Goal: Task Accomplishment & Management: Use online tool/utility

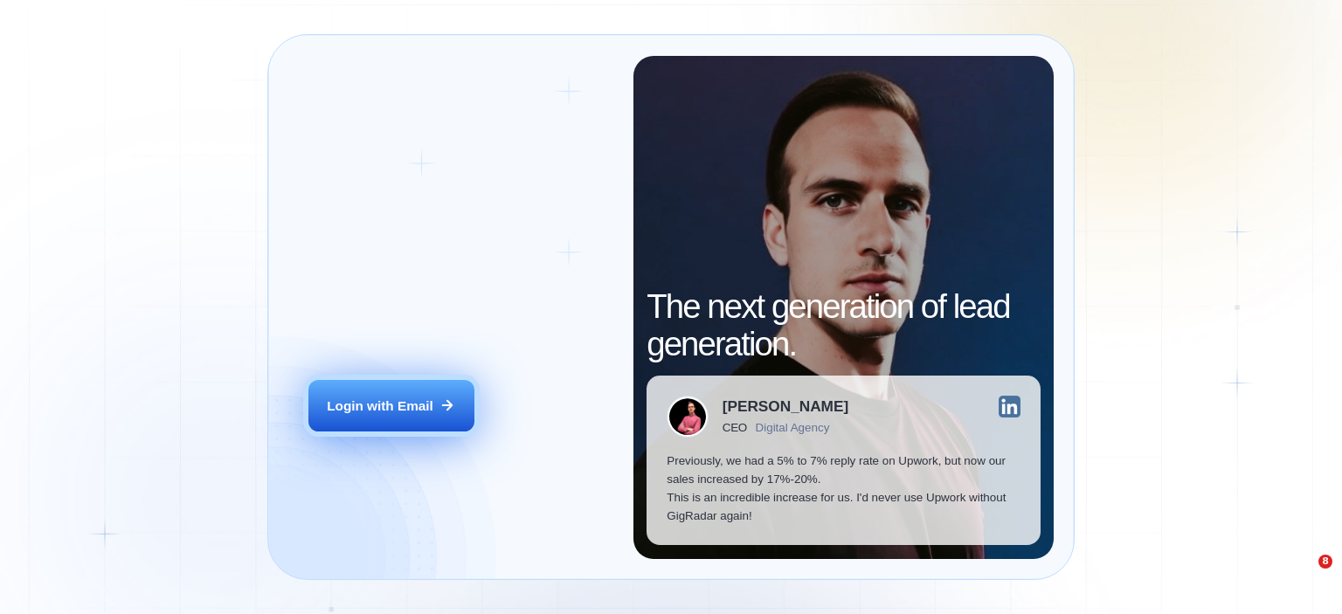
click at [399, 411] on div "Login with Email" at bounding box center [380, 406] width 107 height 18
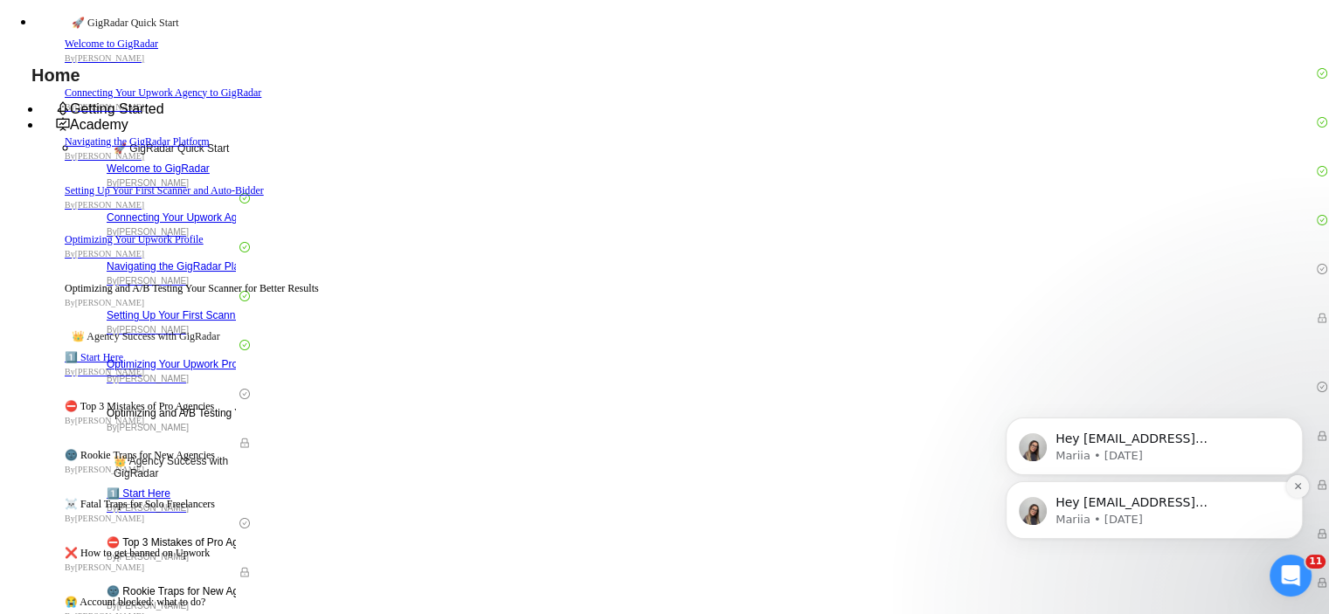
click at [1296, 488] on icon "Dismiss notification" at bounding box center [1298, 486] width 10 height 10
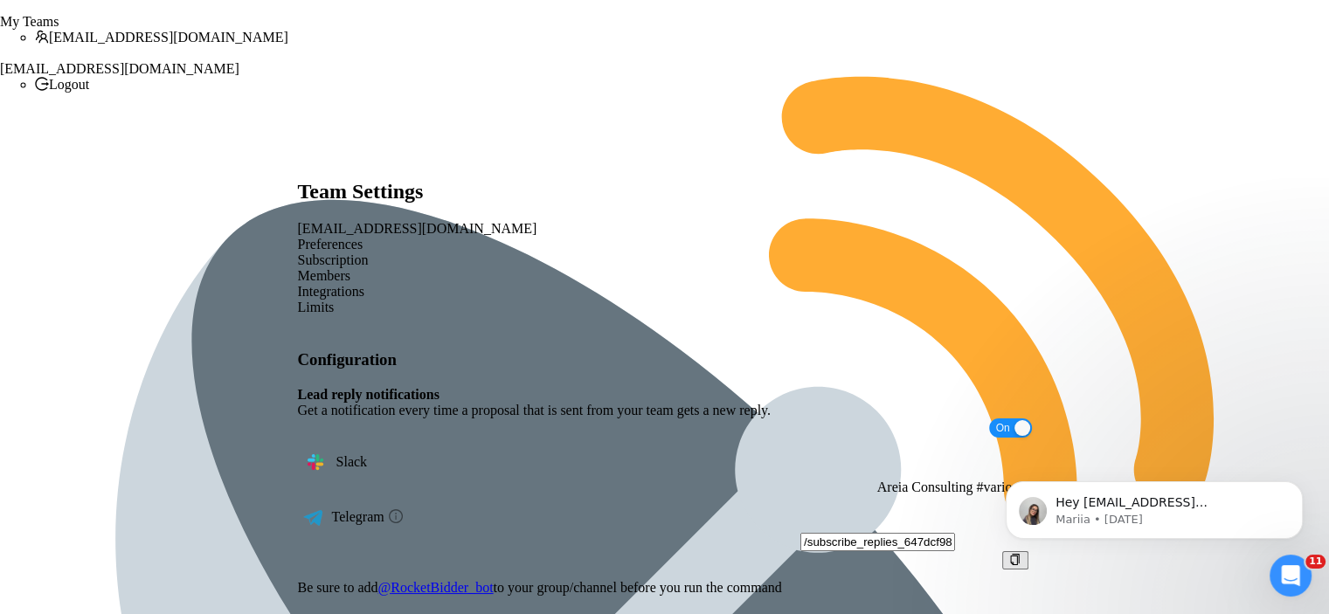
click at [567, 268] on div "Members" at bounding box center [665, 276] width 734 height 16
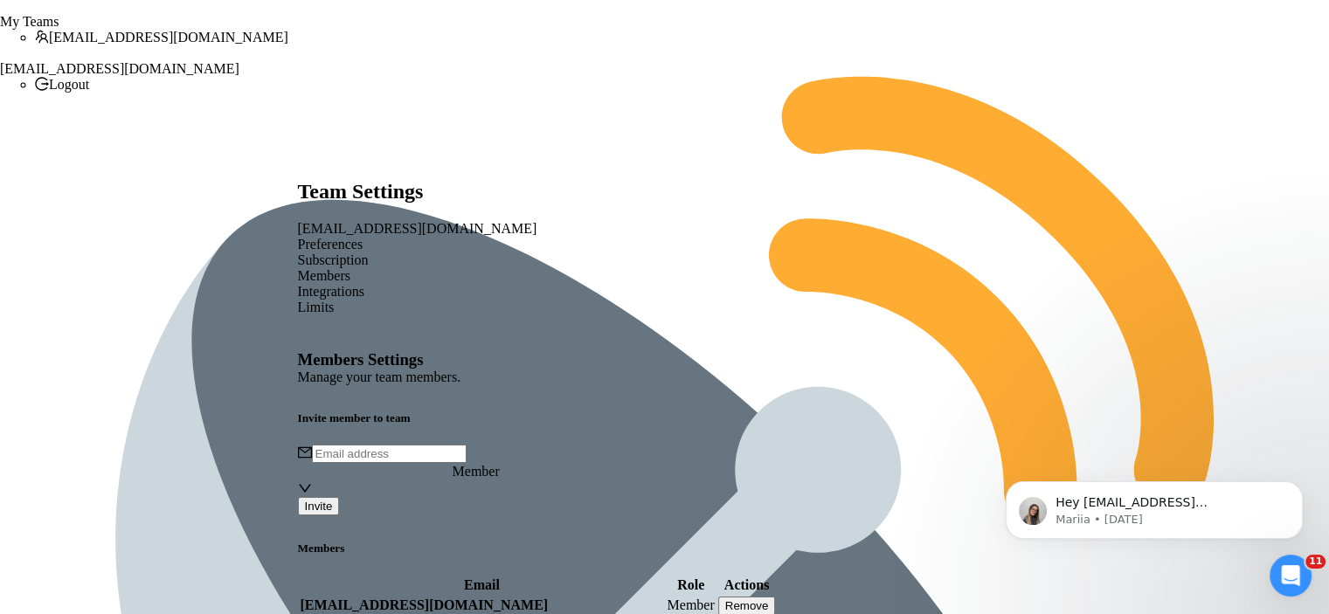
click at [470, 253] on div "Subscription" at bounding box center [665, 261] width 734 height 16
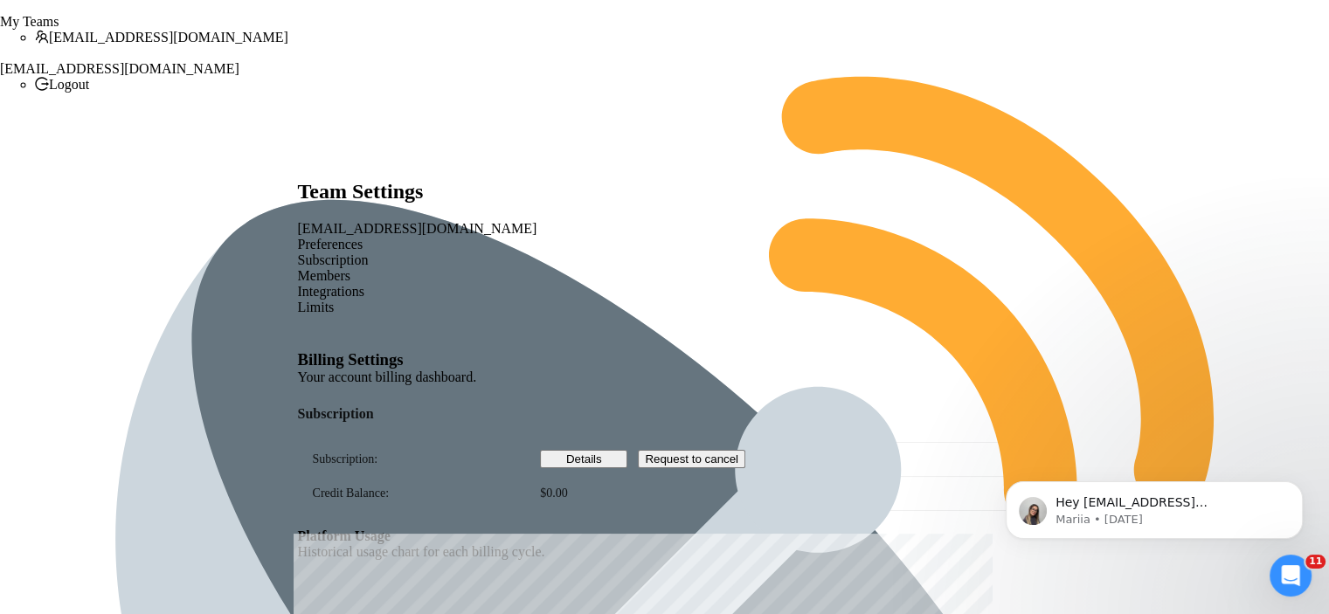
click at [643, 284] on div "Integrations" at bounding box center [665, 292] width 734 height 16
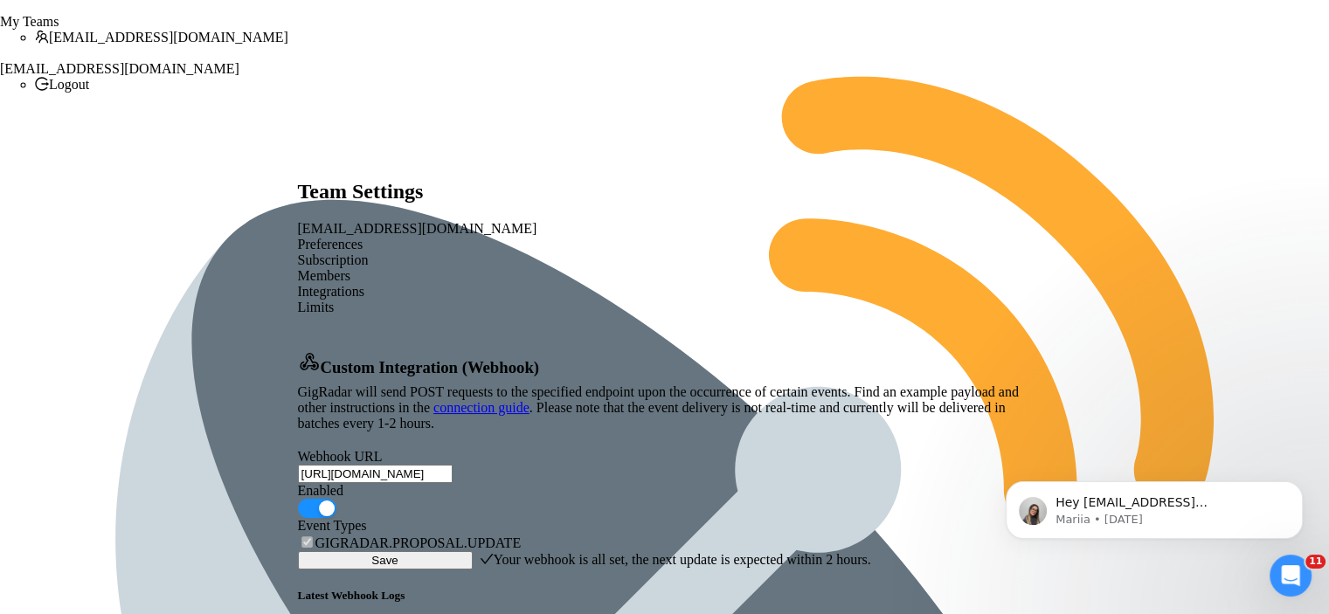
click at [377, 237] on div "Preferences" at bounding box center [665, 245] width 734 height 16
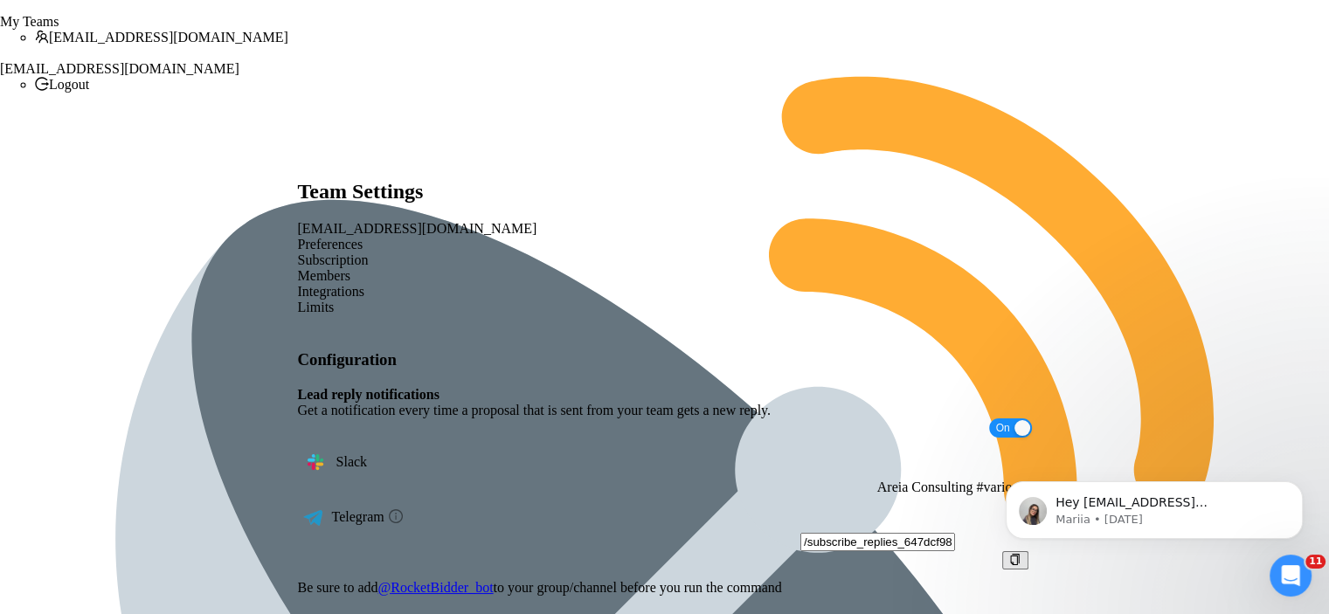
click at [723, 300] on div "Limits" at bounding box center [665, 308] width 734 height 16
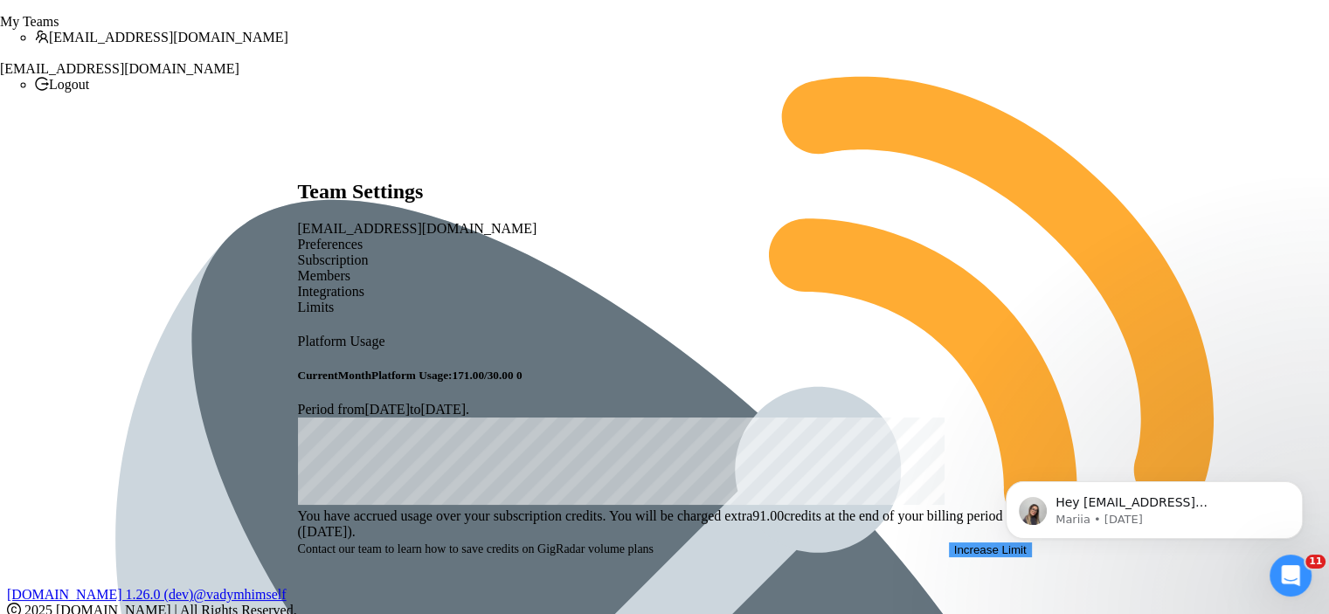
click at [629, 284] on div "Integrations" at bounding box center [665, 292] width 734 height 16
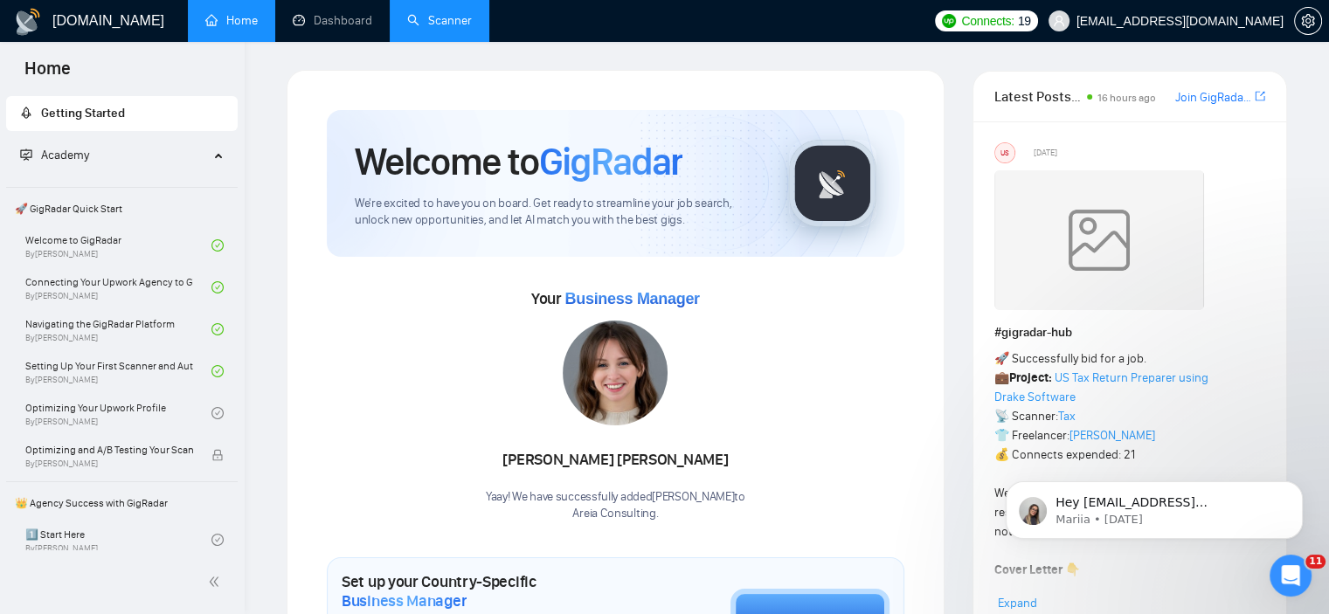
click at [425, 24] on link "Scanner" at bounding box center [439, 20] width 65 height 15
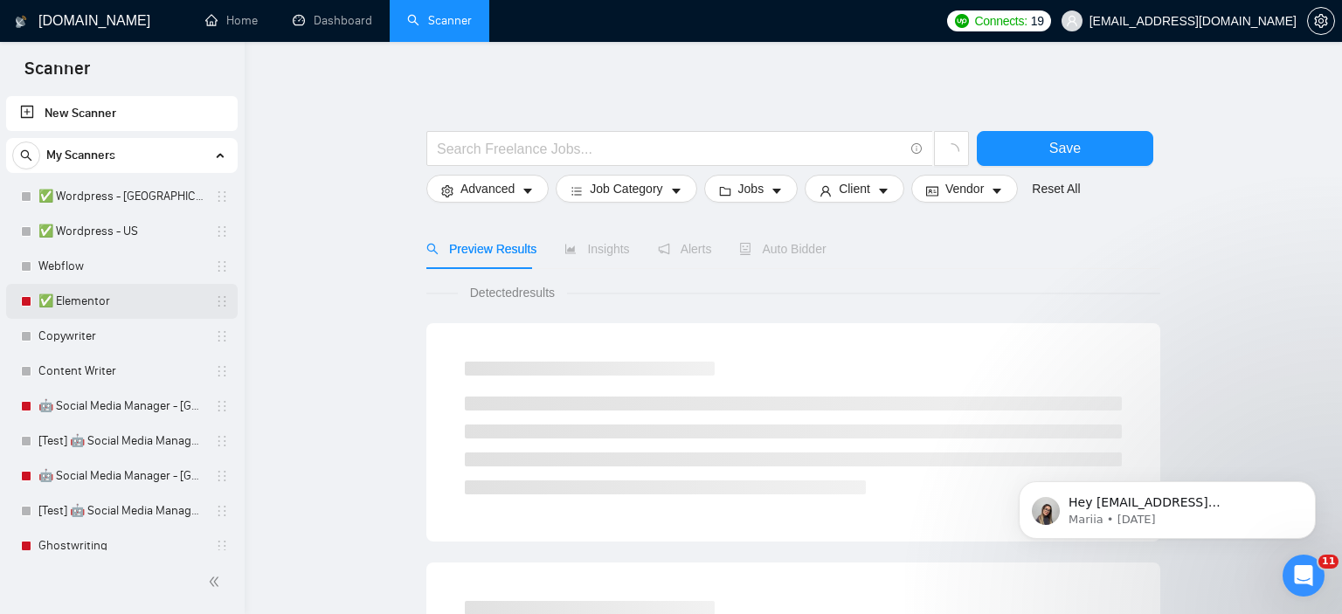
click at [113, 299] on link "✅ Elementor" at bounding box center [121, 301] width 166 height 35
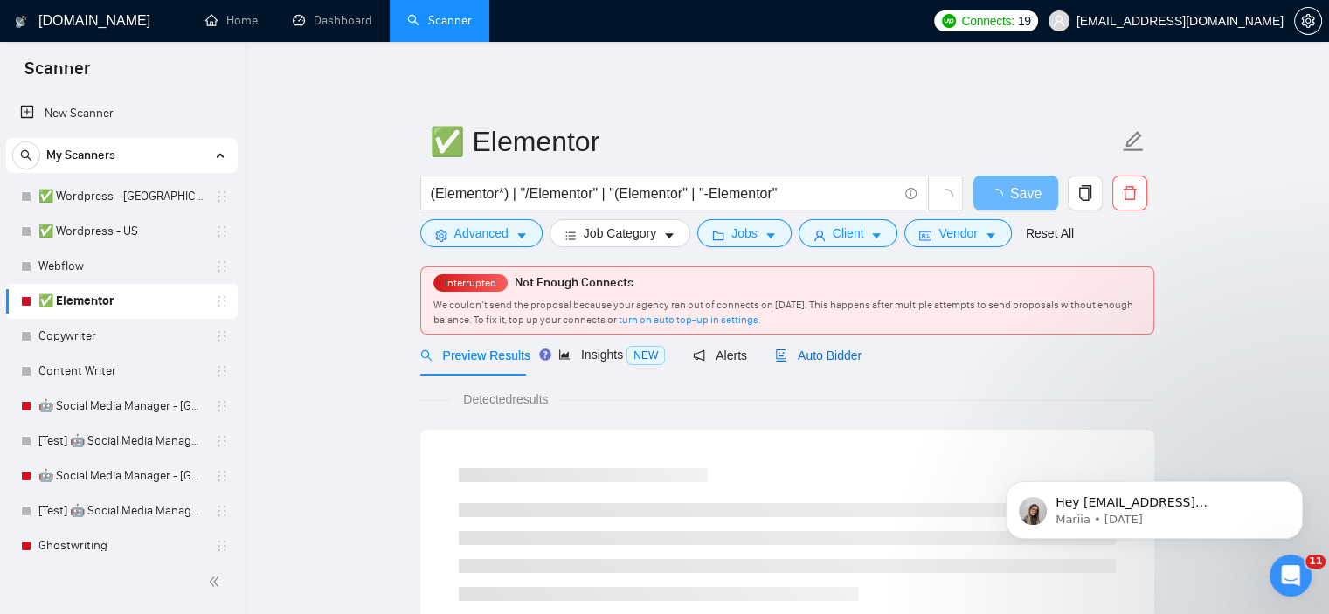
click at [821, 360] on span "Auto Bidder" at bounding box center [818, 356] width 86 height 14
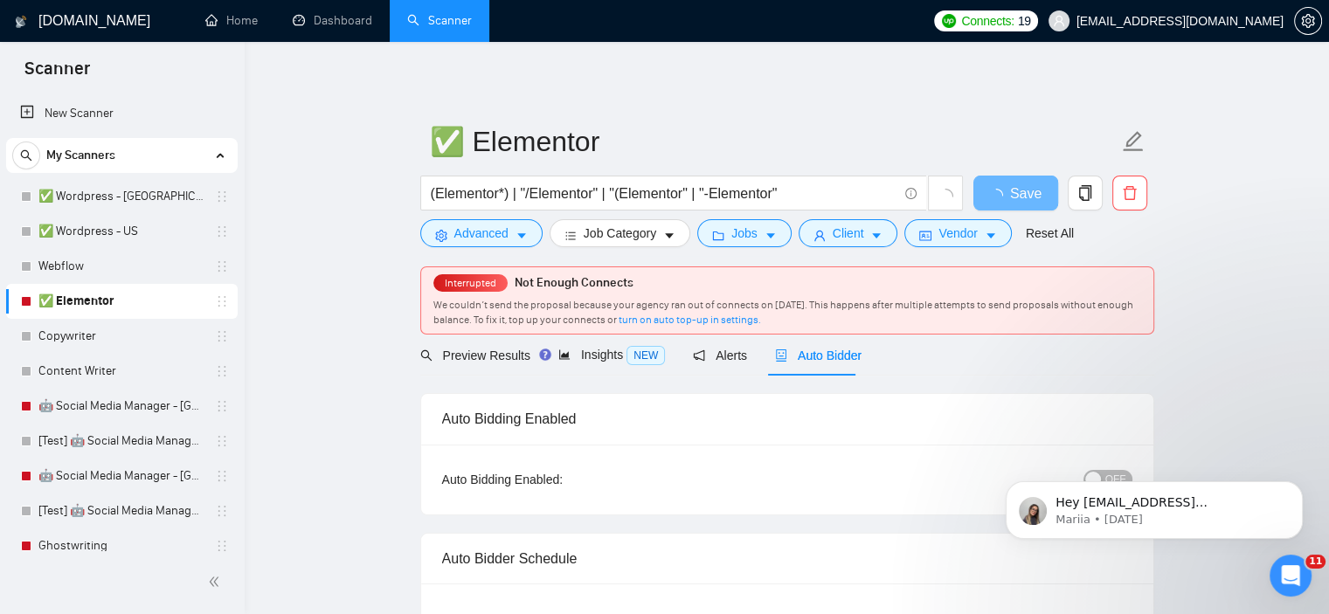
click at [1098, 472] on div "button" at bounding box center [1093, 480] width 16 height 16
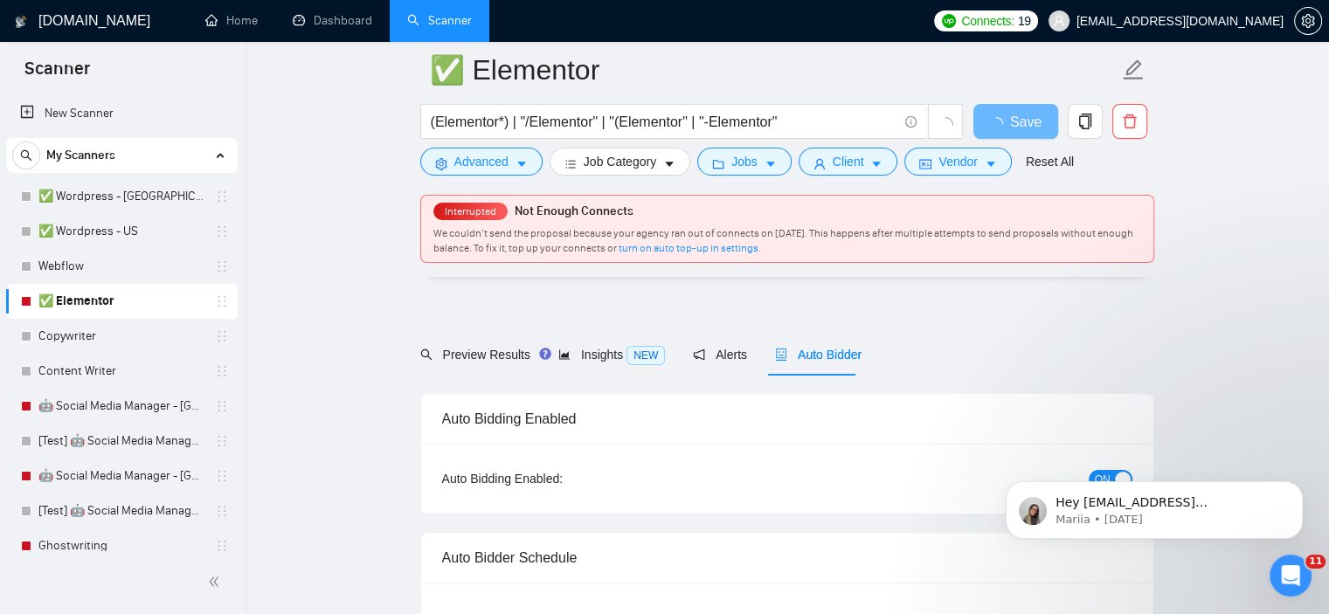
scroll to position [87, 0]
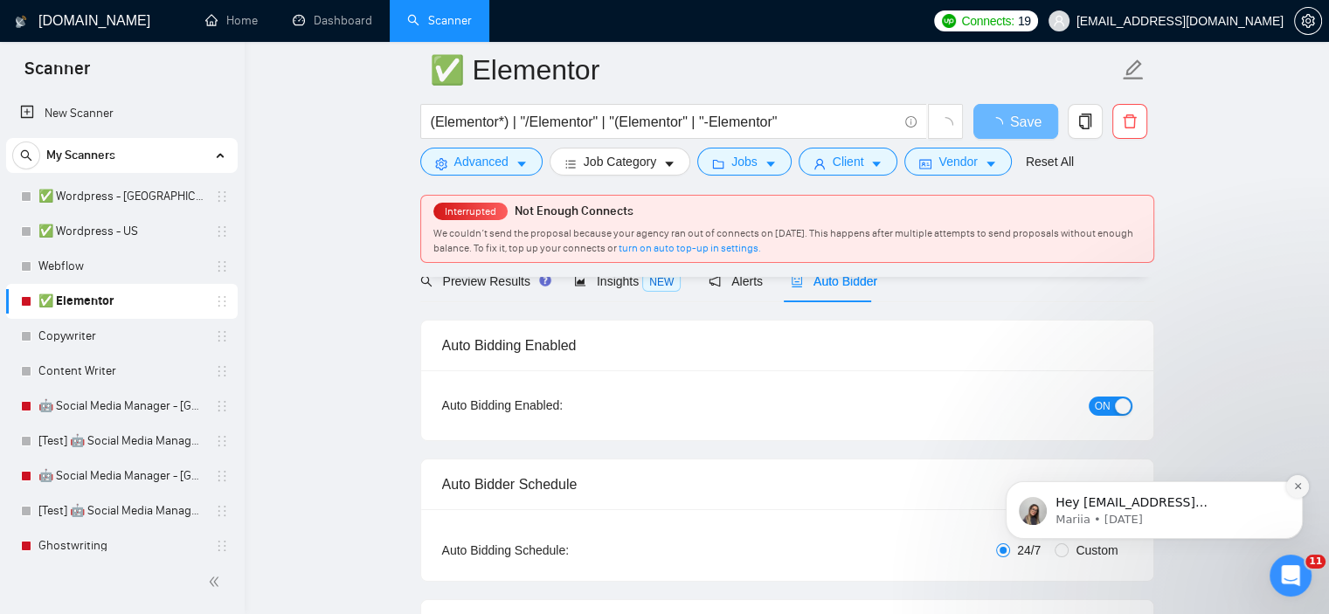
click at [1292, 489] on button "Dismiss notification" at bounding box center [1297, 486] width 23 height 23
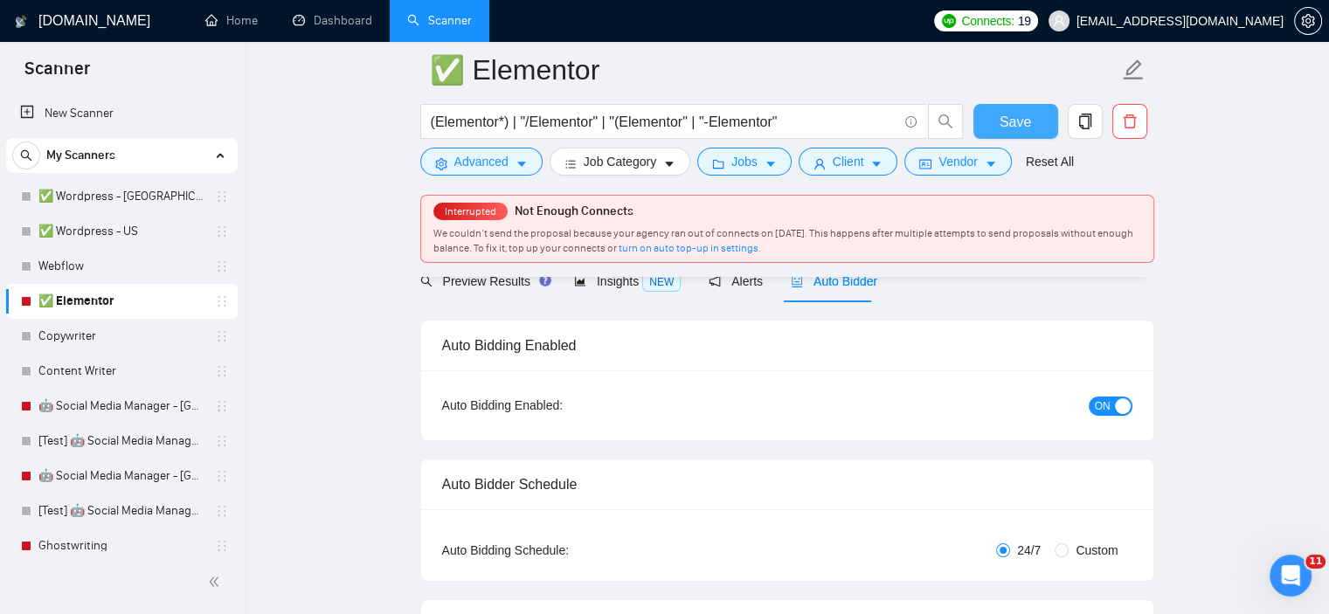
click at [1003, 121] on button "Save" at bounding box center [1015, 121] width 85 height 35
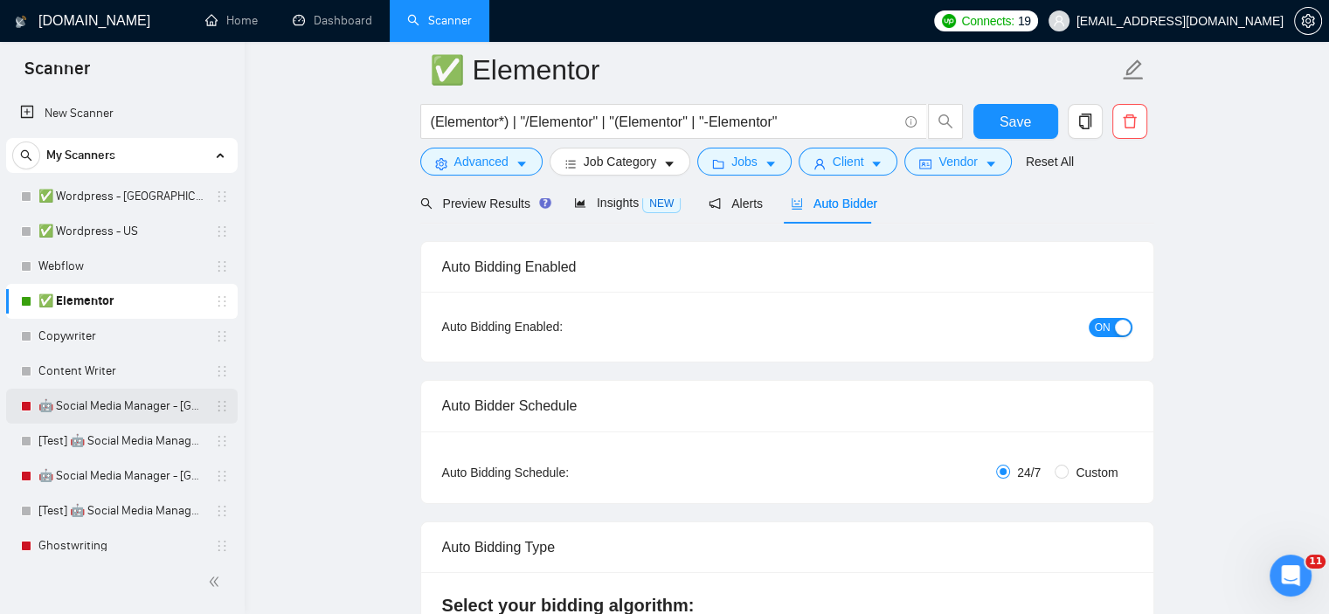
click at [121, 401] on link "🤖 Social Media Manager - [GEOGRAPHIC_DATA]" at bounding box center [121, 406] width 166 height 35
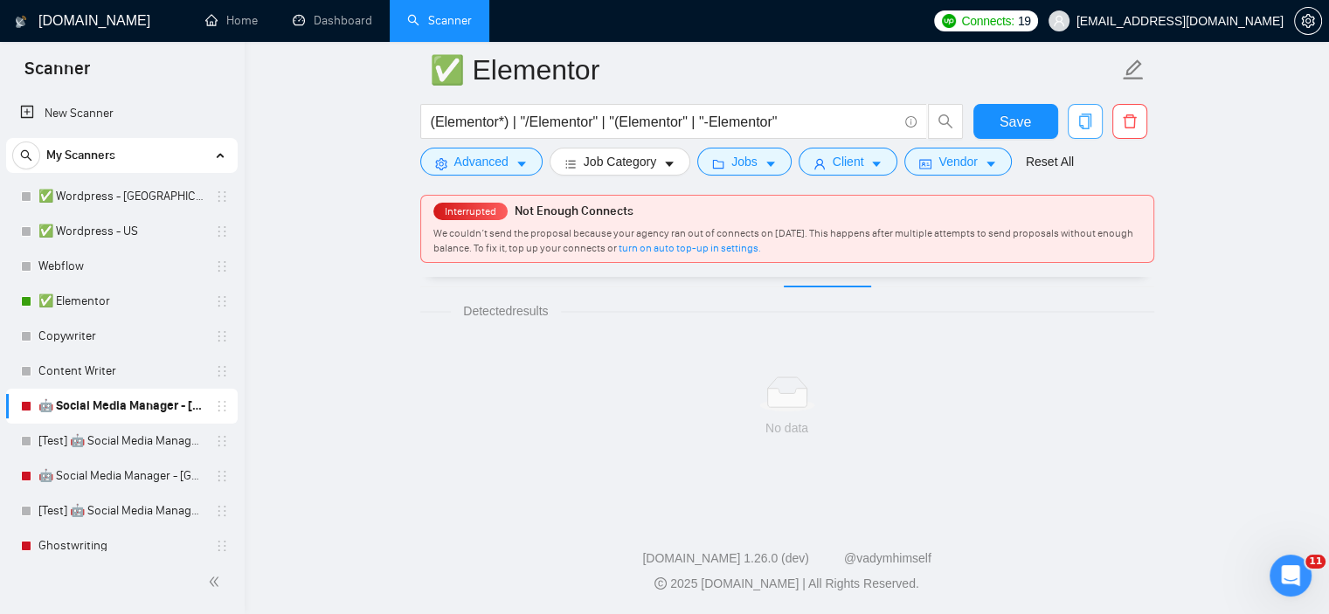
scroll to position [24, 0]
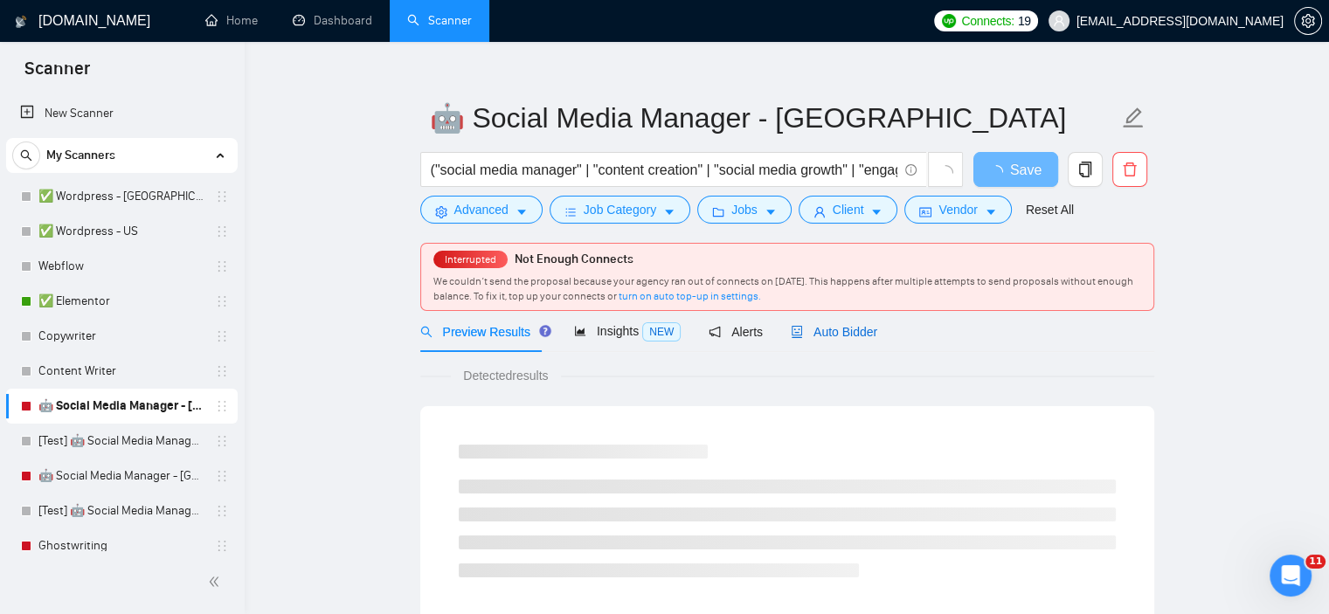
click at [835, 339] on div "Auto Bidder" at bounding box center [834, 331] width 86 height 19
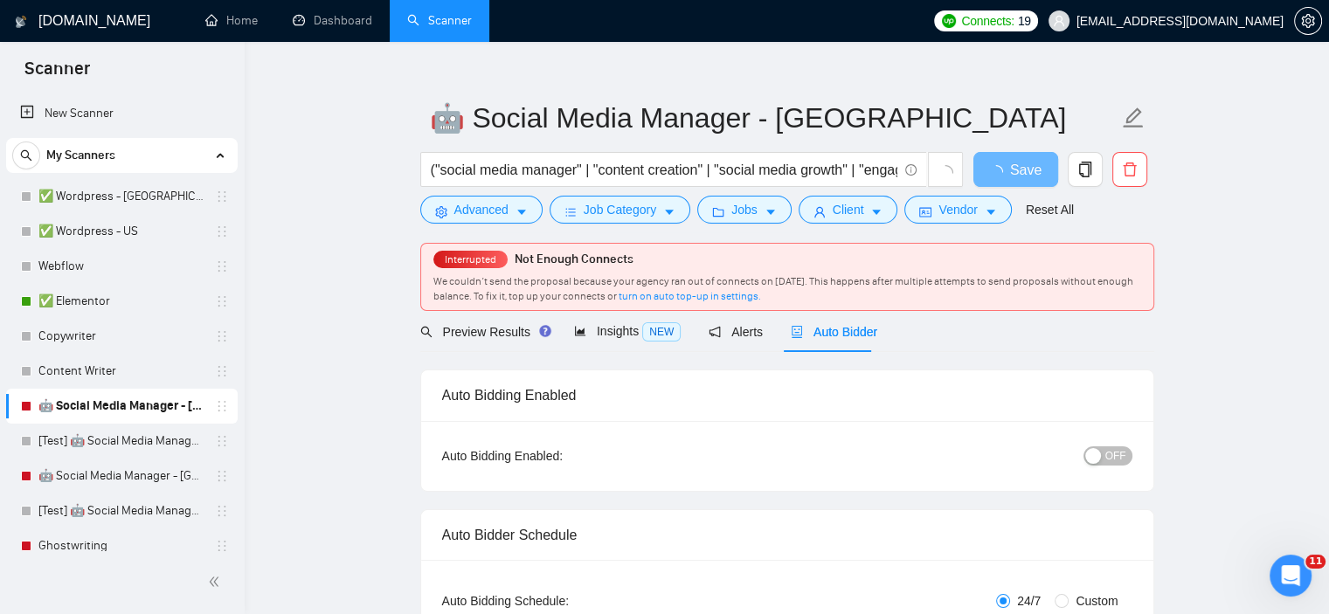
click at [1105, 455] on button "OFF" at bounding box center [1107, 455] width 49 height 19
click at [1023, 163] on span "Save" at bounding box center [1015, 170] width 31 height 22
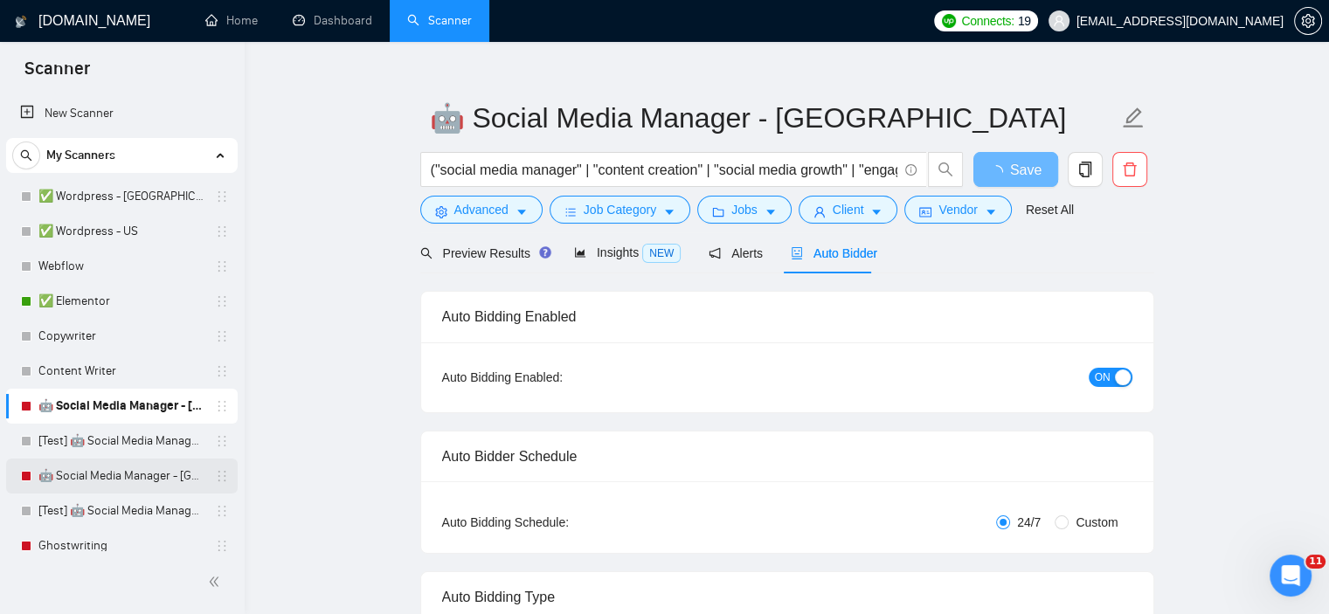
click at [118, 467] on link "🤖 Social Media Manager - [GEOGRAPHIC_DATA]" at bounding box center [121, 476] width 166 height 35
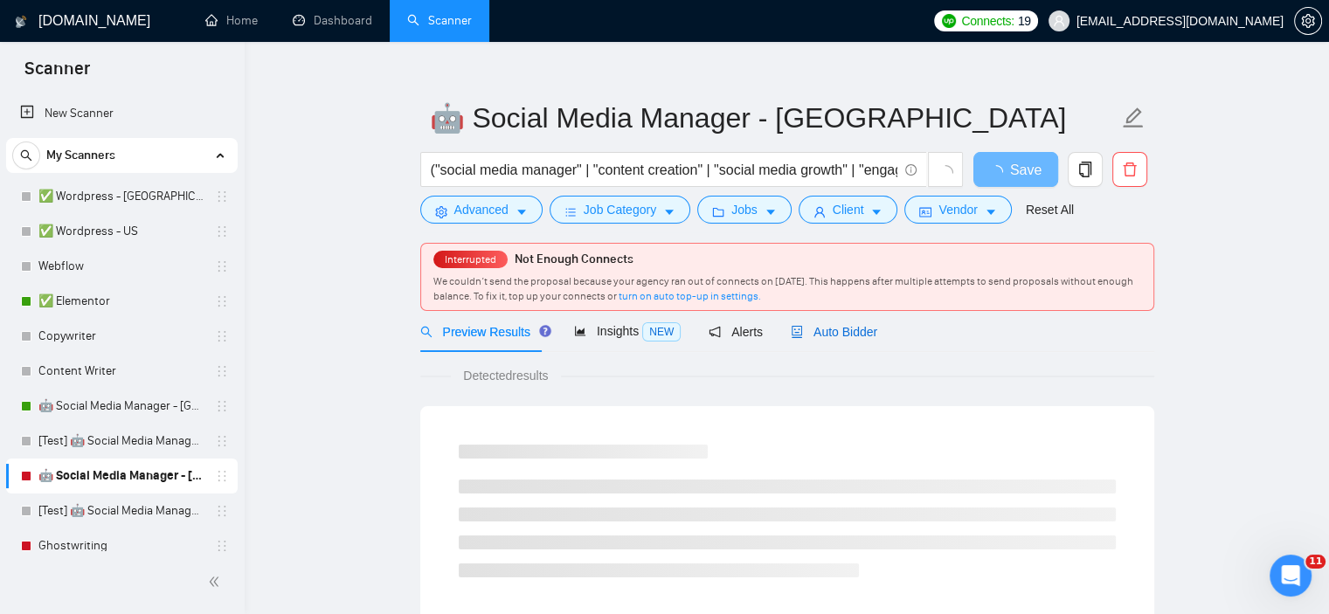
click at [838, 328] on span "Auto Bidder" at bounding box center [834, 332] width 86 height 14
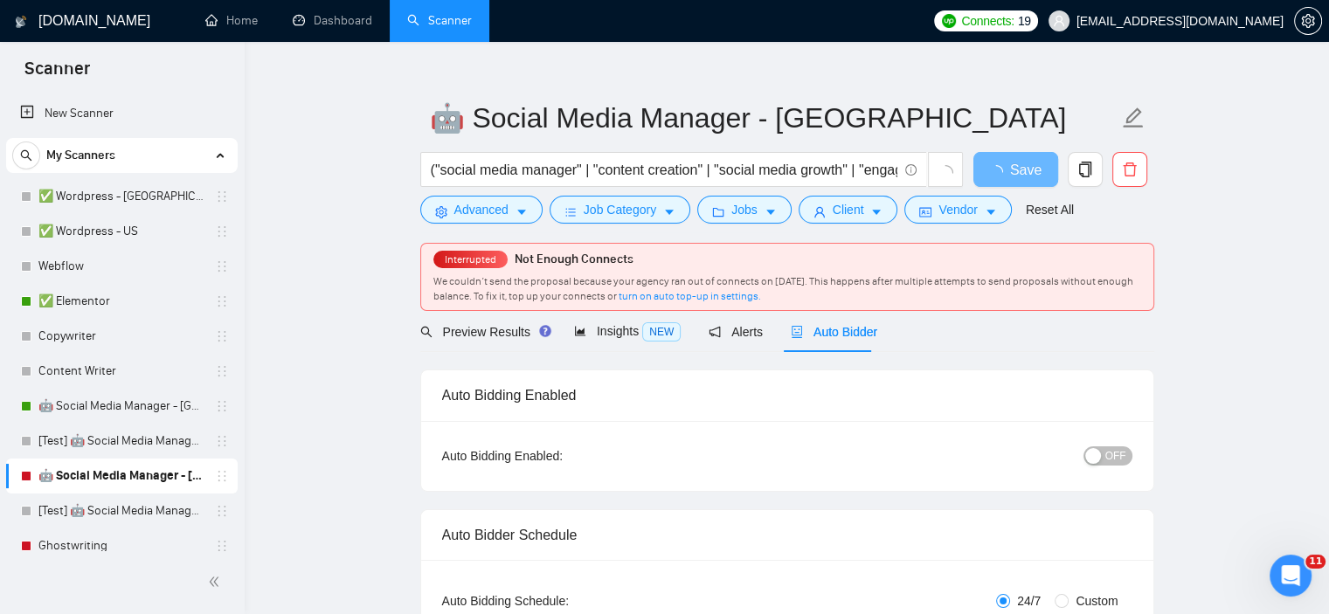
click at [1122, 457] on span "OFF" at bounding box center [1115, 455] width 21 height 19
click at [1001, 169] on span "Save" at bounding box center [1015, 170] width 31 height 22
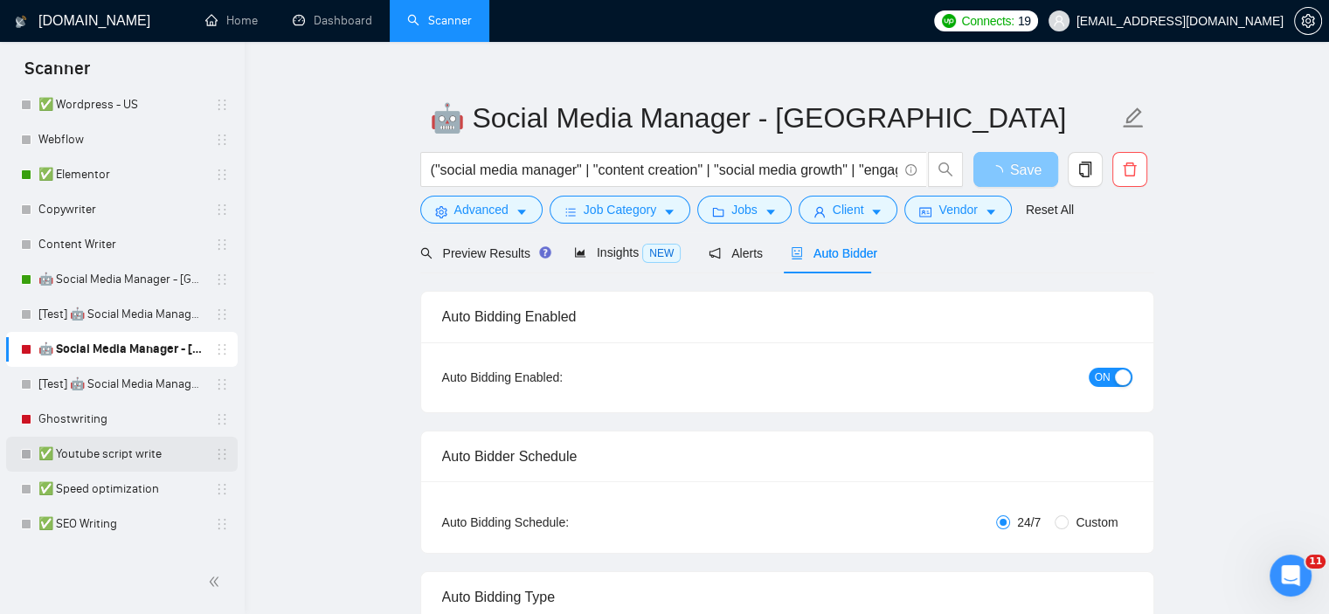
scroll to position [175, 0]
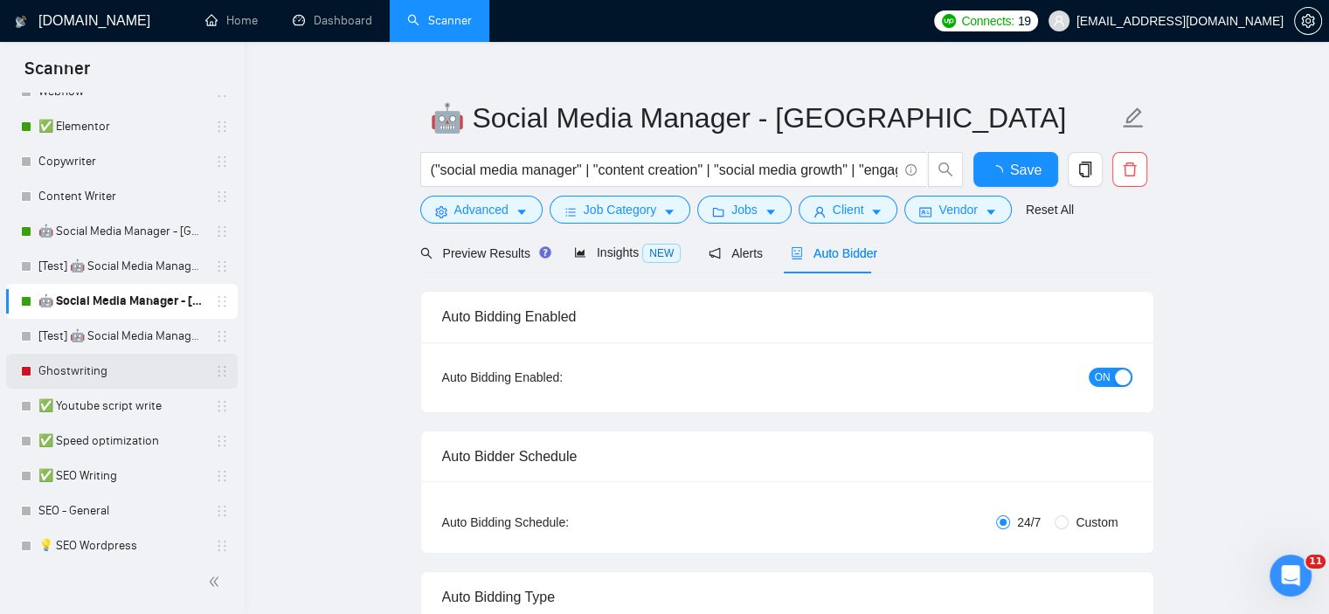
click at [101, 375] on link "Ghostwriting" at bounding box center [121, 371] width 166 height 35
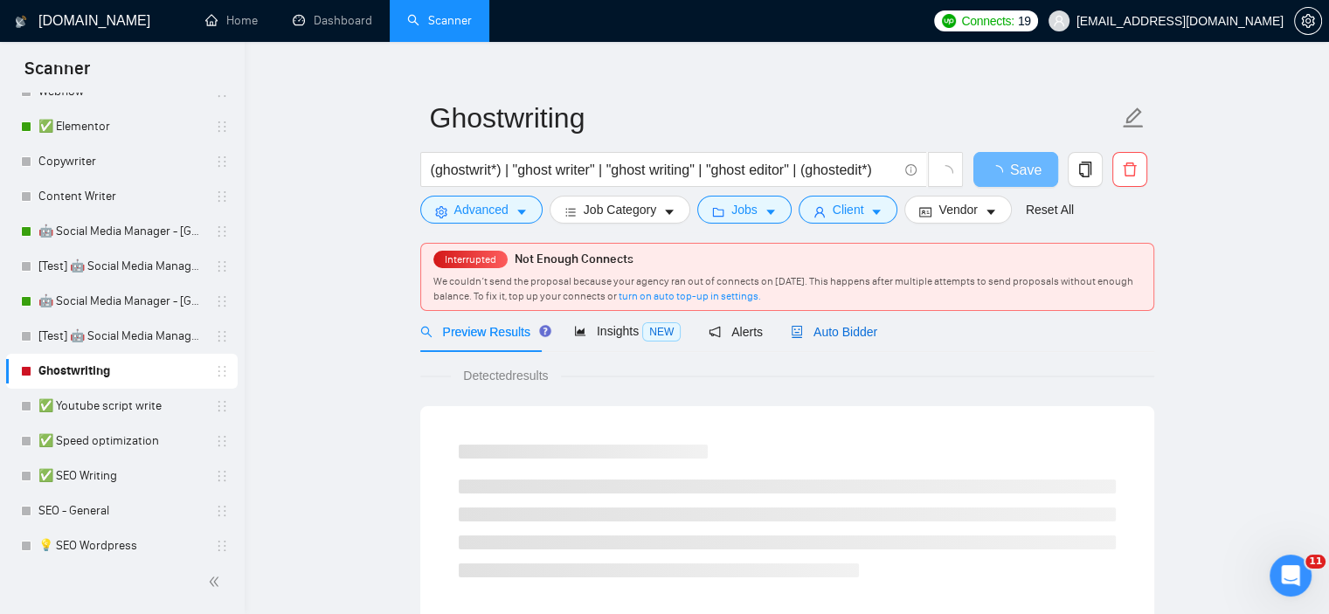
click at [828, 332] on span "Auto Bidder" at bounding box center [834, 332] width 86 height 14
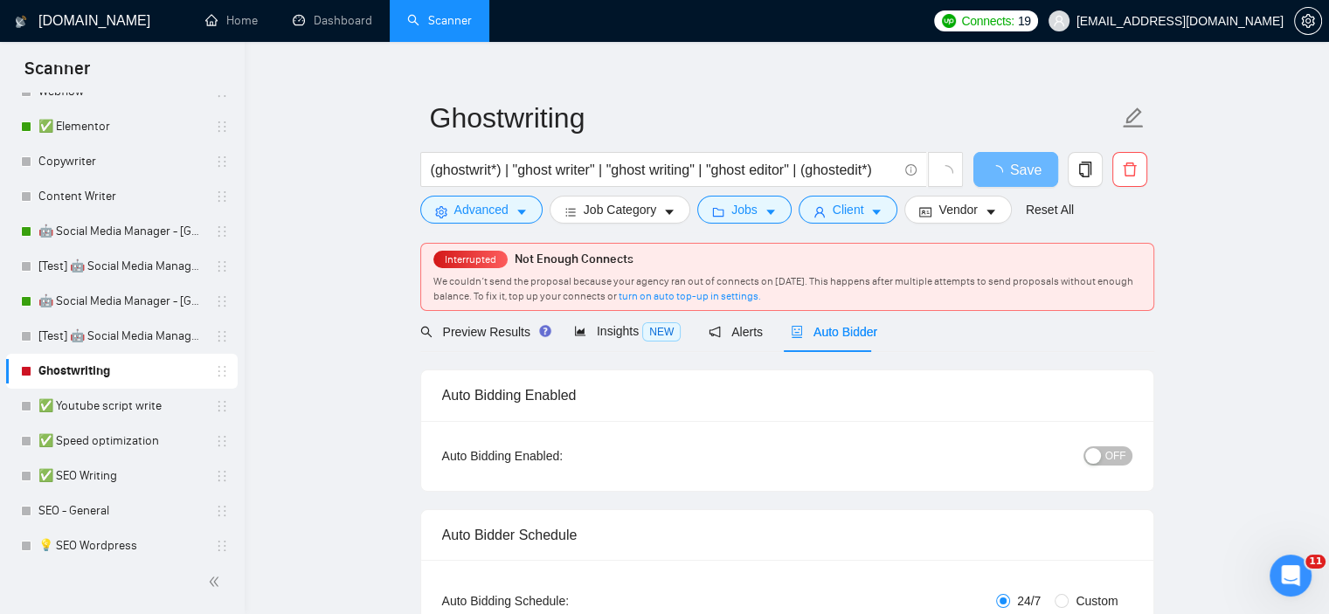
click at [1097, 453] on div "button" at bounding box center [1093, 456] width 16 height 16
click at [1104, 454] on span "ON" at bounding box center [1103, 455] width 16 height 19
click at [1017, 176] on span "Save" at bounding box center [1015, 170] width 31 height 22
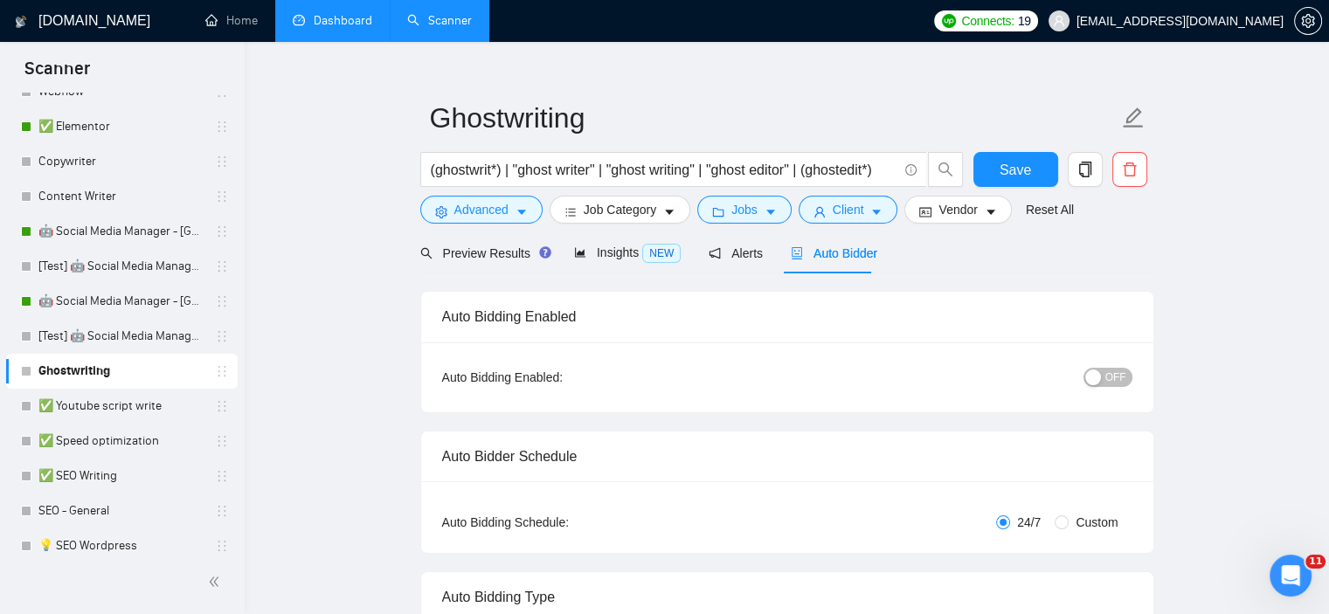
click at [338, 14] on link "Dashboard" at bounding box center [333, 20] width 80 height 15
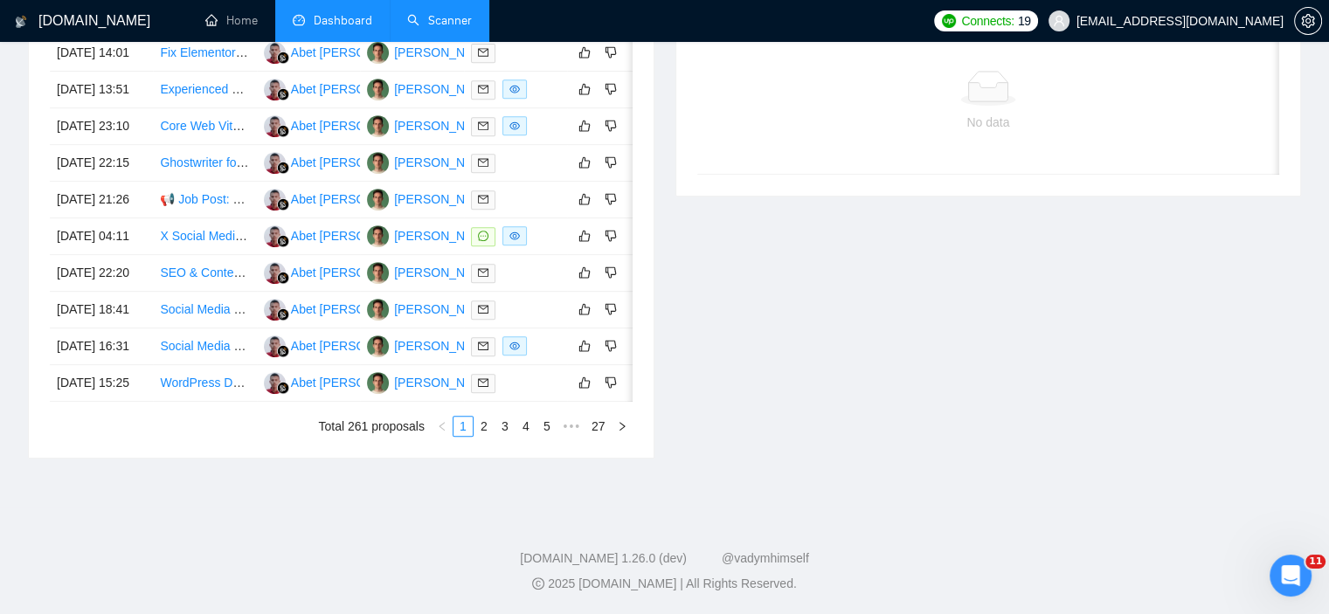
scroll to position [945, 0]
click at [1300, 20] on span "setting" at bounding box center [1308, 21] width 26 height 14
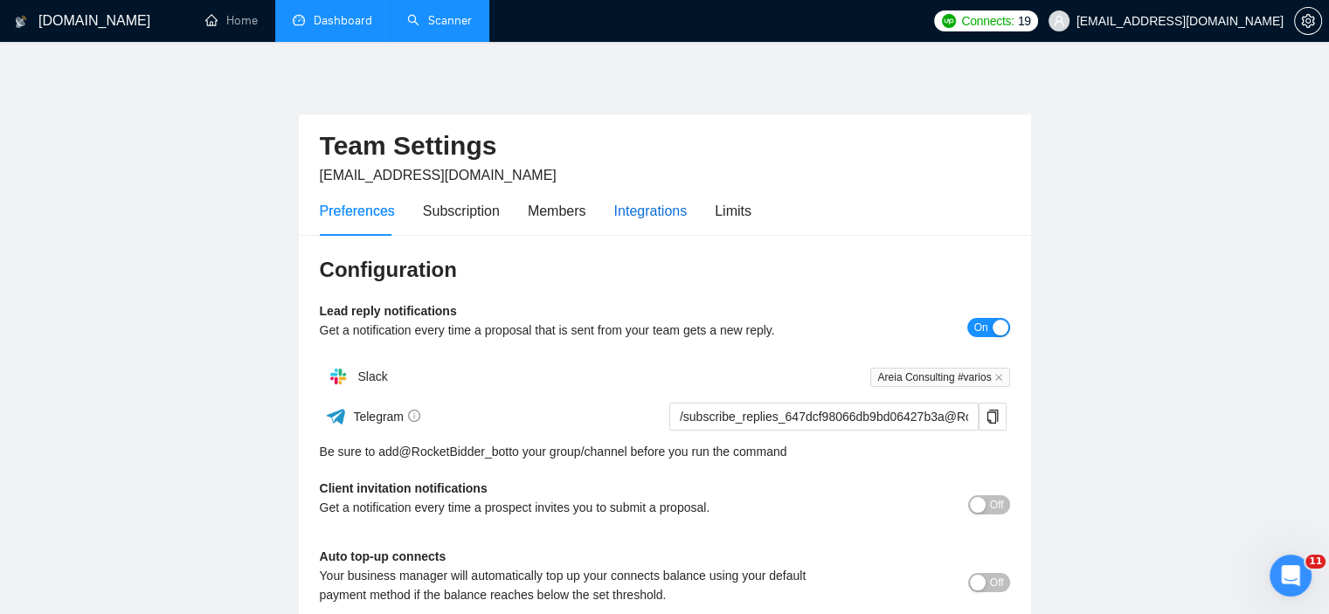
drag, startPoint x: 668, startPoint y: 210, endPoint x: 1038, endPoint y: 395, distance: 413.4
click at [668, 210] on div "Integrations" at bounding box center [650, 211] width 73 height 22
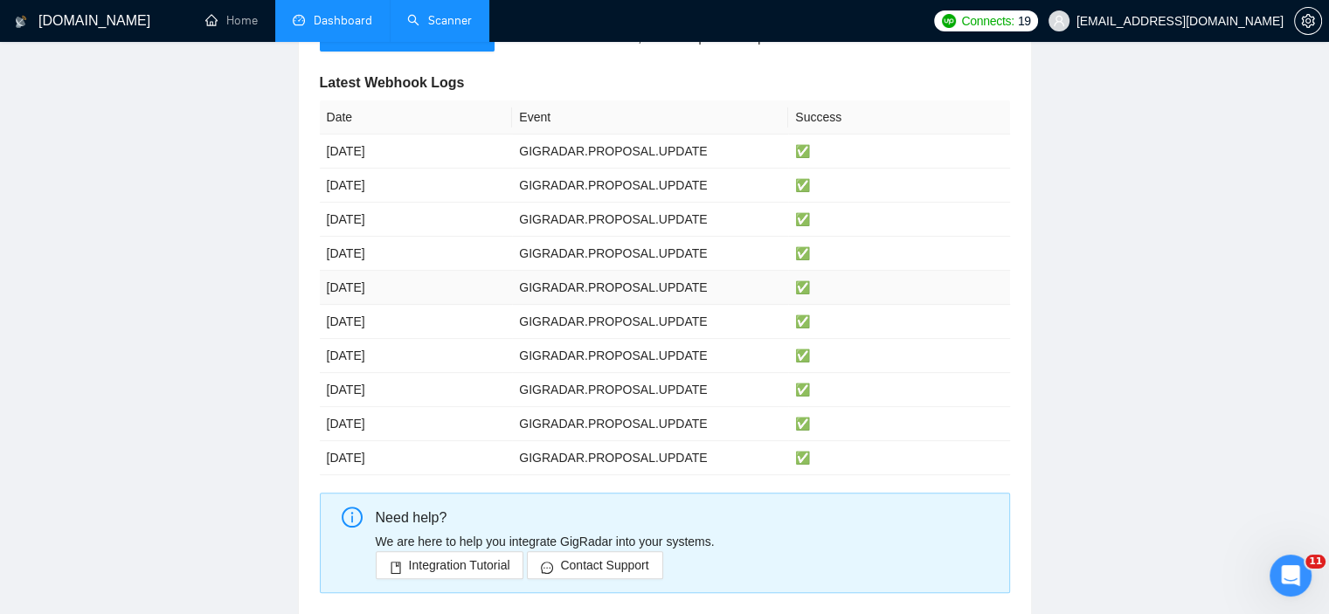
scroll to position [544, 0]
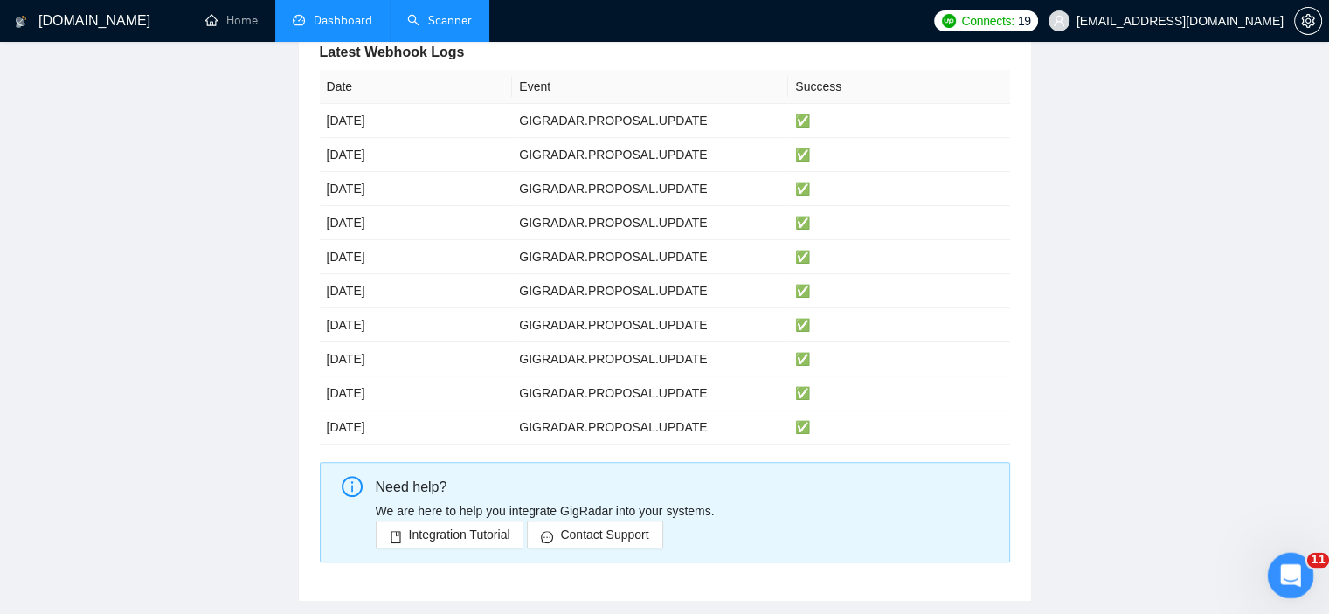
click at [1299, 579] on div "Open Intercom Messenger" at bounding box center [1288, 573] width 58 height 58
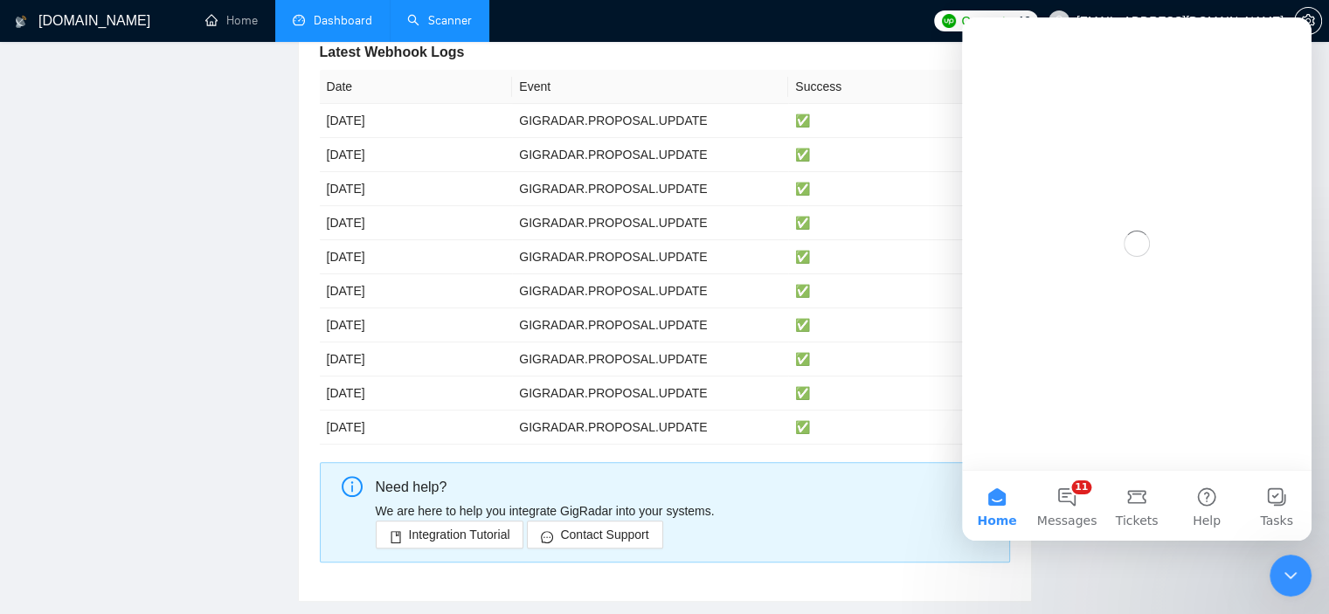
scroll to position [0, 0]
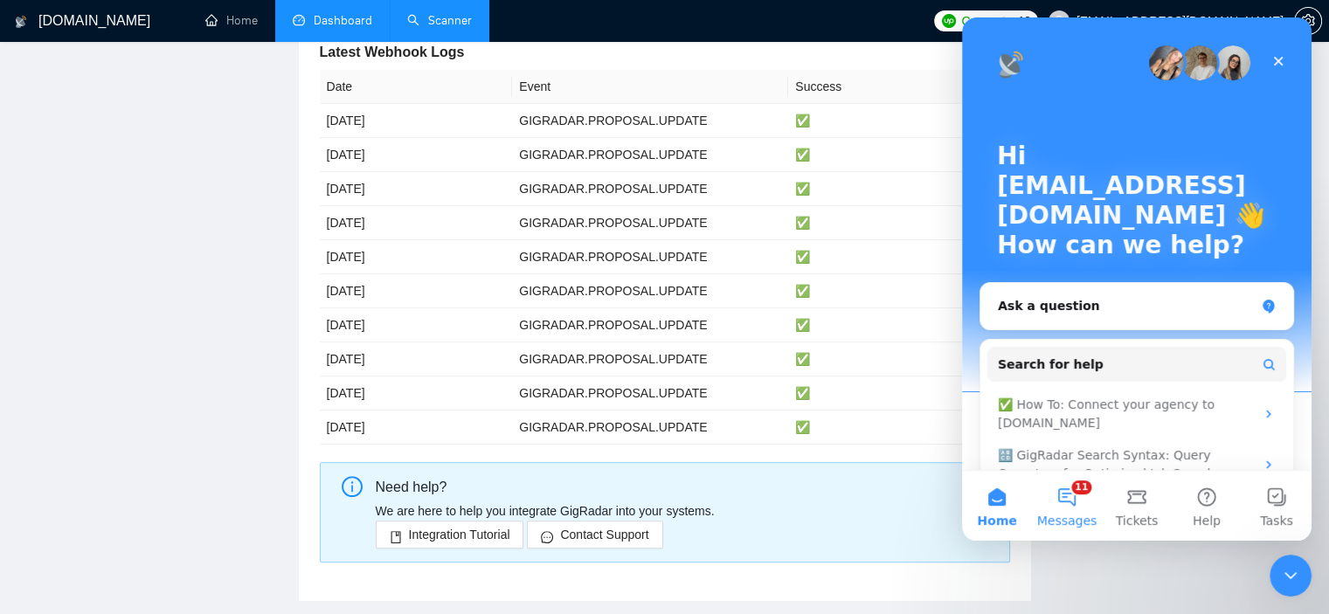
click at [1059, 502] on button "11 Messages" at bounding box center [1067, 506] width 70 height 70
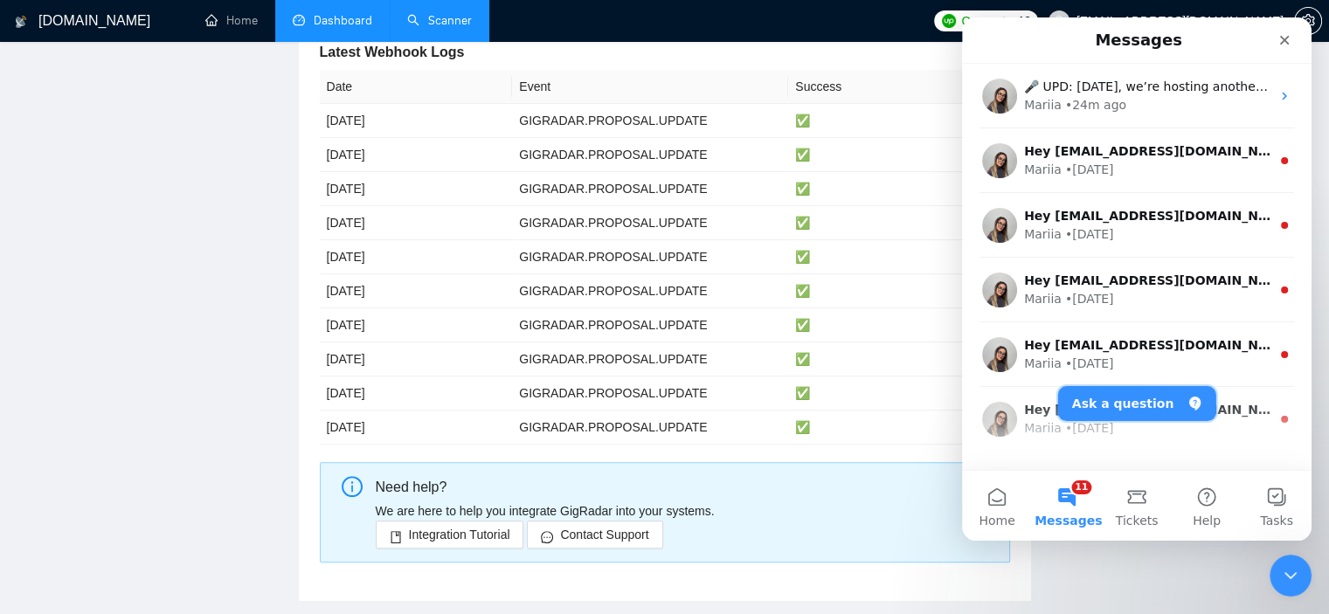
click at [1143, 408] on button "Ask a question" at bounding box center [1137, 403] width 158 height 35
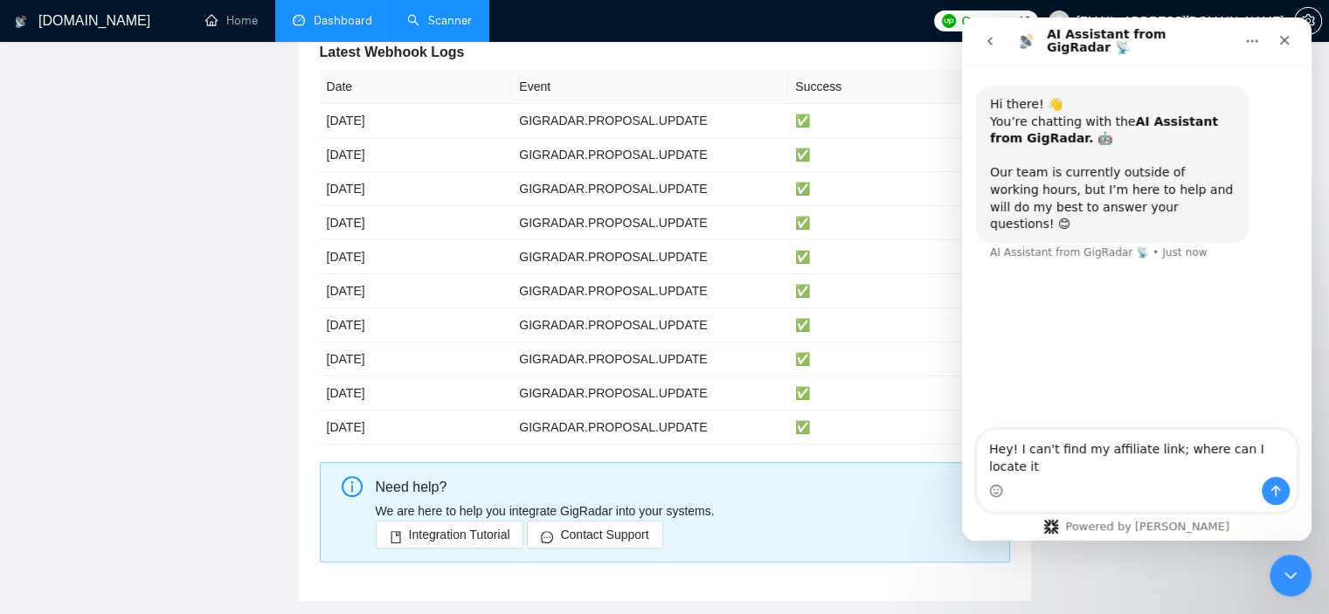
type textarea "Hey! I can't find my affiliate link; where can I locate it?"
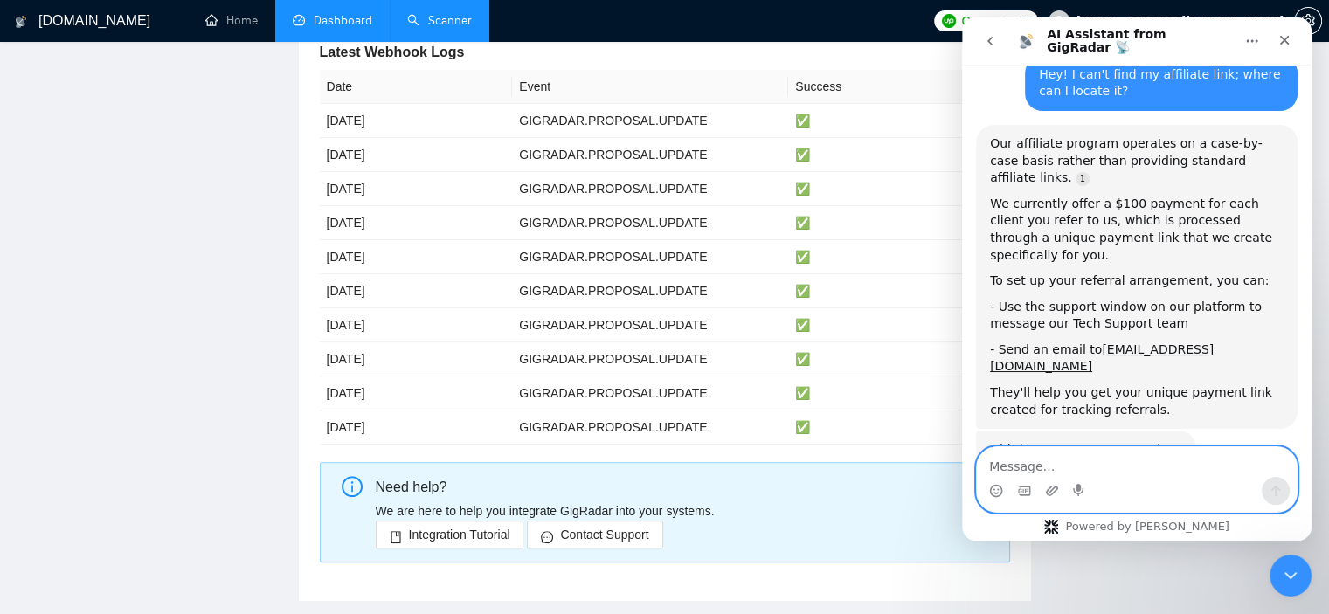
scroll to position [202, 0]
click at [1082, 466] on textarea "Message…" at bounding box center [1137, 462] width 320 height 30
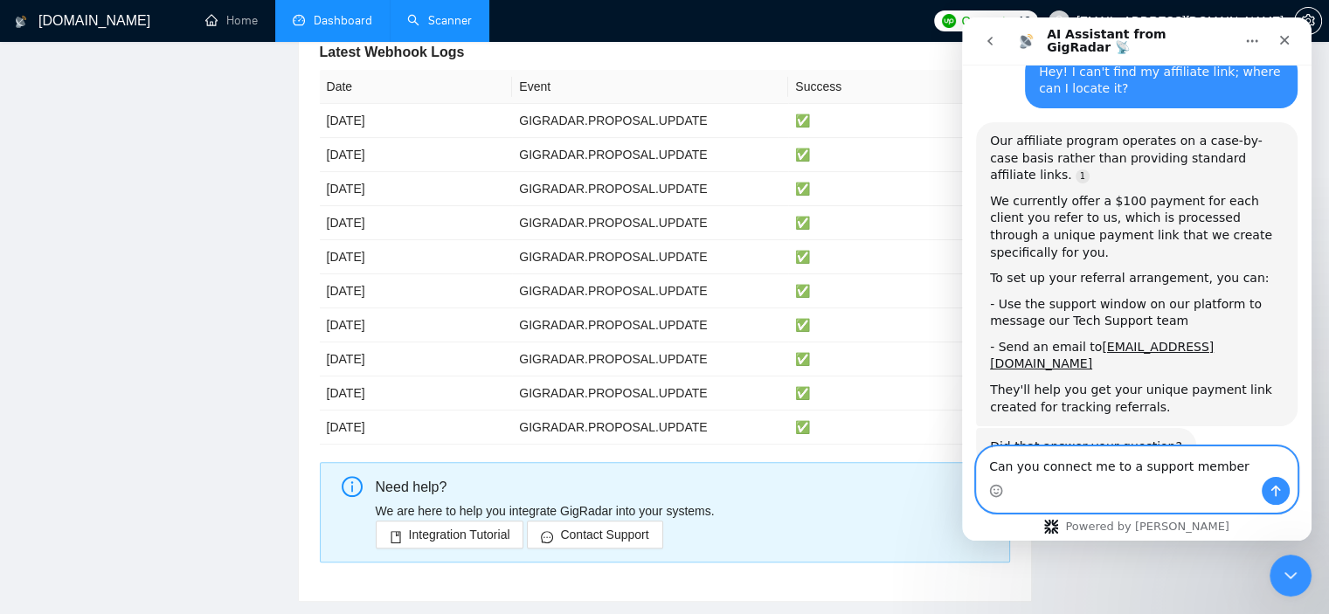
type textarea "Can you connect me to a support member?"
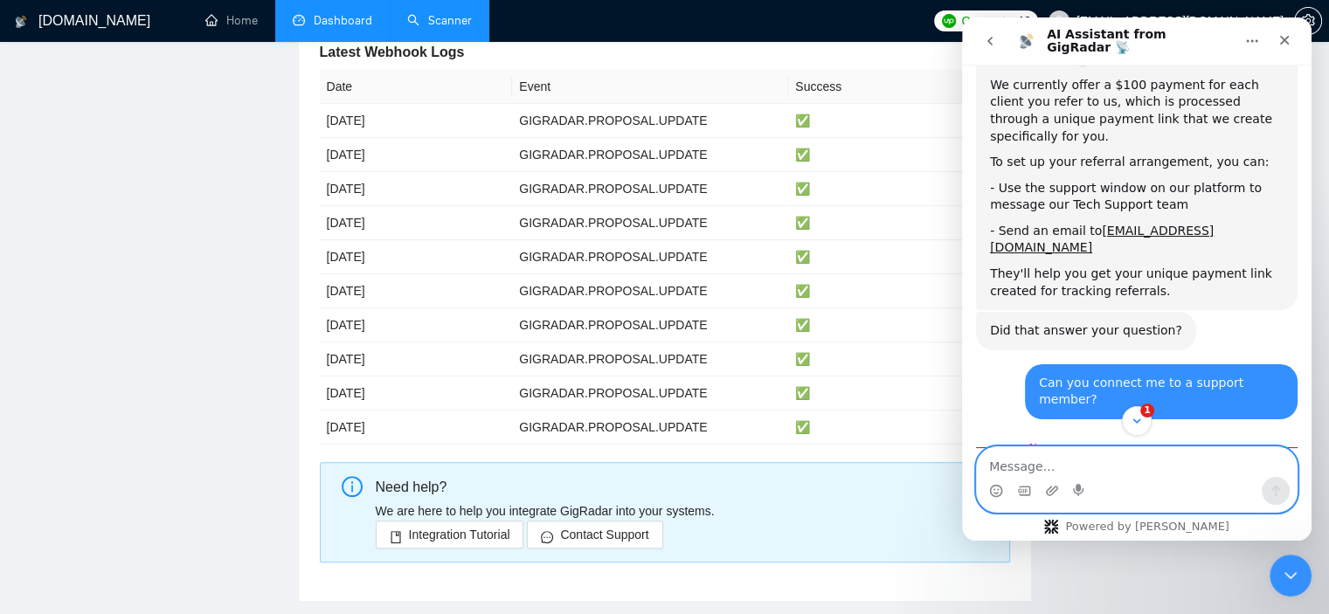
scroll to position [385, 0]
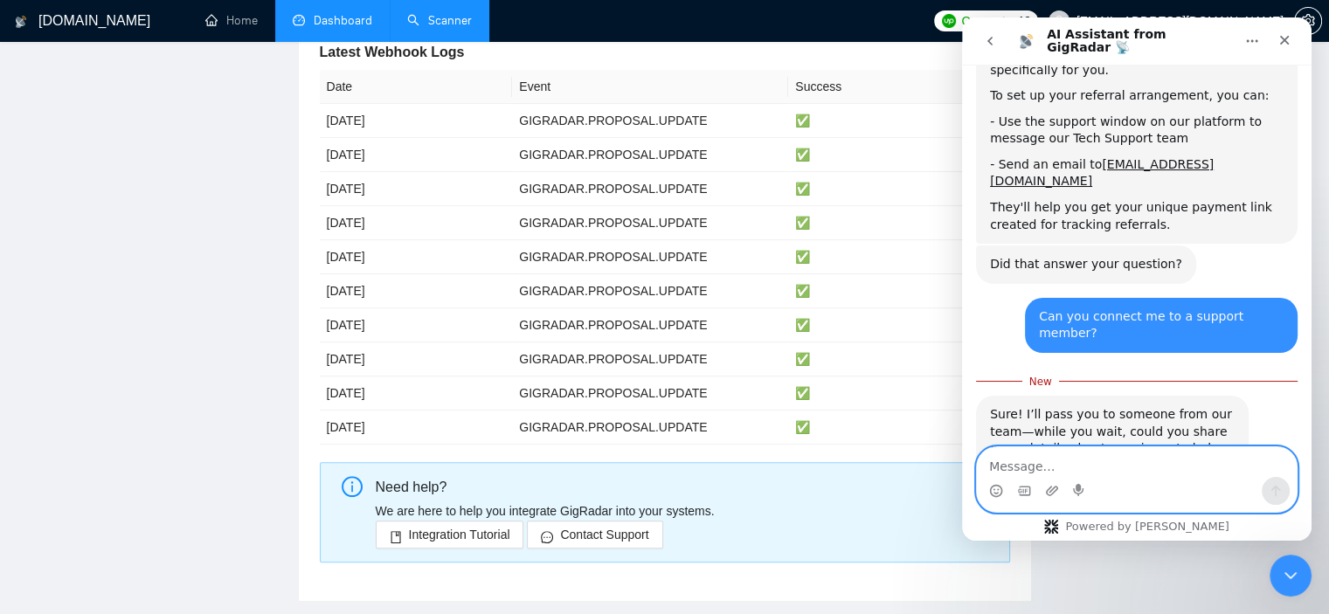
click at [1155, 470] on textarea "Message…" at bounding box center [1137, 462] width 320 height 30
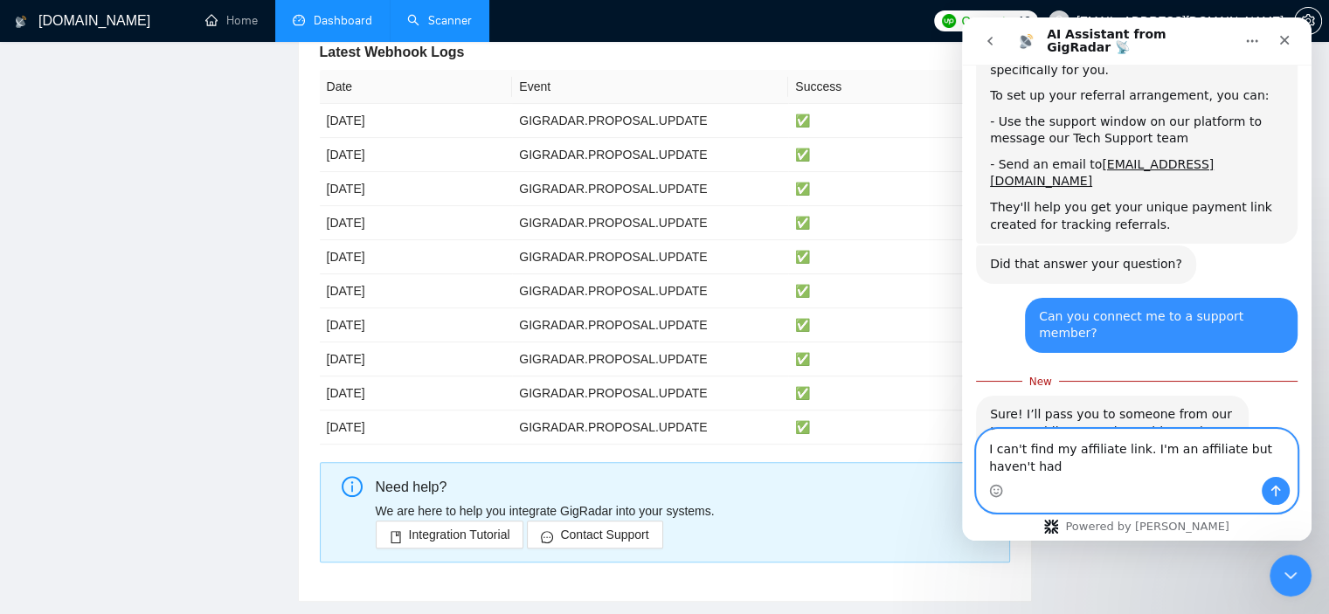
scroll to position [404, 0]
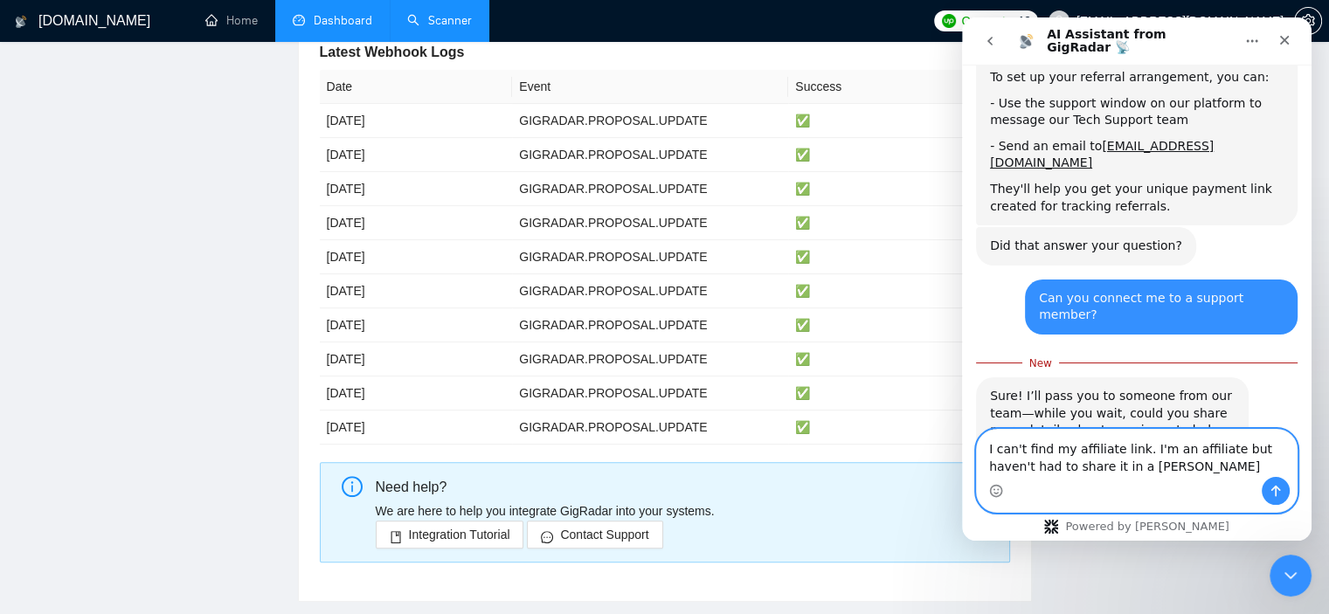
type textarea "I can't find my affiliate link. I'm an affiliate but haven't had to share it in…"
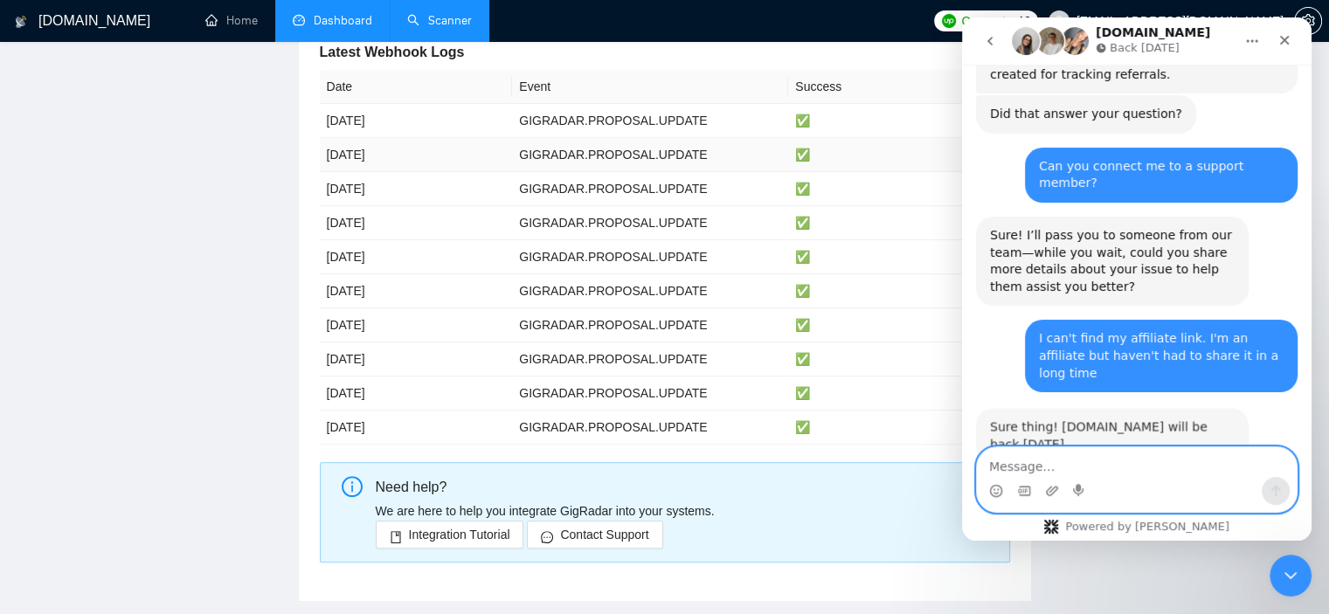
scroll to position [544, 0]
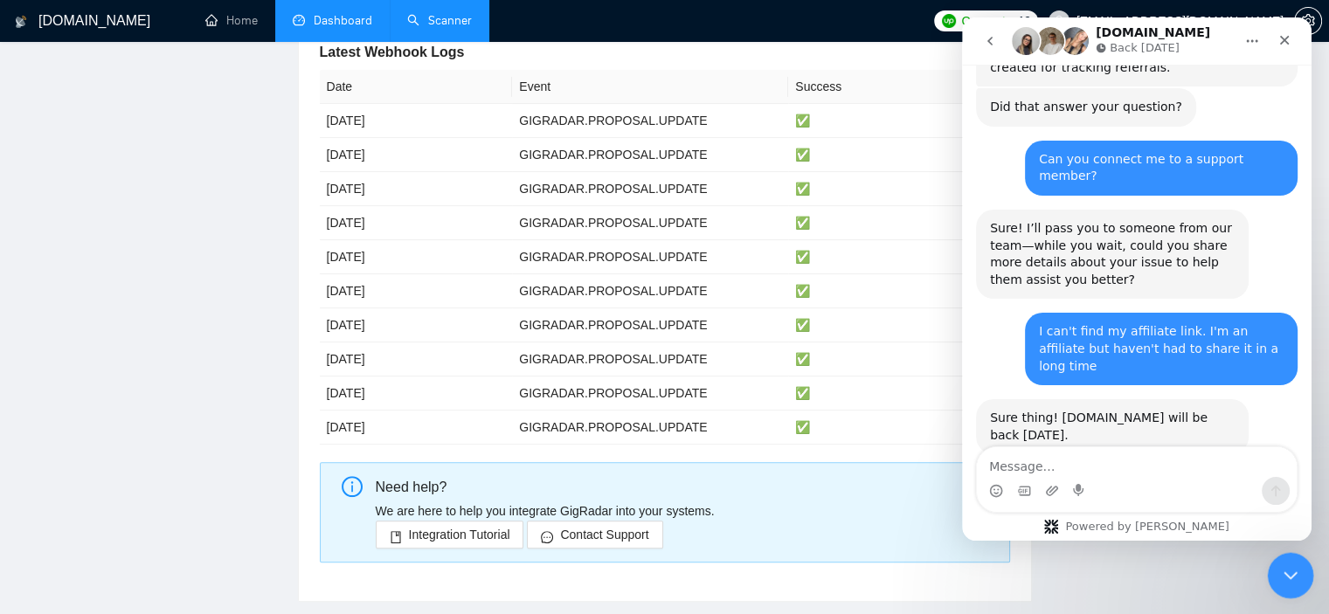
drag, startPoint x: 1290, startPoint y: 572, endPoint x: 2546, endPoint y: 1096, distance: 1360.6
click at [1291, 572] on icon "Close Intercom Messenger" at bounding box center [1287, 573] width 21 height 21
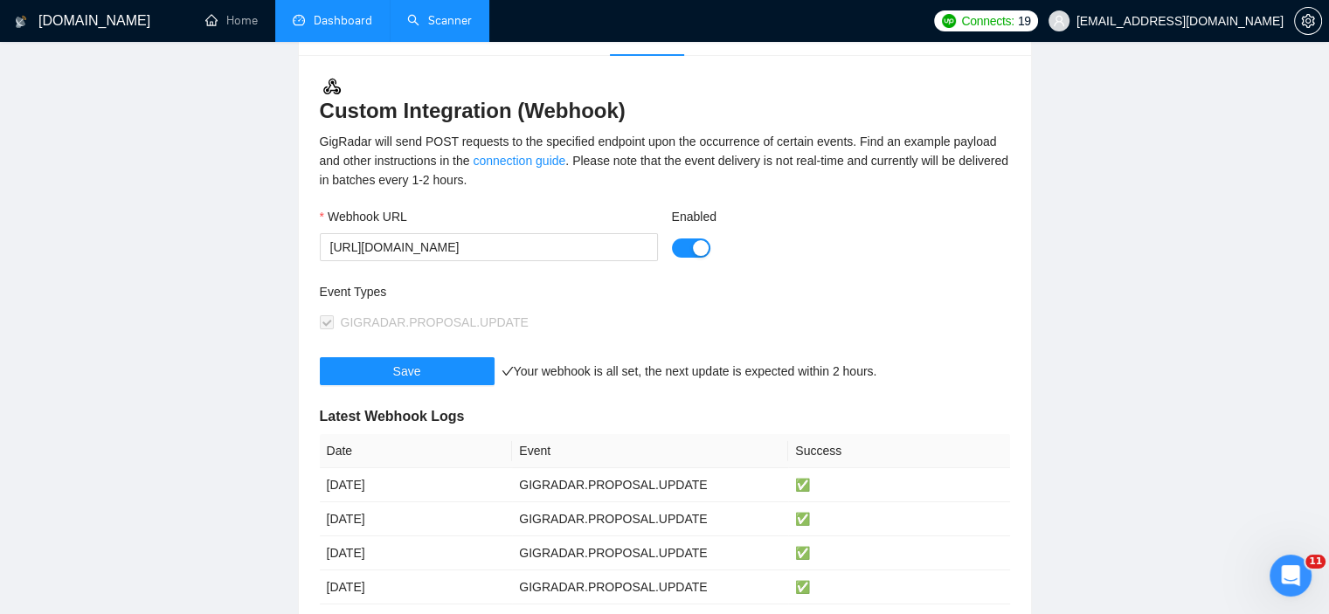
scroll to position [0, 0]
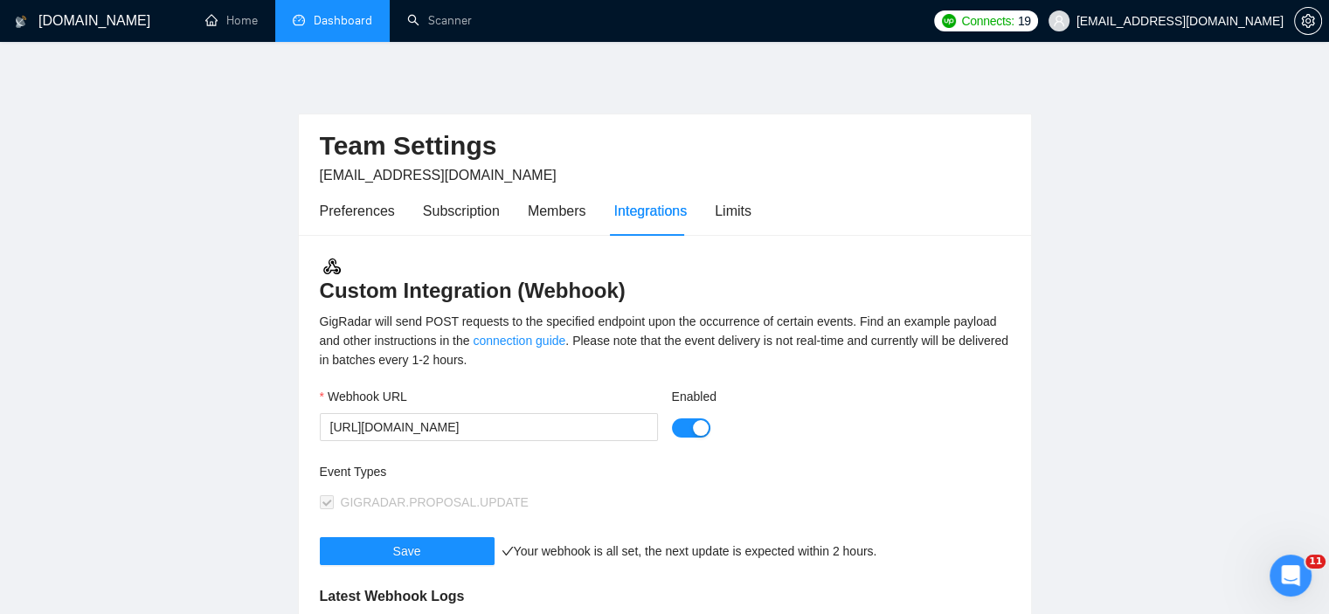
click at [72, 13] on h1 "[DOMAIN_NAME]" at bounding box center [94, 21] width 112 height 42
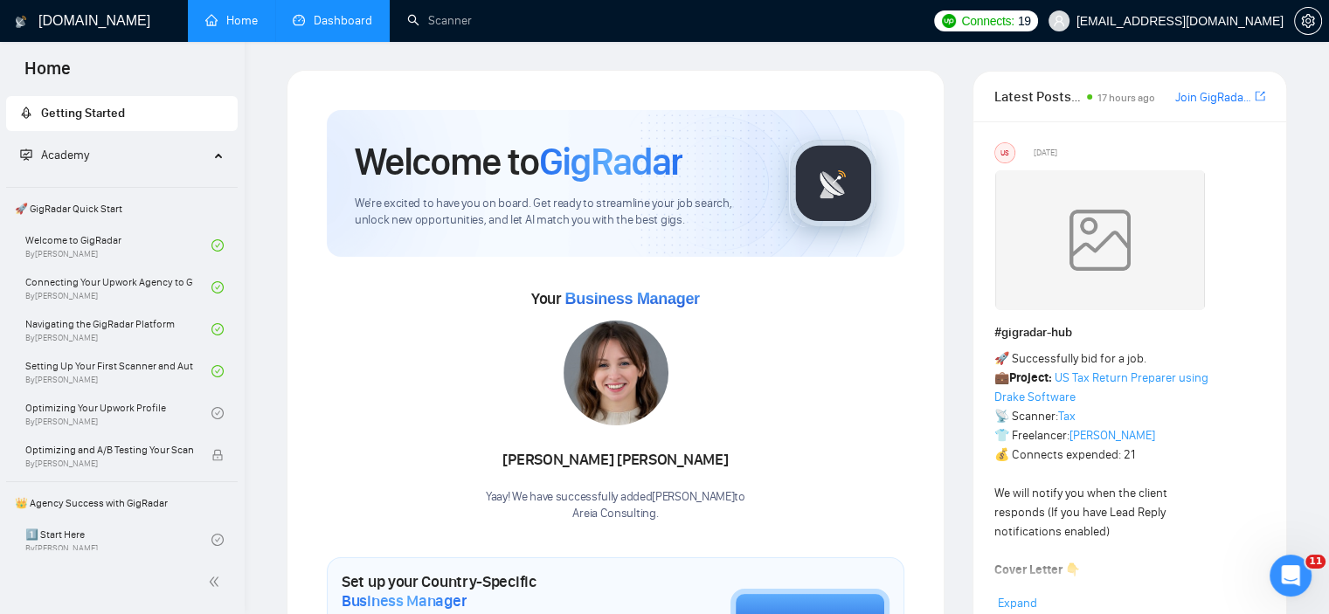
click at [354, 13] on link "Dashboard" at bounding box center [333, 20] width 80 height 15
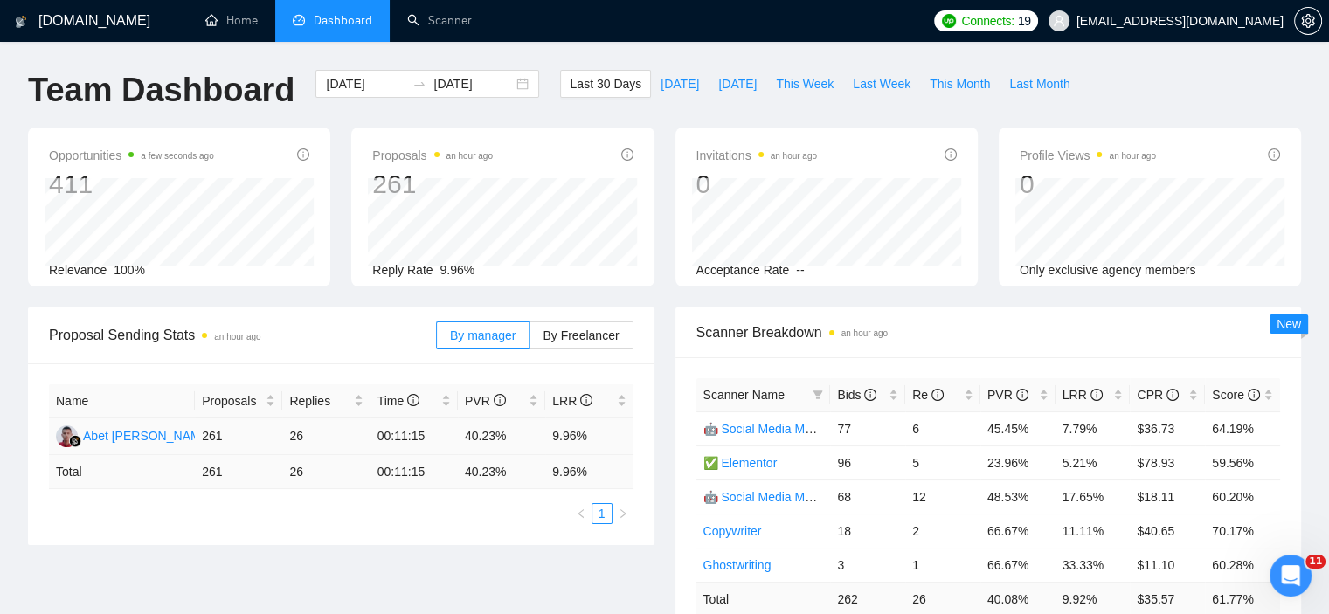
click at [569, 430] on td "9.96%" at bounding box center [588, 437] width 87 height 37
click at [564, 440] on td "9.96%" at bounding box center [588, 437] width 87 height 37
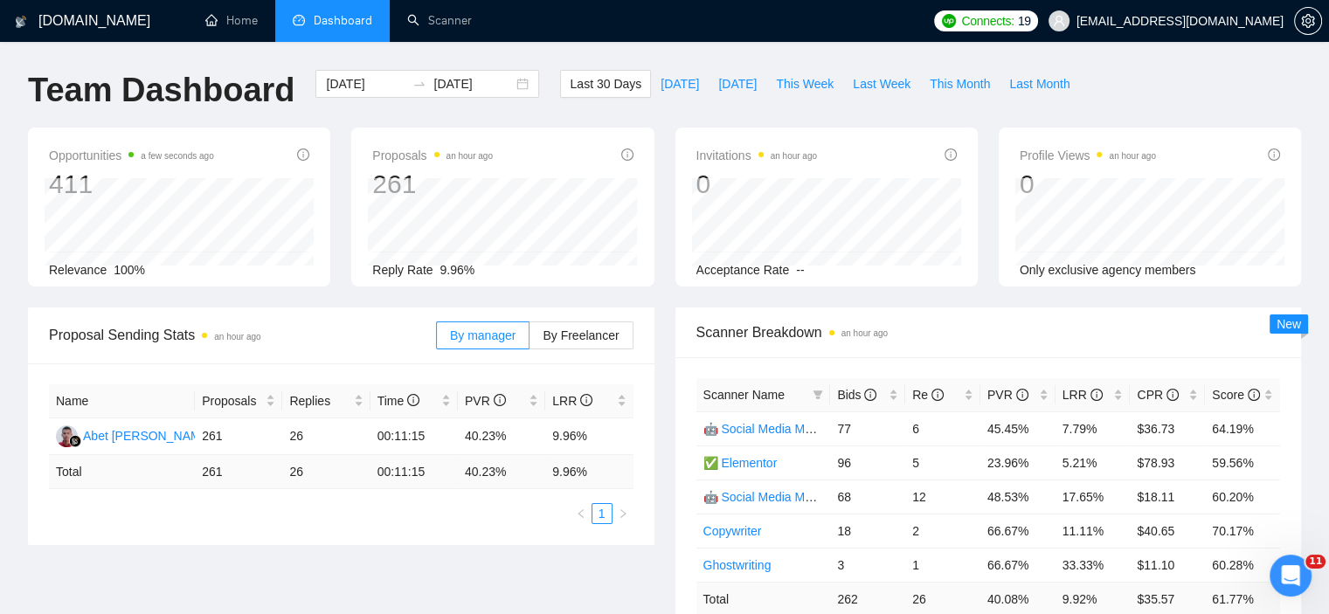
click at [659, 429] on div "Proposal Sending Stats an hour ago By manager By Freelancer Name Proposals Repl…" at bounding box center [340, 427] width 647 height 238
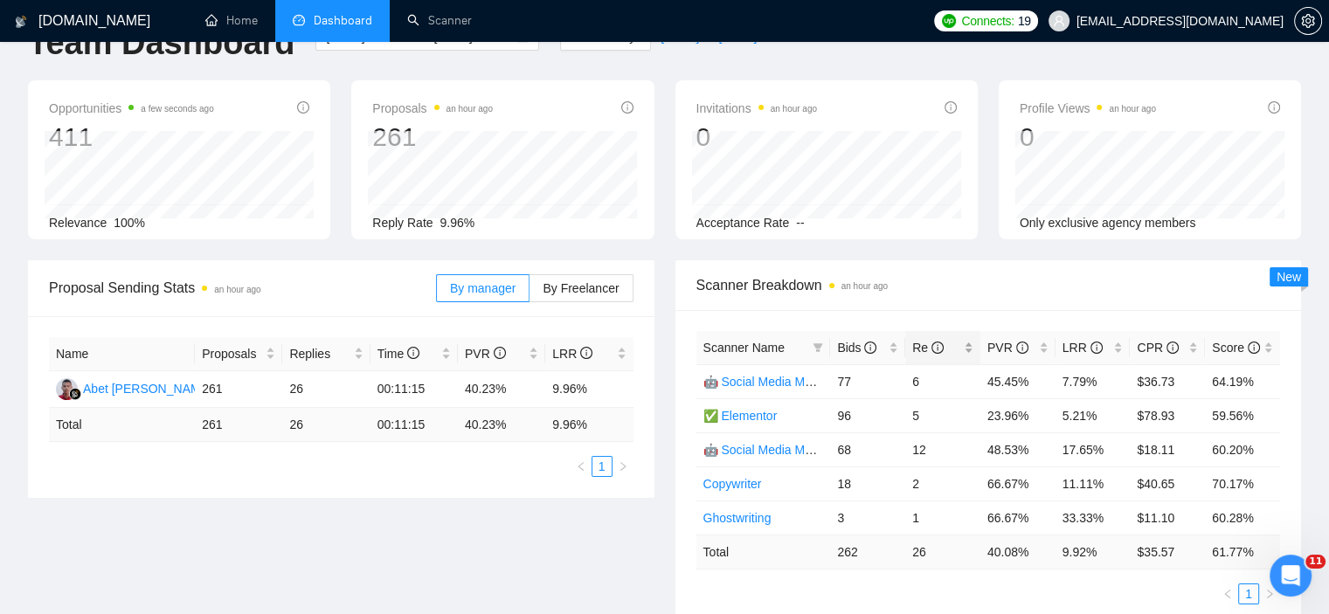
scroll to position [87, 0]
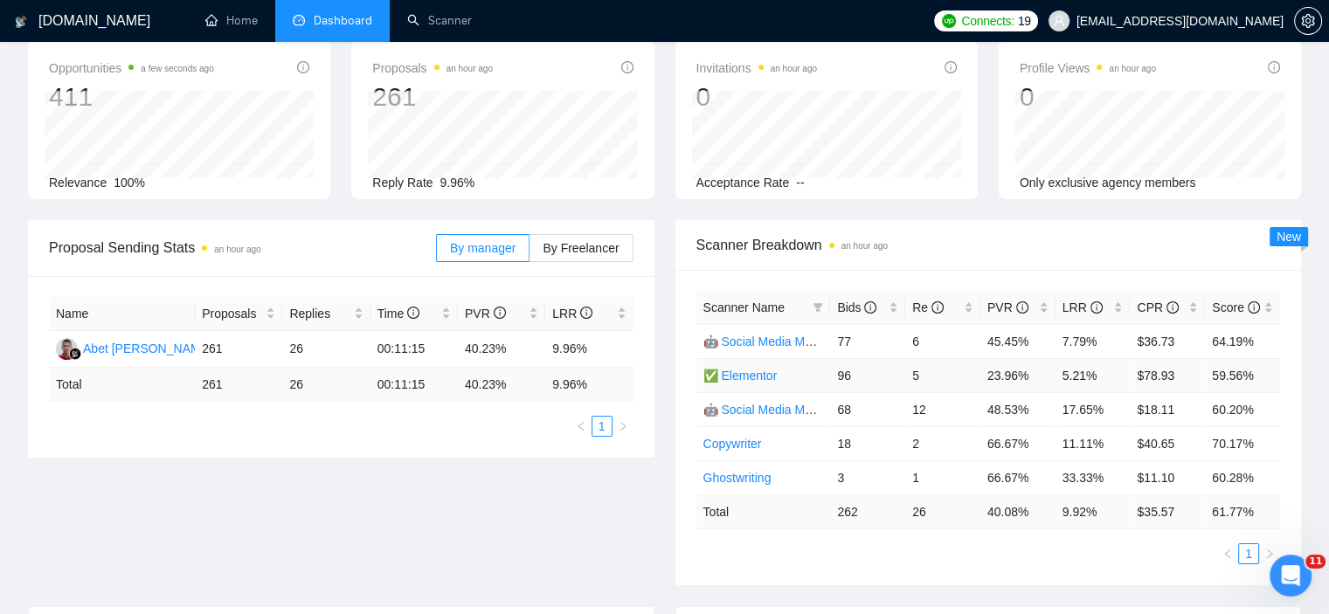
click at [1066, 376] on td "5.21%" at bounding box center [1092, 375] width 75 height 34
click at [1089, 417] on td "17.65%" at bounding box center [1092, 409] width 75 height 34
click at [1084, 413] on td "17.65%" at bounding box center [1092, 409] width 75 height 34
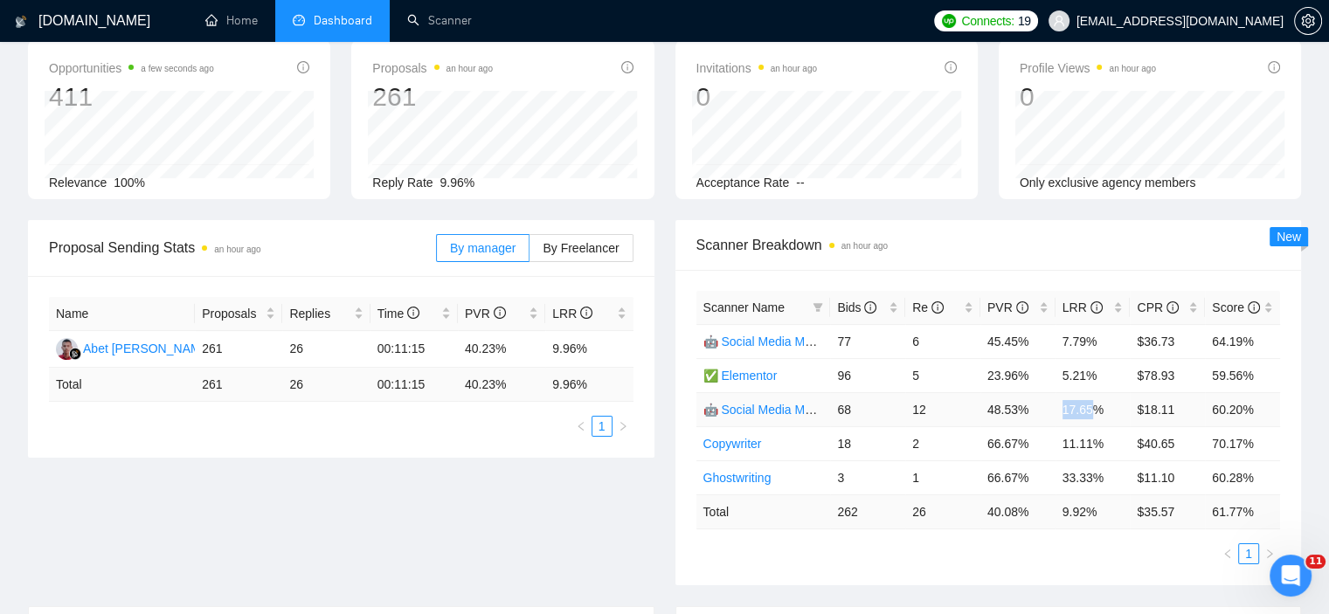
click at [1084, 413] on td "17.65%" at bounding box center [1092, 409] width 75 height 34
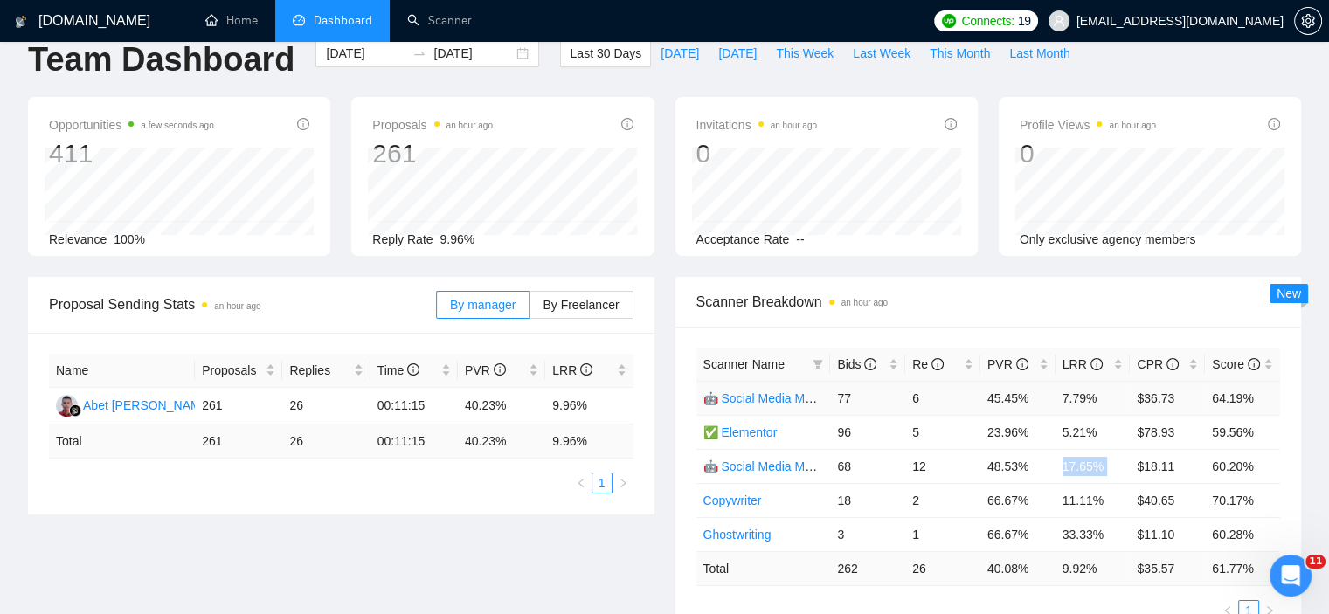
scroll to position [0, 0]
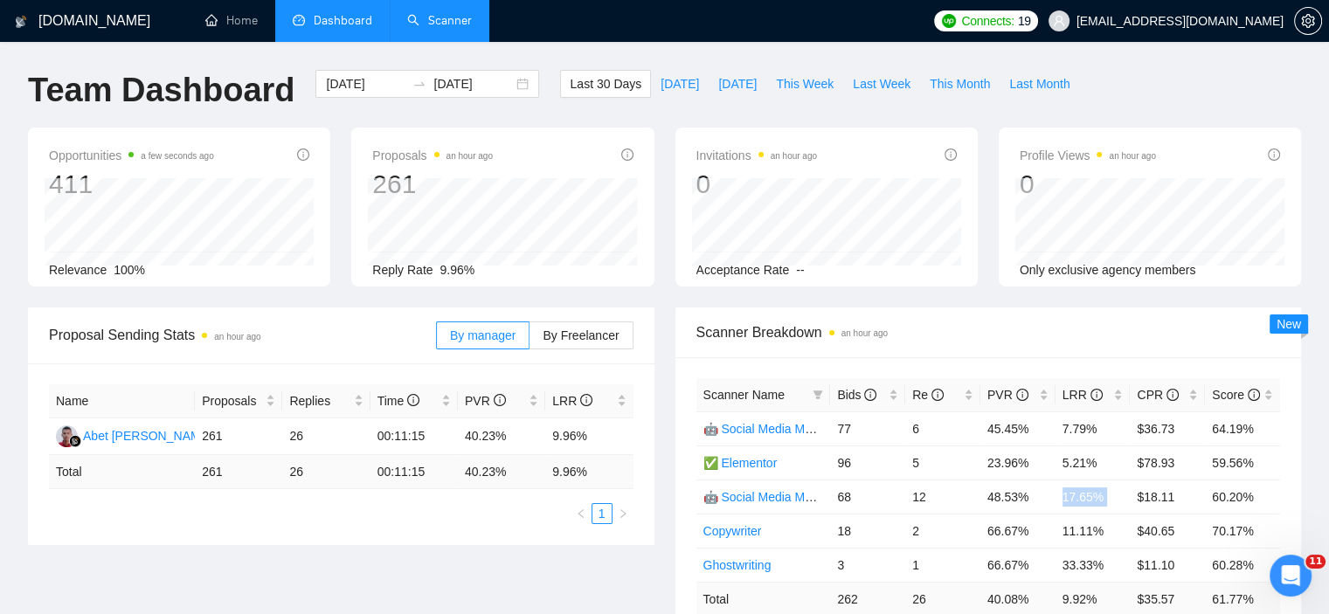
click at [430, 15] on link "Scanner" at bounding box center [439, 20] width 65 height 15
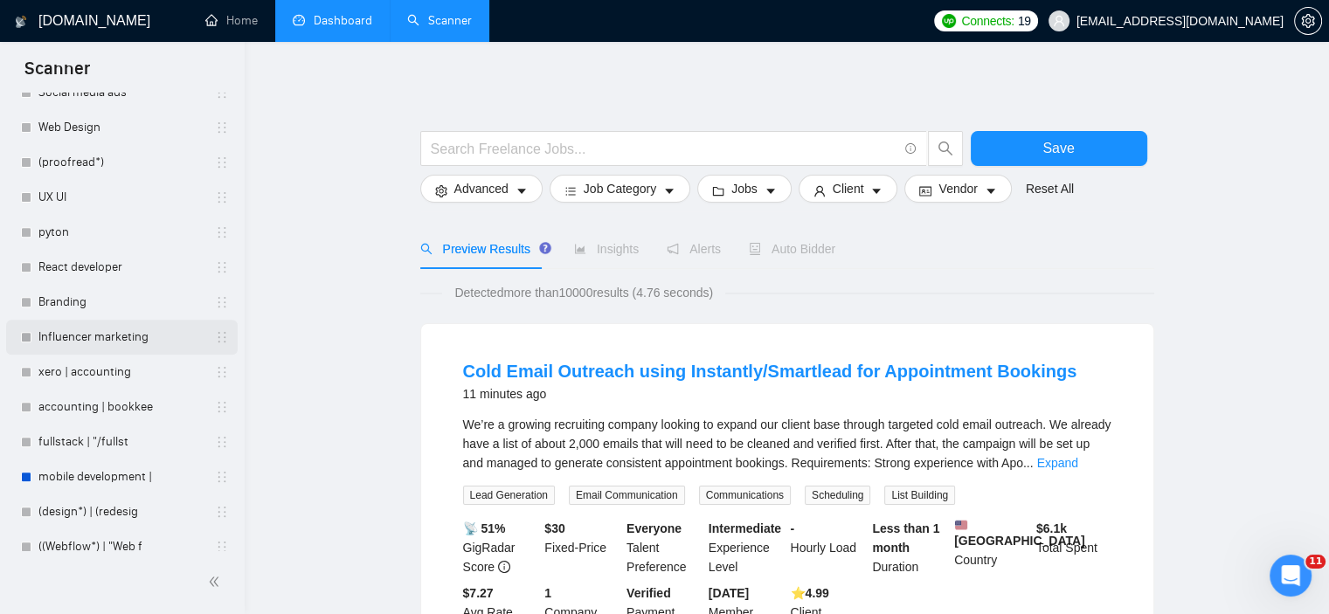
scroll to position [699, 0]
click at [112, 478] on link "mobile development |" at bounding box center [121, 476] width 166 height 35
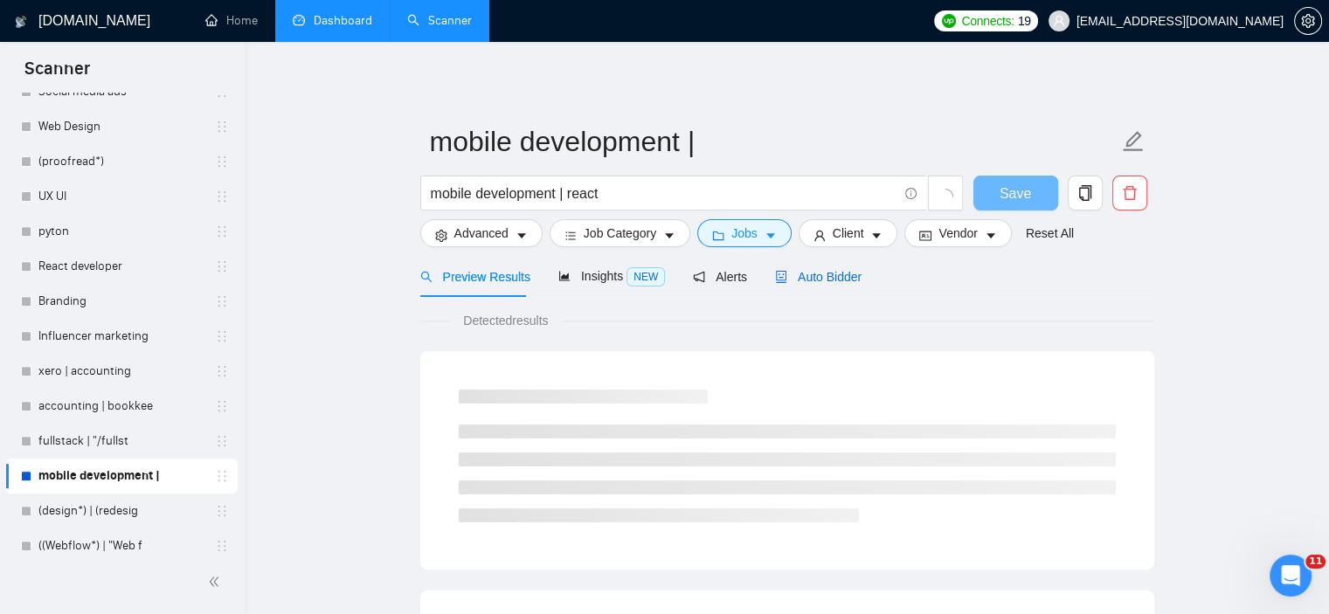
click at [800, 273] on span "Auto Bidder" at bounding box center [818, 277] width 86 height 14
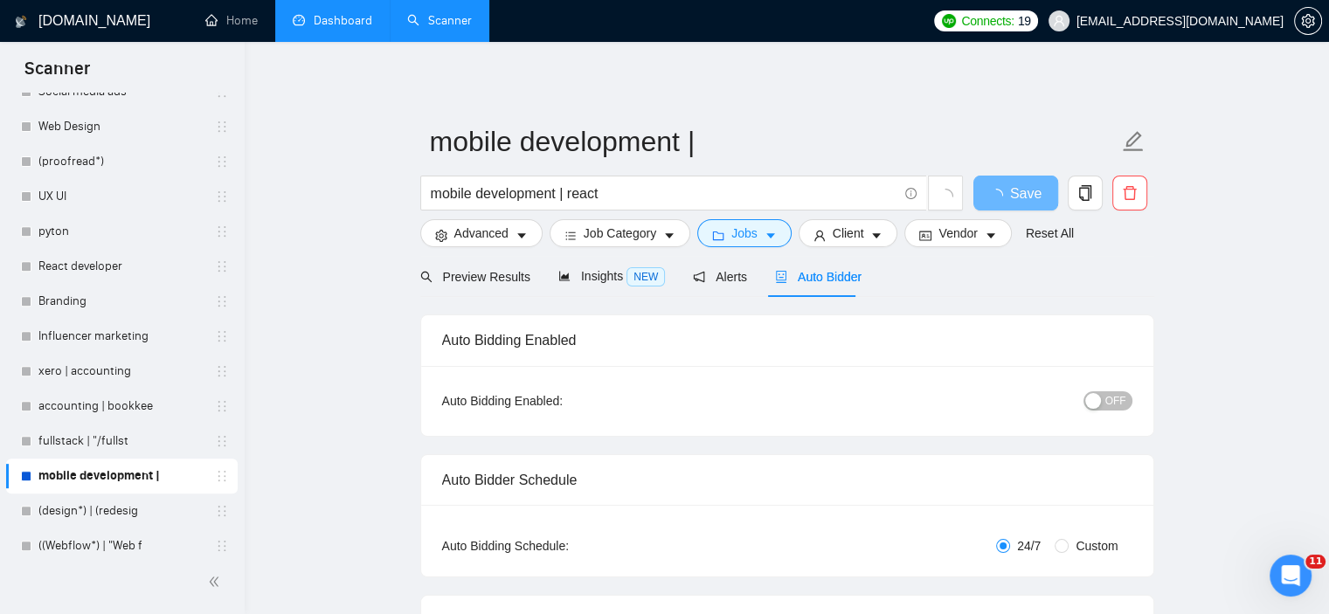
click at [1106, 402] on button "OFF" at bounding box center [1107, 400] width 49 height 19
click at [1110, 402] on button "ON" at bounding box center [1111, 400] width 44 height 19
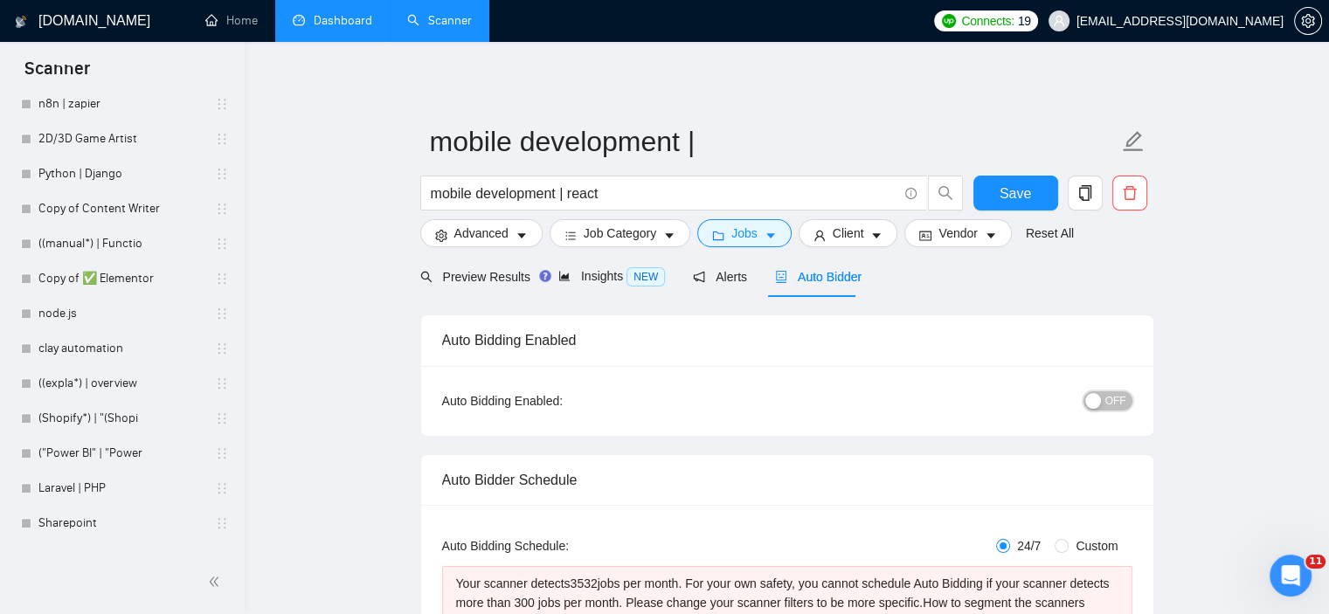
scroll to position [1410, 0]
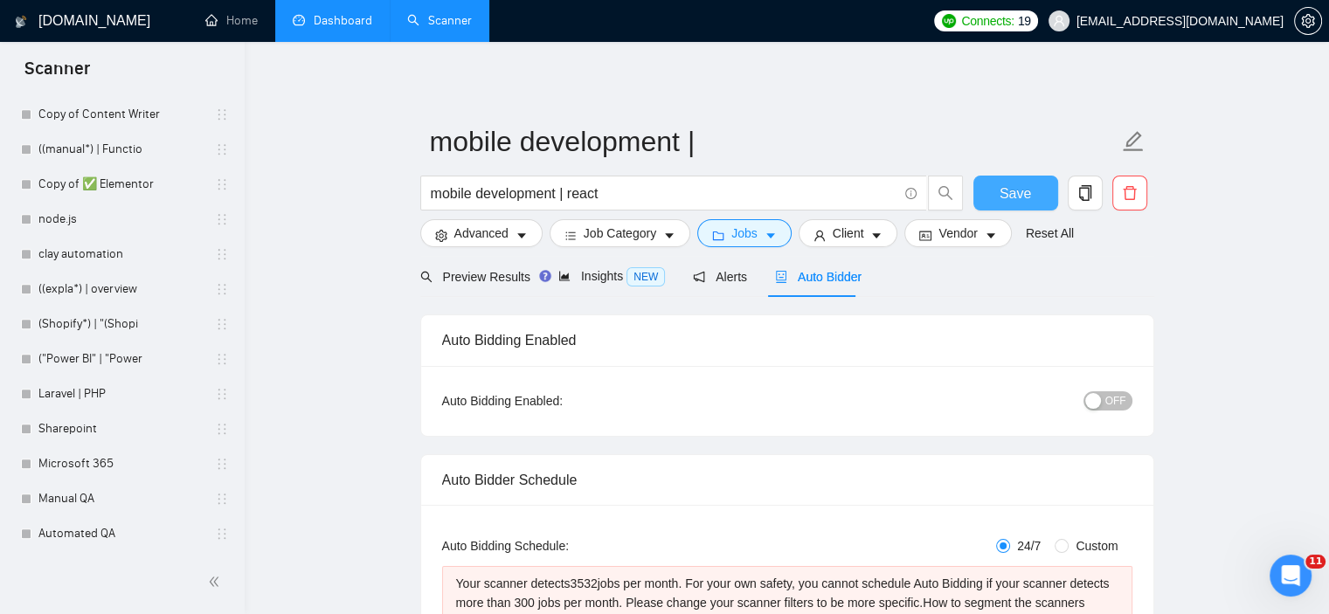
click at [1003, 188] on span "Save" at bounding box center [1015, 194] width 31 height 22
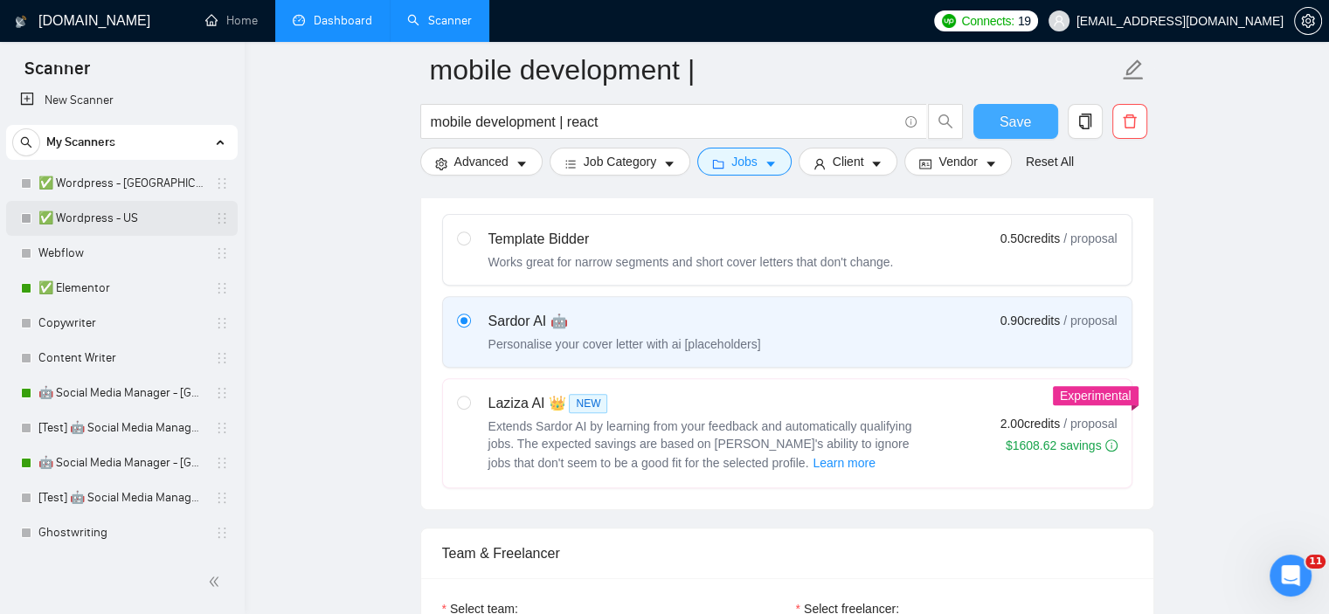
scroll to position [12, 0]
click at [112, 181] on link "✅ Wordpress - [GEOGRAPHIC_DATA]" at bounding box center [121, 184] width 166 height 35
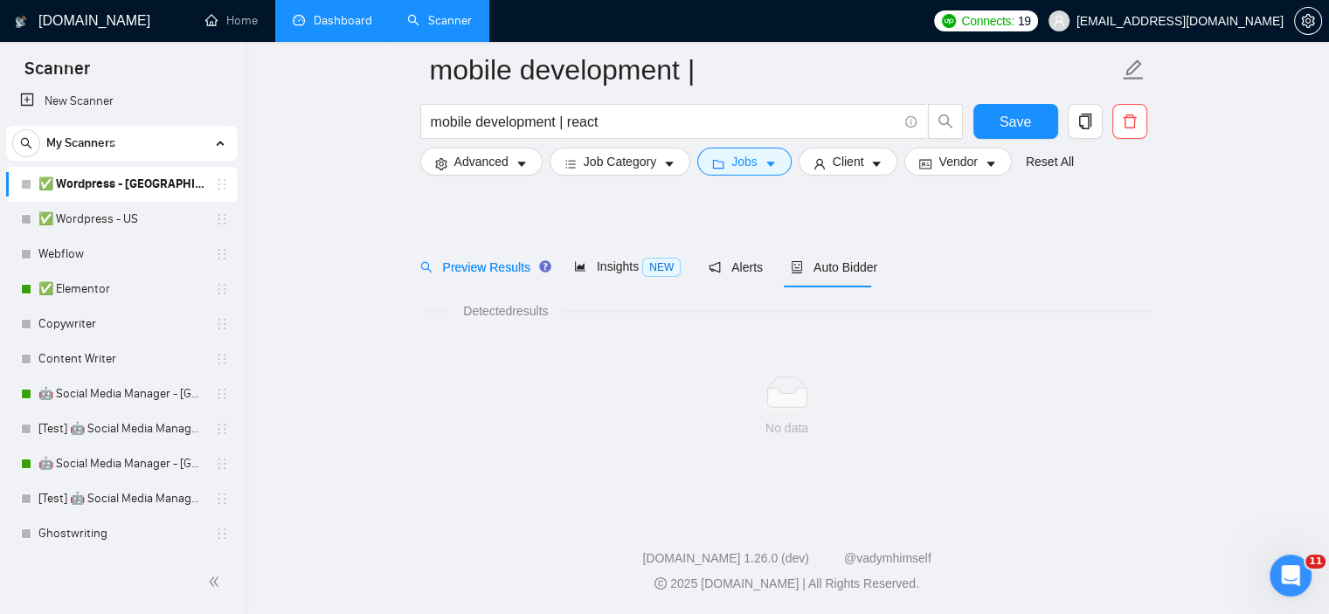
scroll to position [24, 0]
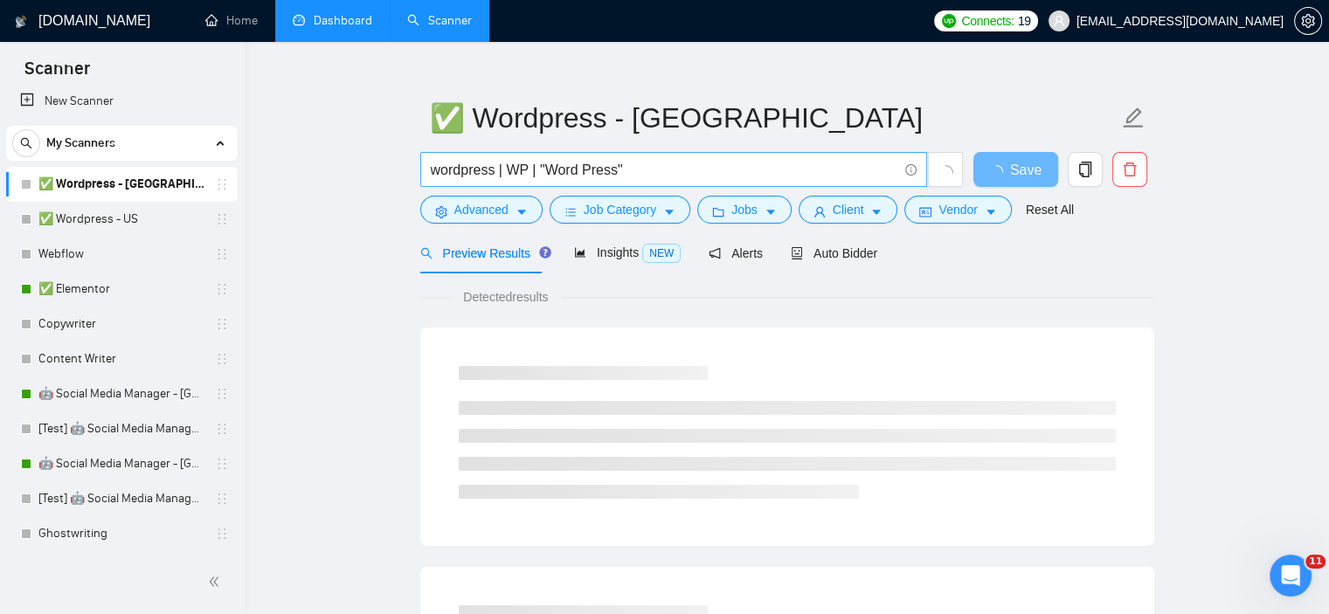
click at [472, 171] on input "wordpress | WP | "Word Press"" at bounding box center [664, 170] width 467 height 22
click at [467, 170] on input "wordpress | WP | "Word Press"" at bounding box center [664, 170] width 467 height 22
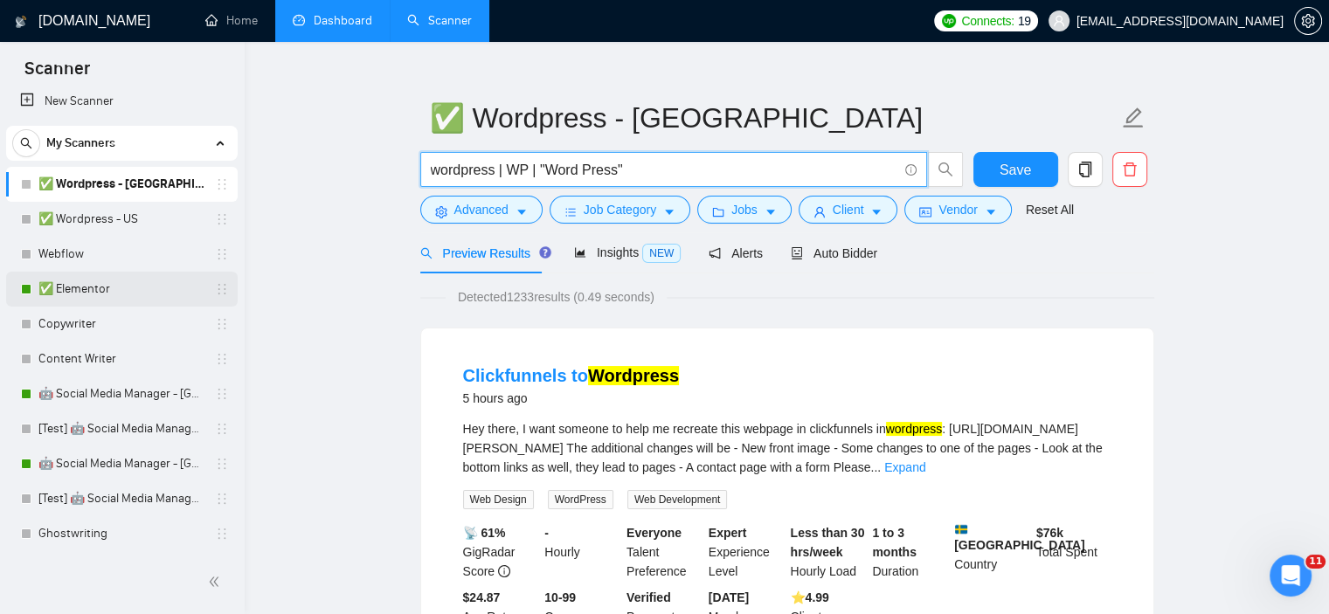
click at [109, 280] on link "✅ Elementor" at bounding box center [121, 289] width 166 height 35
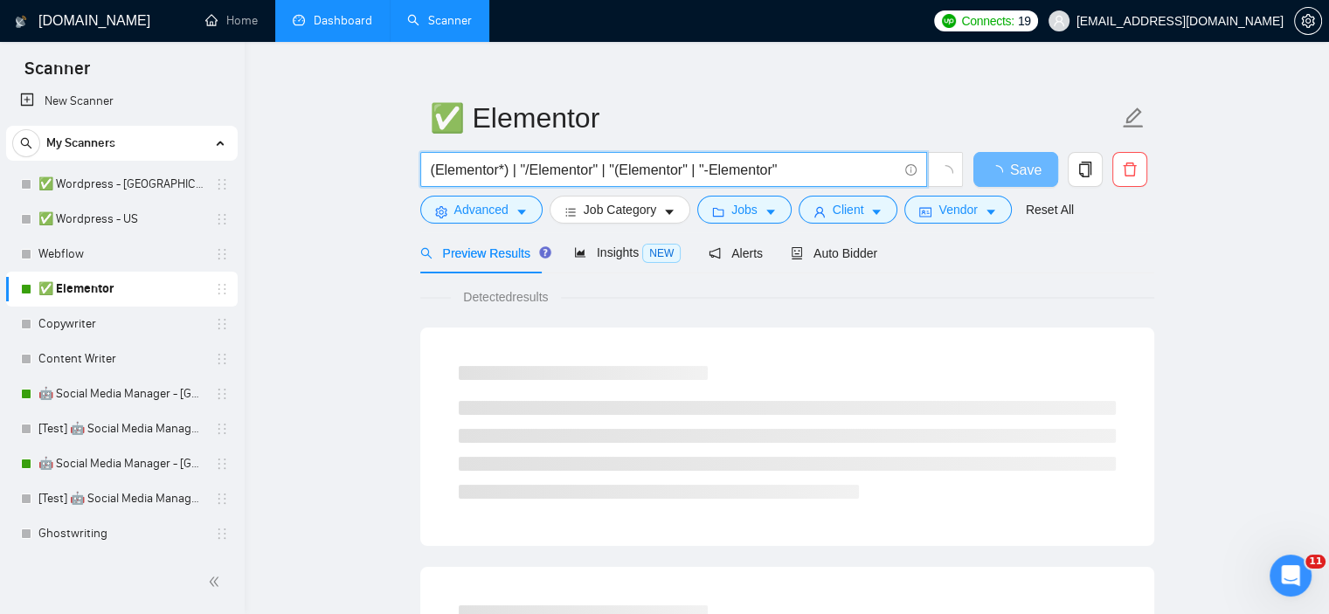
click at [482, 170] on input "(Elementor*) | "/Elementor" | "(Elementor" | "-Elementor"" at bounding box center [664, 170] width 467 height 22
click at [472, 169] on input "(Elementor*) | "/Elementor" | "(Elementor" | "-Elementor"" at bounding box center [664, 170] width 467 height 22
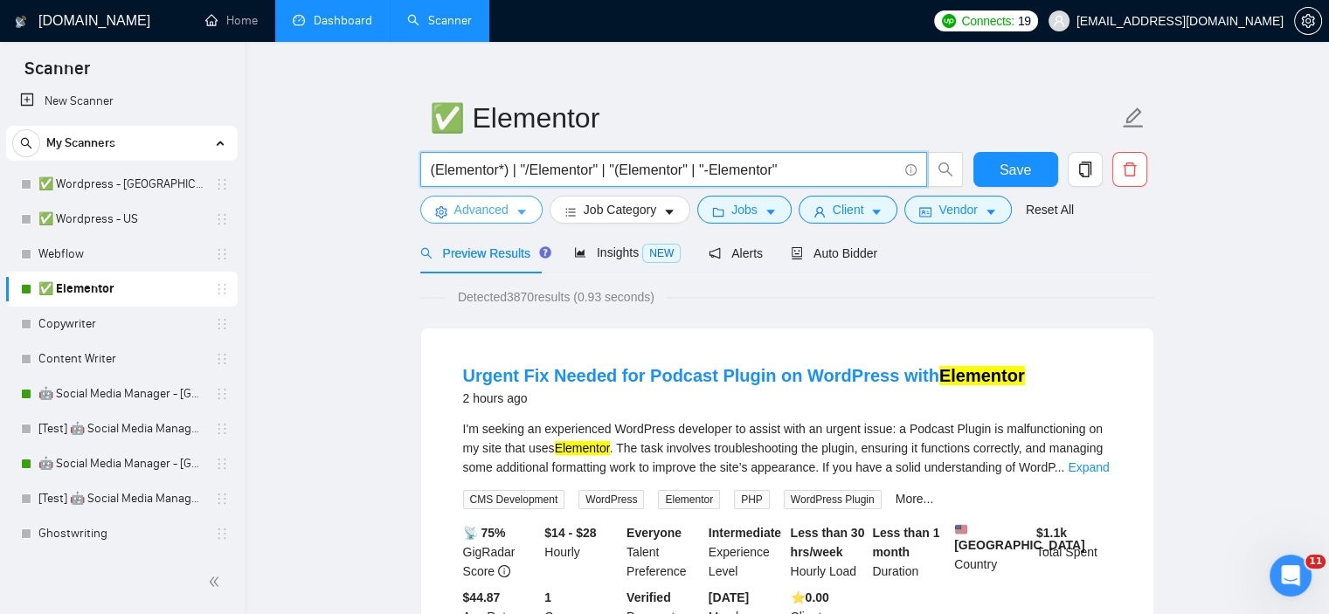
click at [516, 210] on icon "caret-down" at bounding box center [521, 212] width 12 height 12
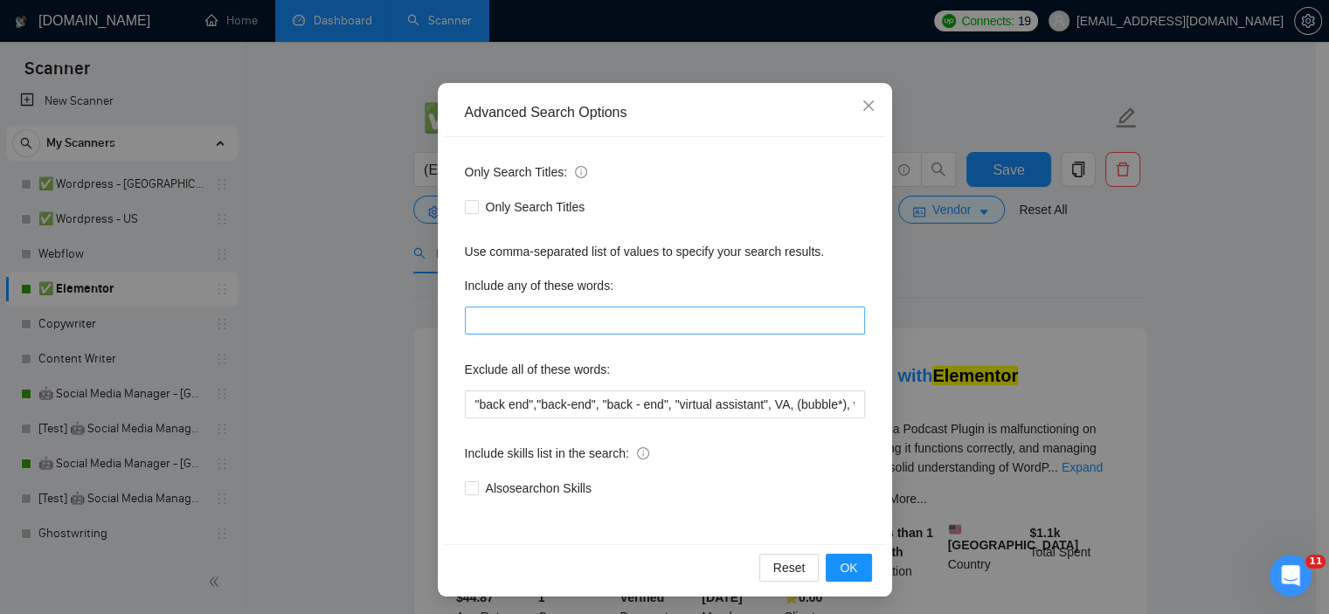
scroll to position [112, 0]
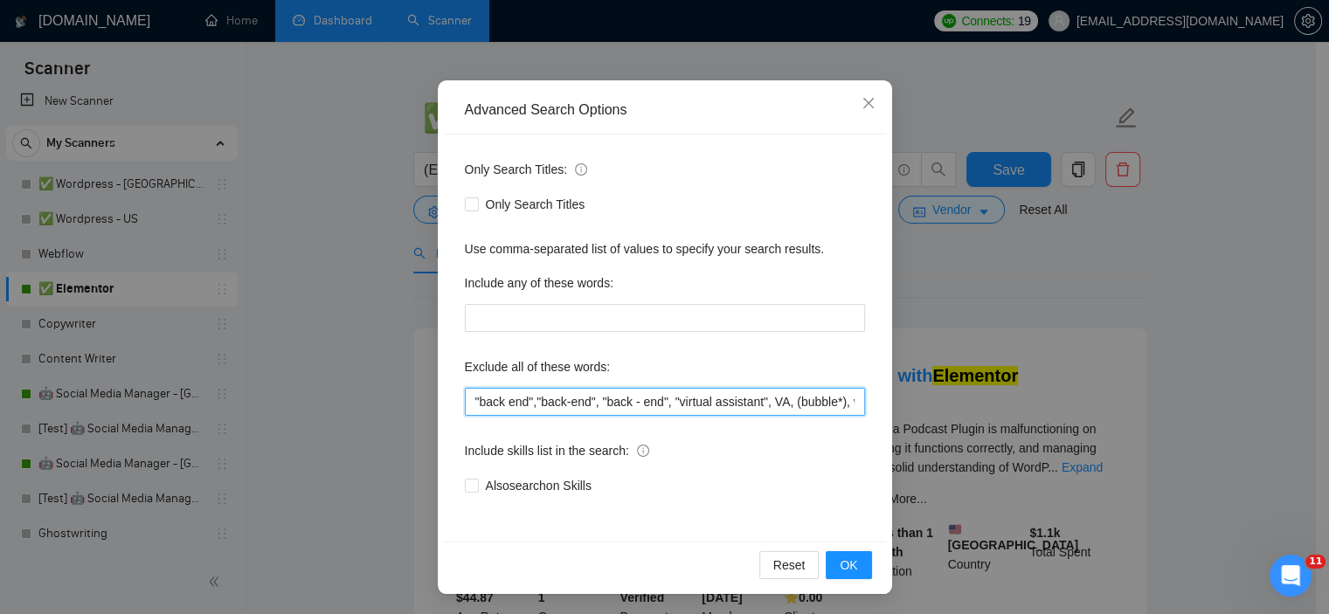
click at [496, 398] on input ""back end","back-end", "back - end", "virtual assistant", VA, (bubble*), wix, w…" at bounding box center [665, 402] width 400 height 28
drag, startPoint x: 720, startPoint y: 399, endPoint x: 870, endPoint y: 406, distance: 150.4
click at [870, 406] on div "Only Search Titles: Only Search Titles Use comma-separated list of values to sp…" at bounding box center [665, 338] width 442 height 407
click at [745, 402] on input ""back end","back-end", "back - end", "virtual assistant", VA, (bubble*), wix, w…" at bounding box center [665, 402] width 400 height 28
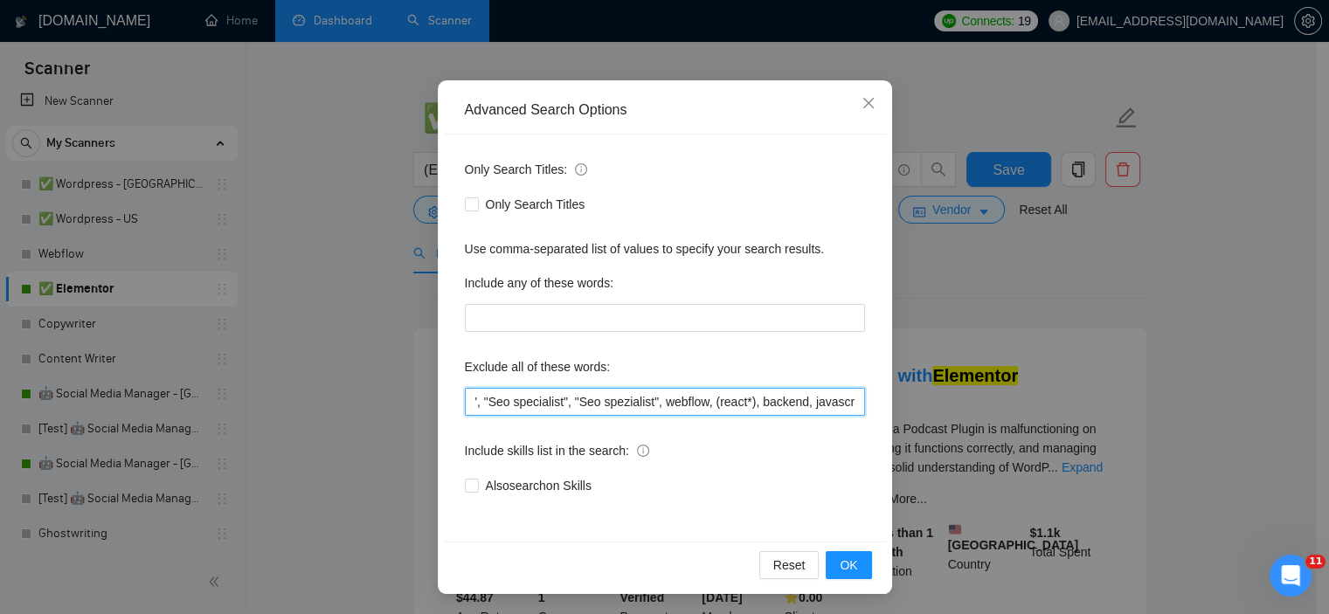
drag, startPoint x: 802, startPoint y: 401, endPoint x: 854, endPoint y: 408, distance: 52.0
click at [854, 408] on input ""back end","back-end", "back - end", "virtual assistant", VA, (bubble*), wix, w…" at bounding box center [665, 402] width 400 height 28
click at [756, 395] on input ""back end","back-end", "back - end", "virtual assistant", VA, (bubble*), wix, w…" at bounding box center [665, 402] width 400 height 28
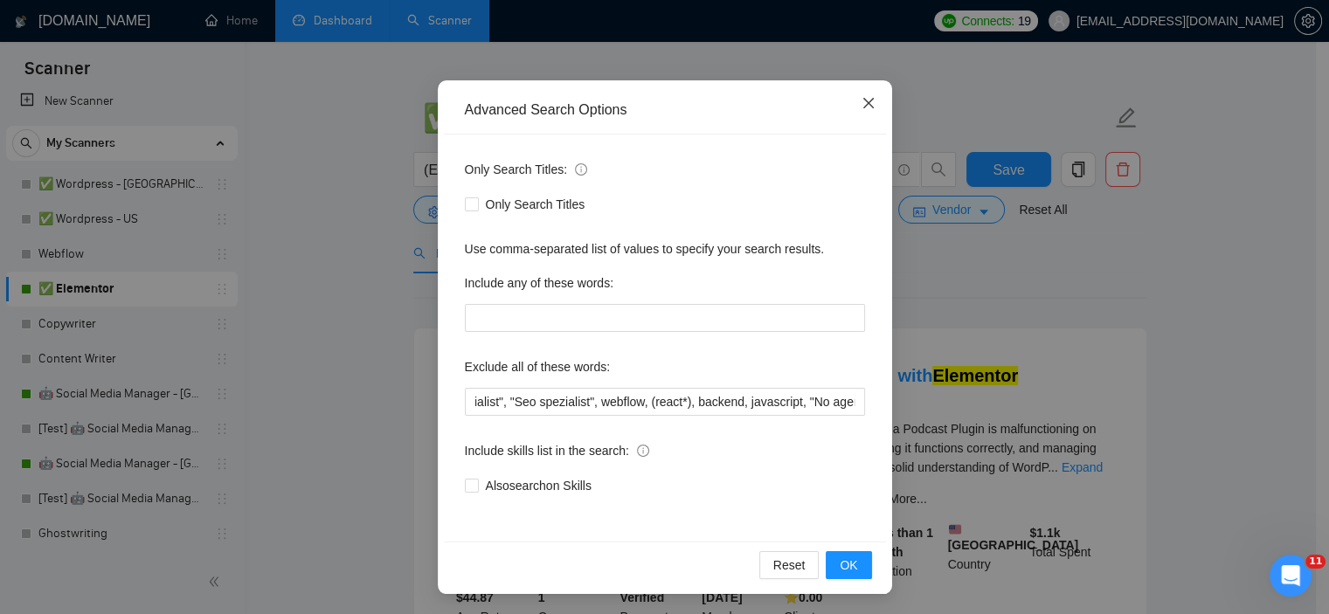
click at [871, 98] on span "Close" at bounding box center [868, 103] width 47 height 47
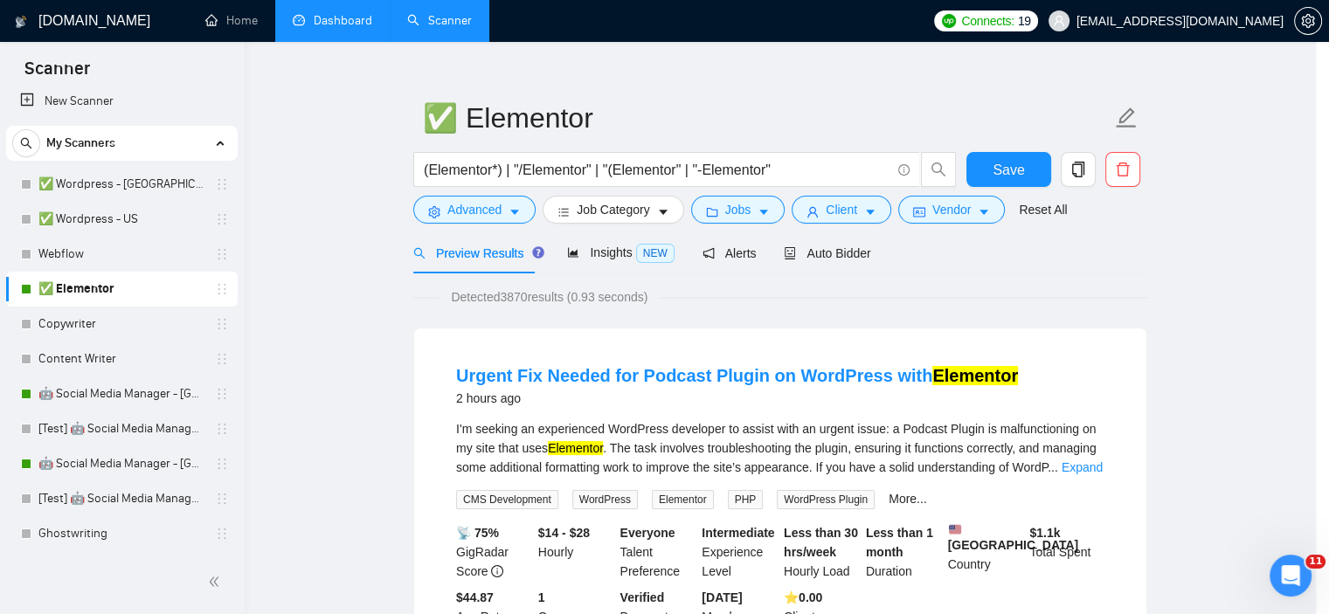
scroll to position [24, 0]
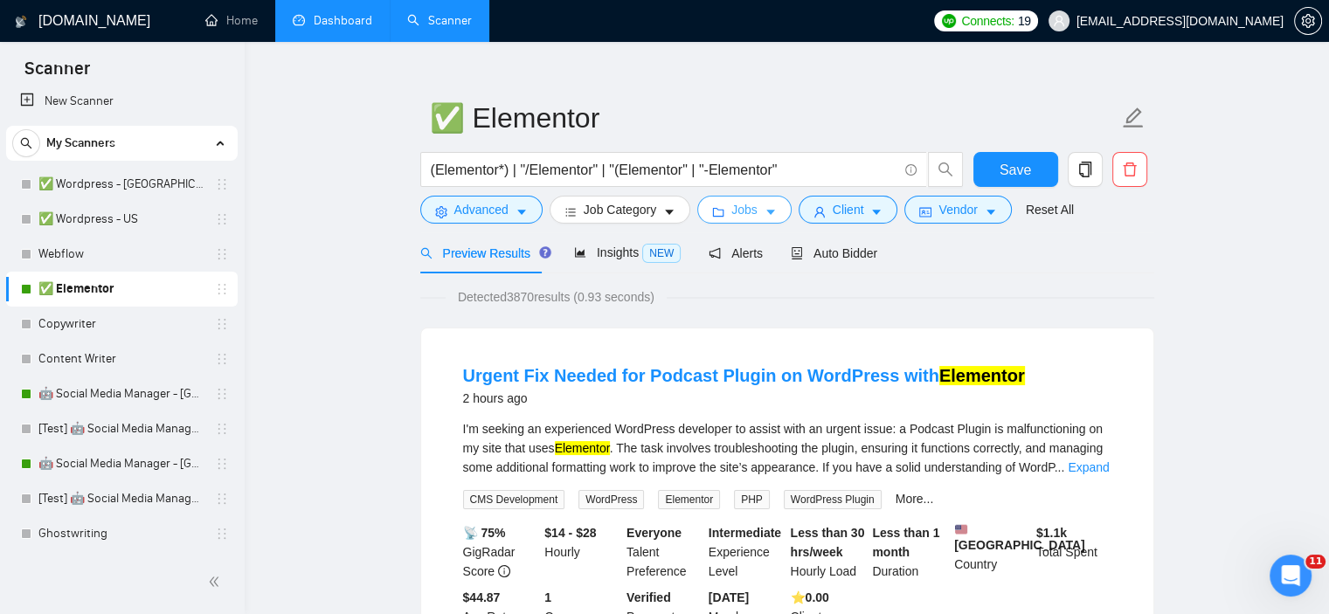
click at [741, 216] on span "Jobs" at bounding box center [744, 209] width 26 height 19
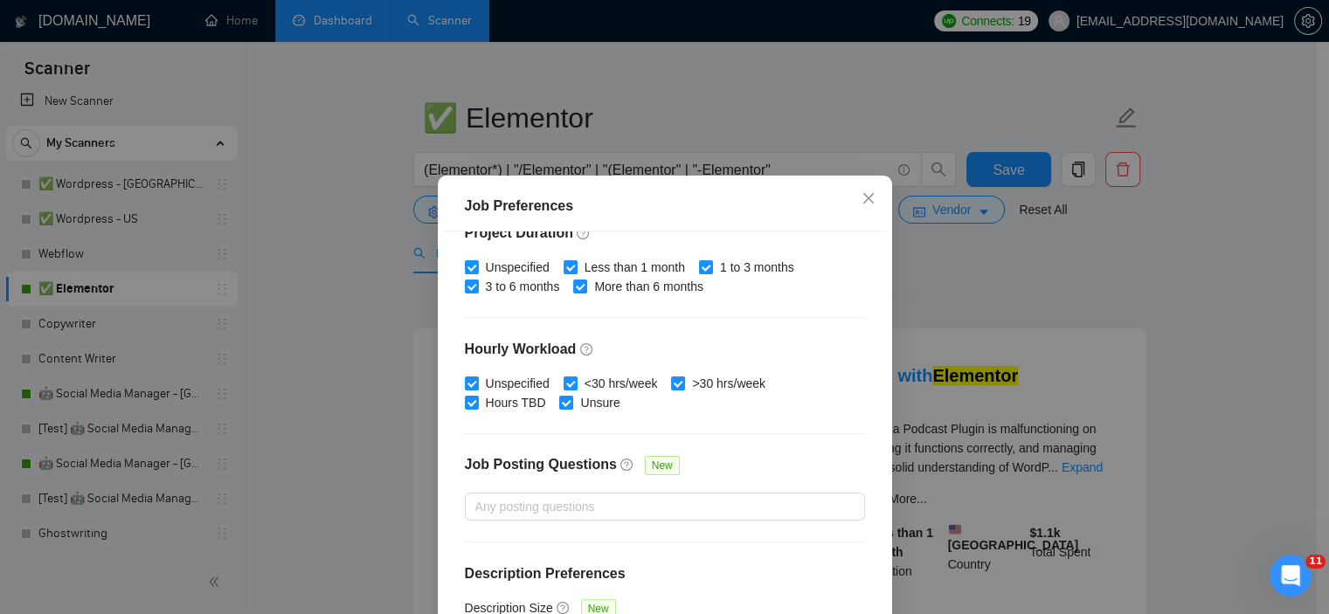
scroll to position [555, 0]
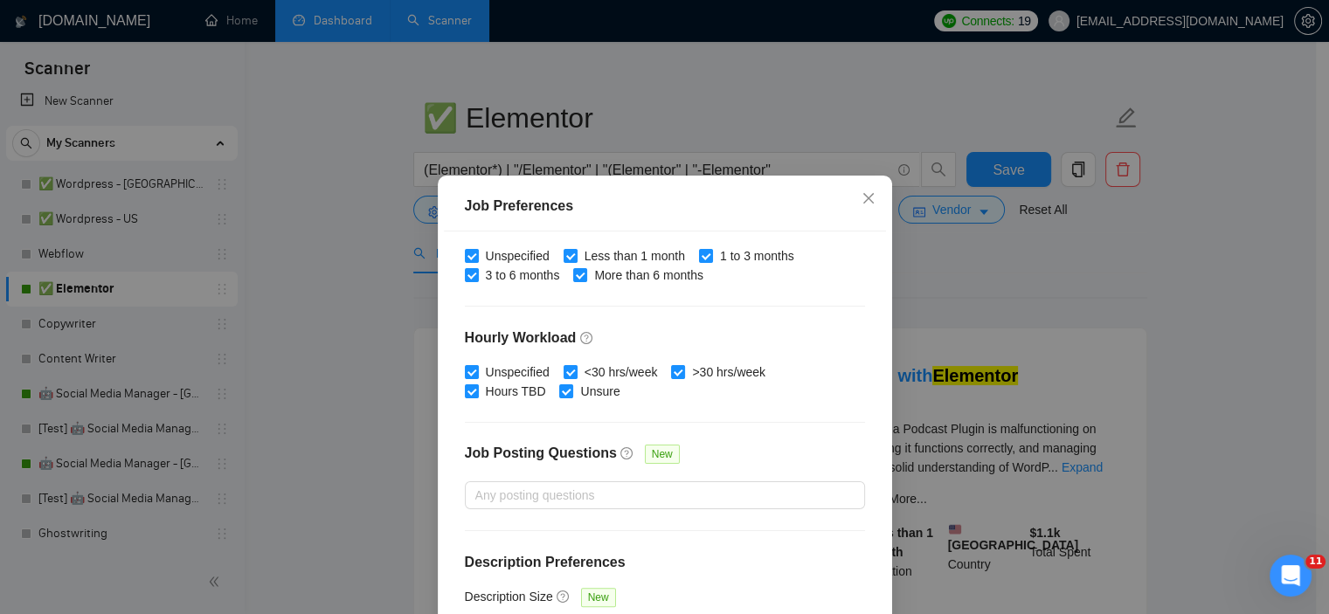
click at [1000, 287] on div "Job Preferences Budget Project Type All Fixed Price Hourly Rate Fixed Price Bud…" at bounding box center [664, 307] width 1329 height 614
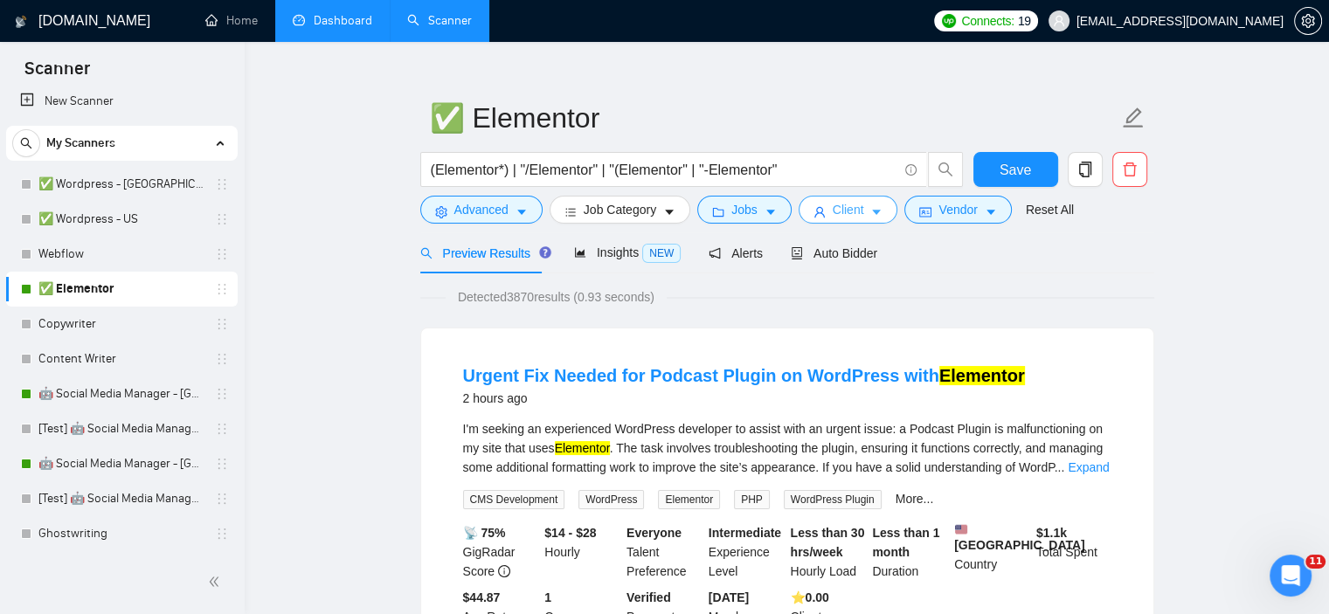
click at [814, 209] on icon "user" at bounding box center [819, 212] width 10 height 10
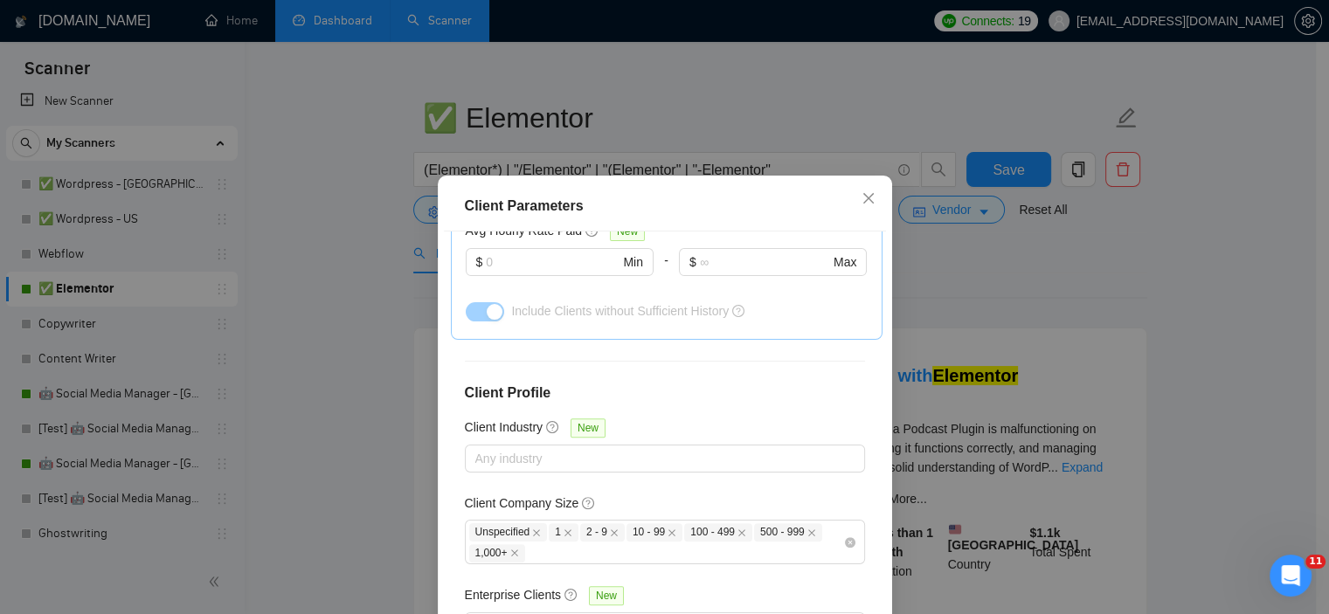
scroll to position [676, 0]
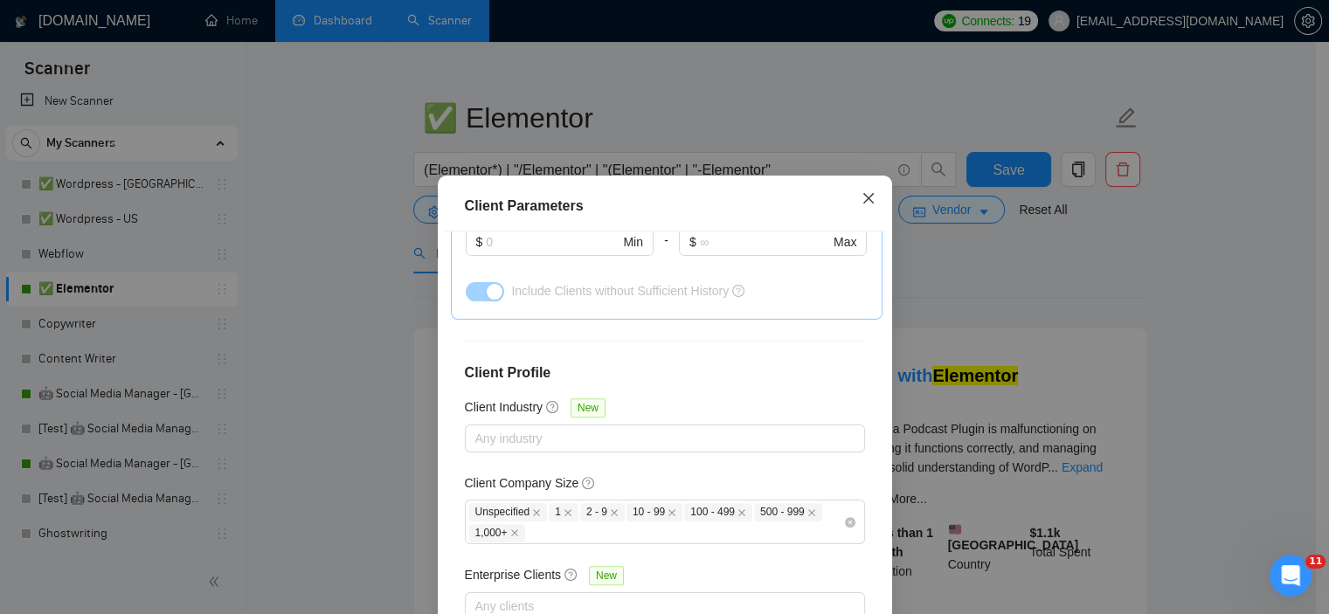
click at [861, 205] on icon "close" at bounding box center [868, 198] width 14 height 14
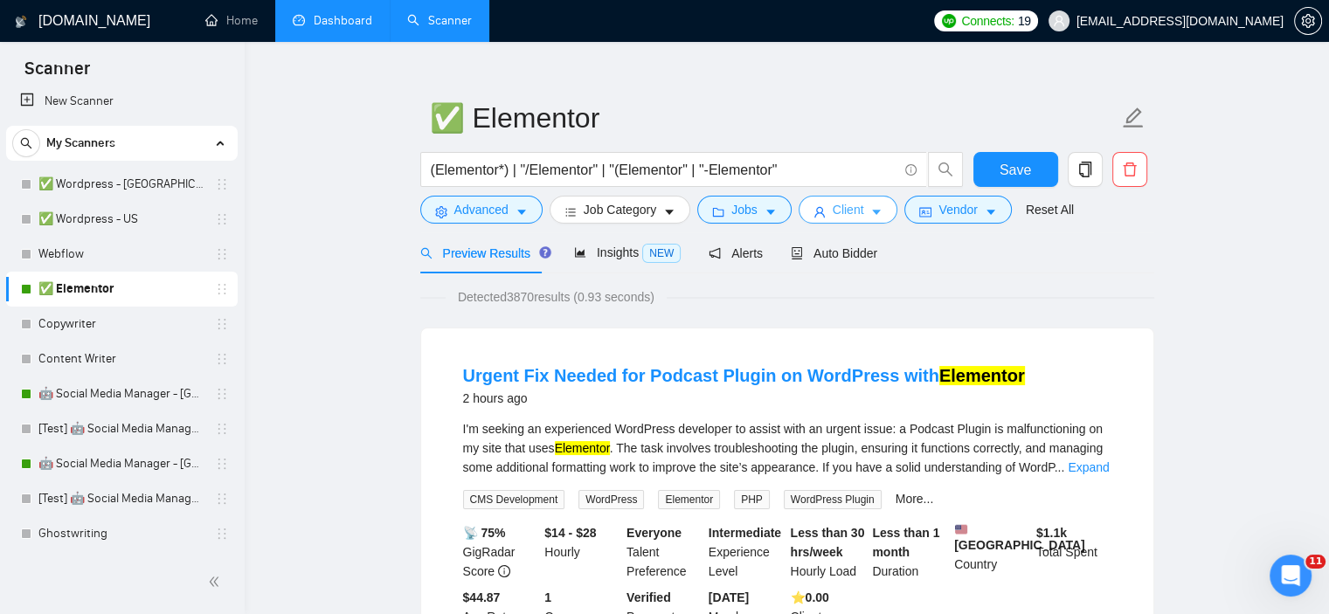
click at [833, 217] on span "Client" at bounding box center [848, 209] width 31 height 19
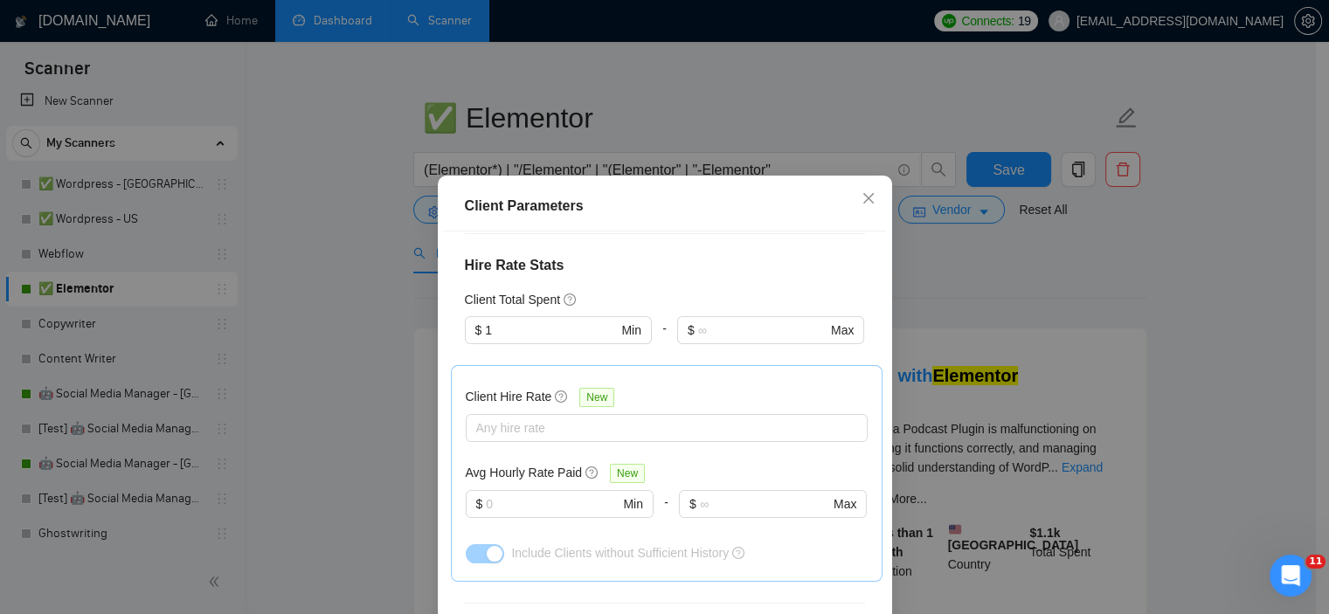
scroll to position [65, 0]
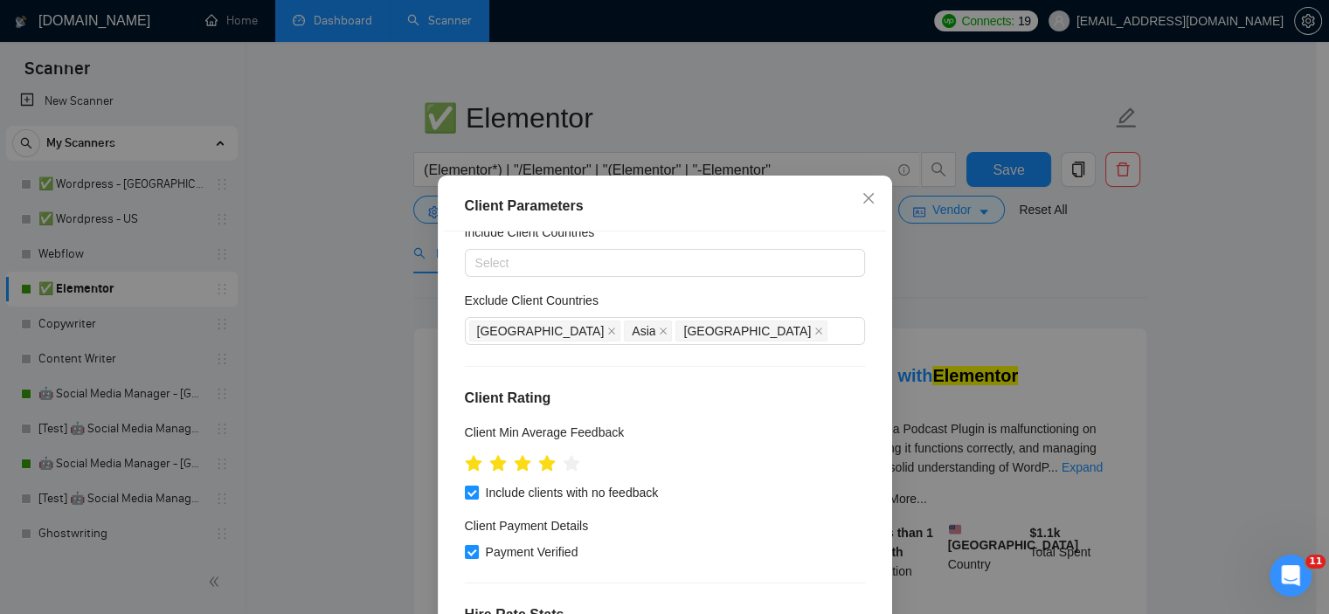
click at [1024, 260] on div "Client Parameters Client Location Include Client Countries Select Exclude Clien…" at bounding box center [664, 307] width 1329 height 614
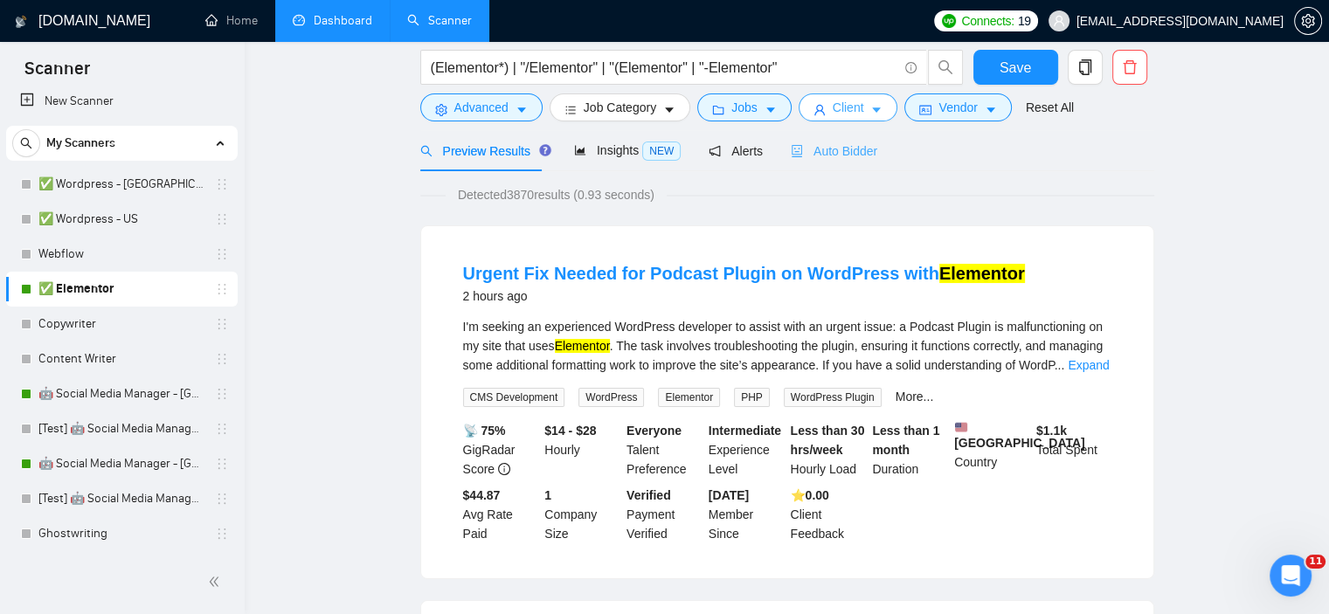
scroll to position [0, 0]
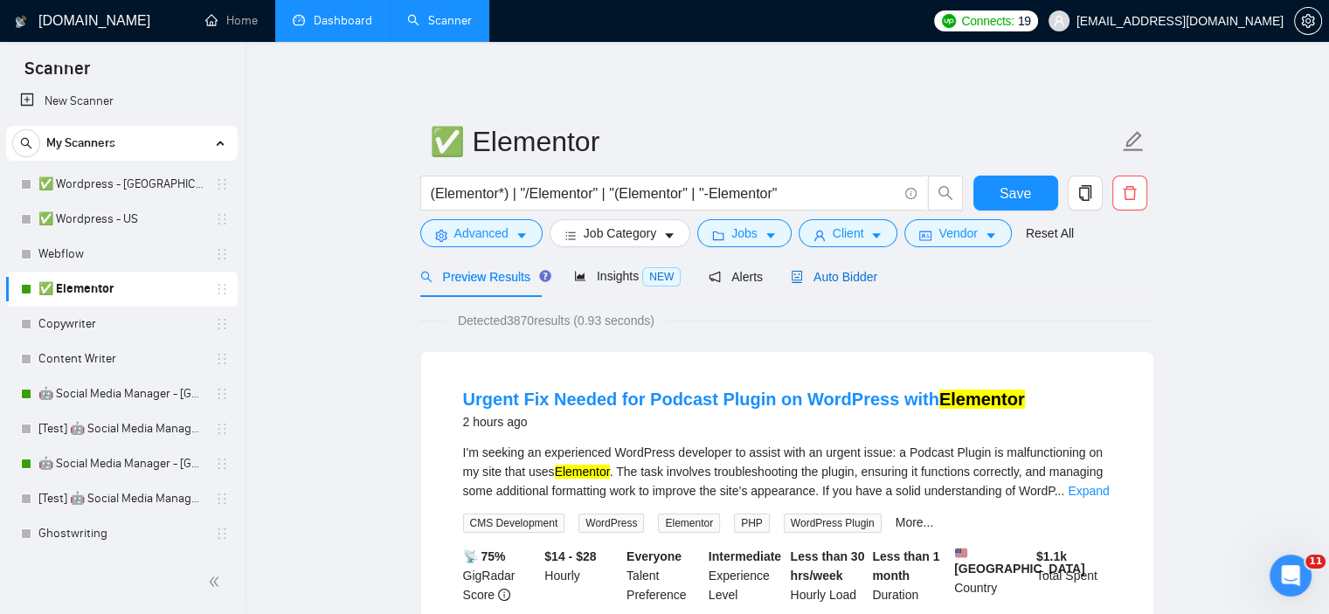
click at [815, 272] on span "Auto Bidder" at bounding box center [834, 277] width 86 height 14
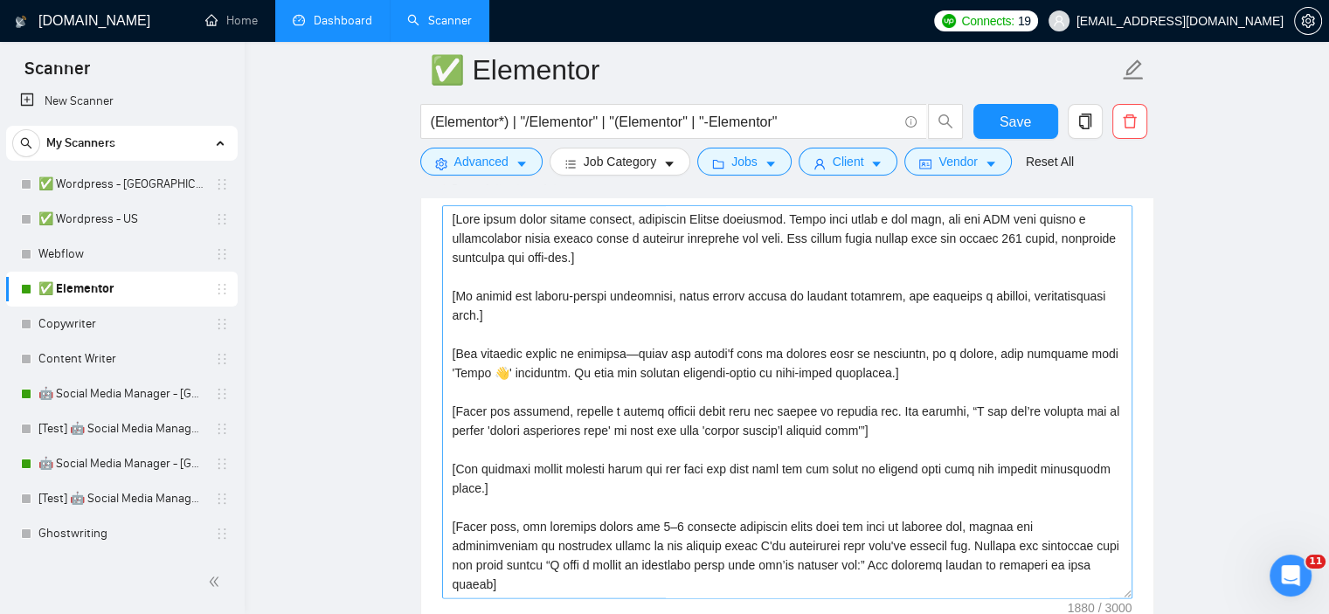
scroll to position [2010, 0]
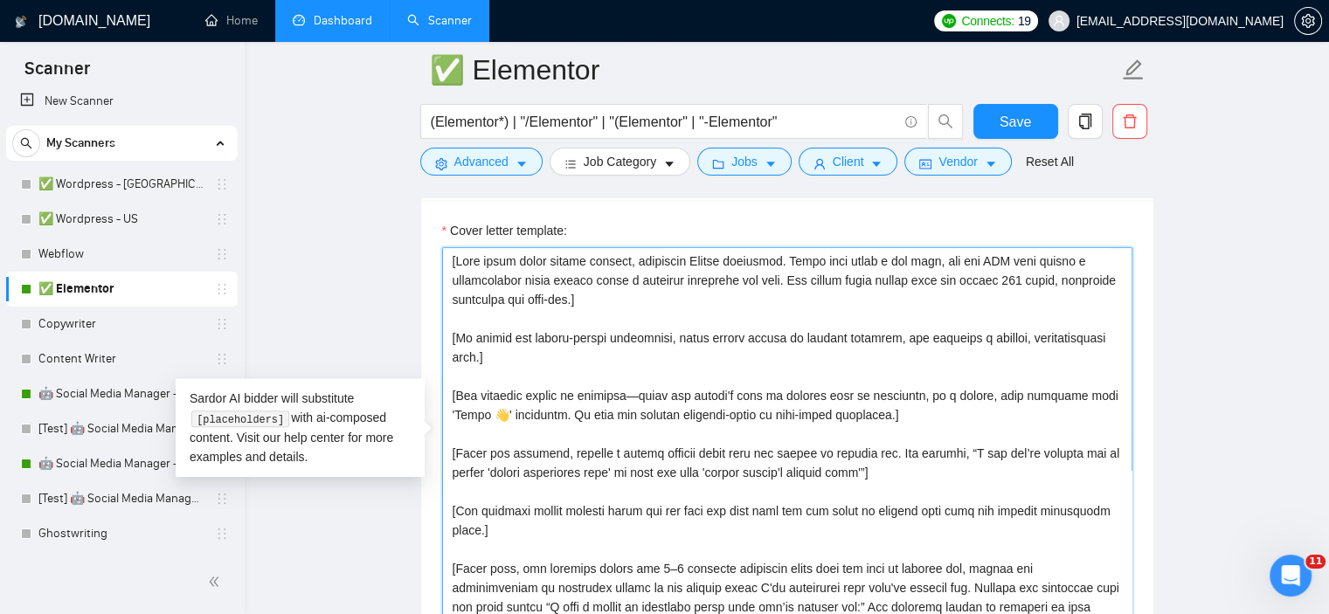
drag, startPoint x: 451, startPoint y: 258, endPoint x: 723, endPoint y: 422, distance: 318.3
click at [723, 422] on textarea "Cover letter template:" at bounding box center [787, 443] width 690 height 393
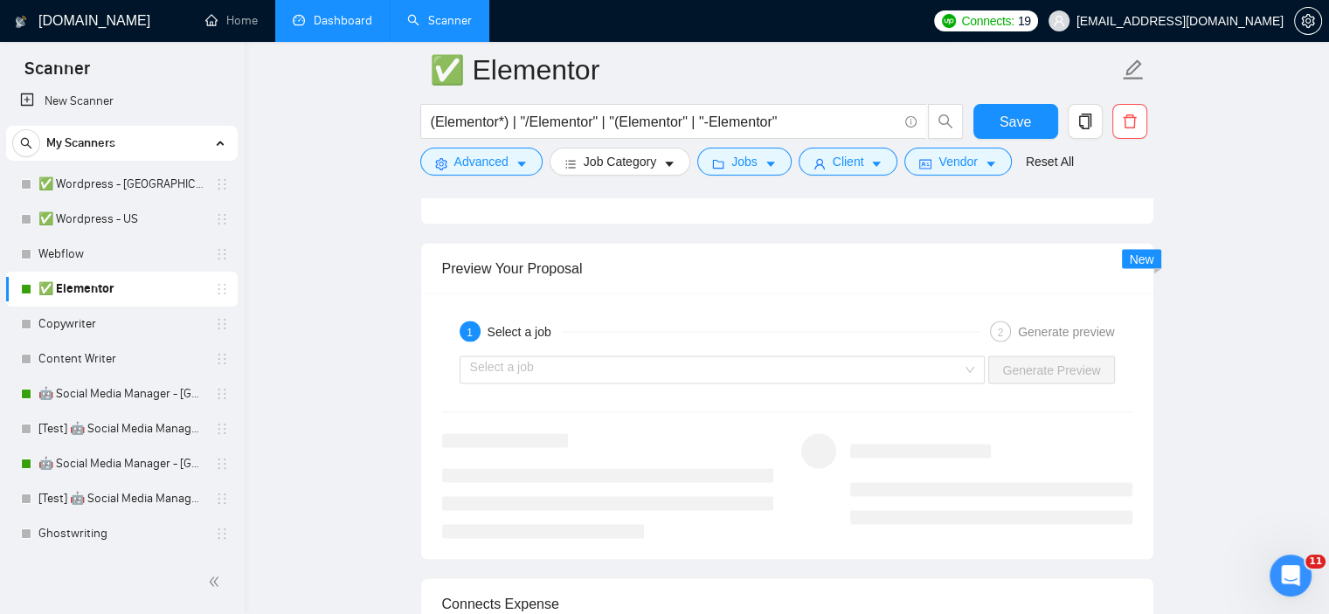
scroll to position [3320, 0]
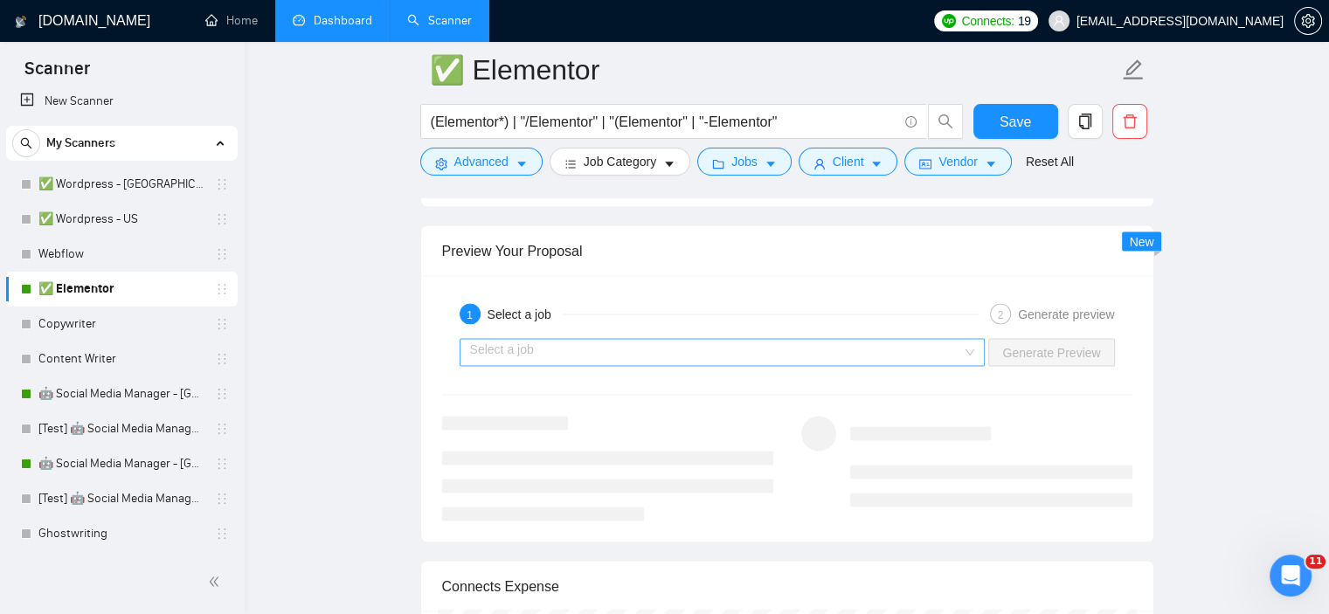
click at [641, 352] on input "search" at bounding box center [716, 352] width 493 height 26
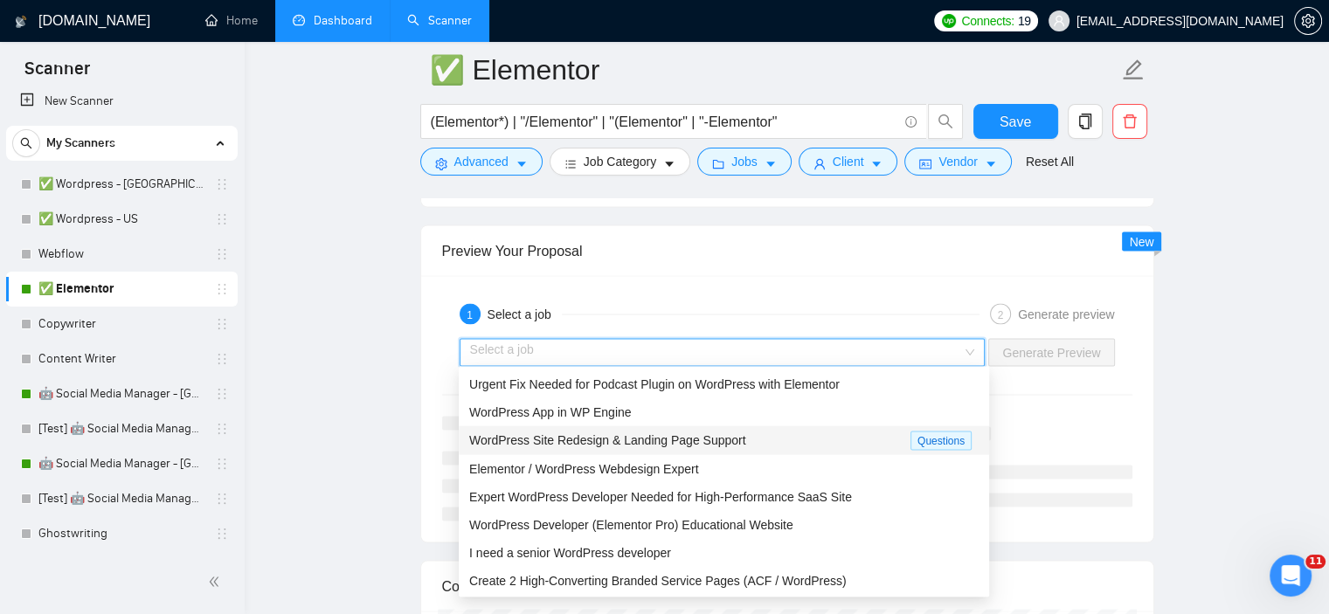
click at [585, 443] on span "WordPress Site Redesign & Landing Page Support" at bounding box center [607, 439] width 277 height 14
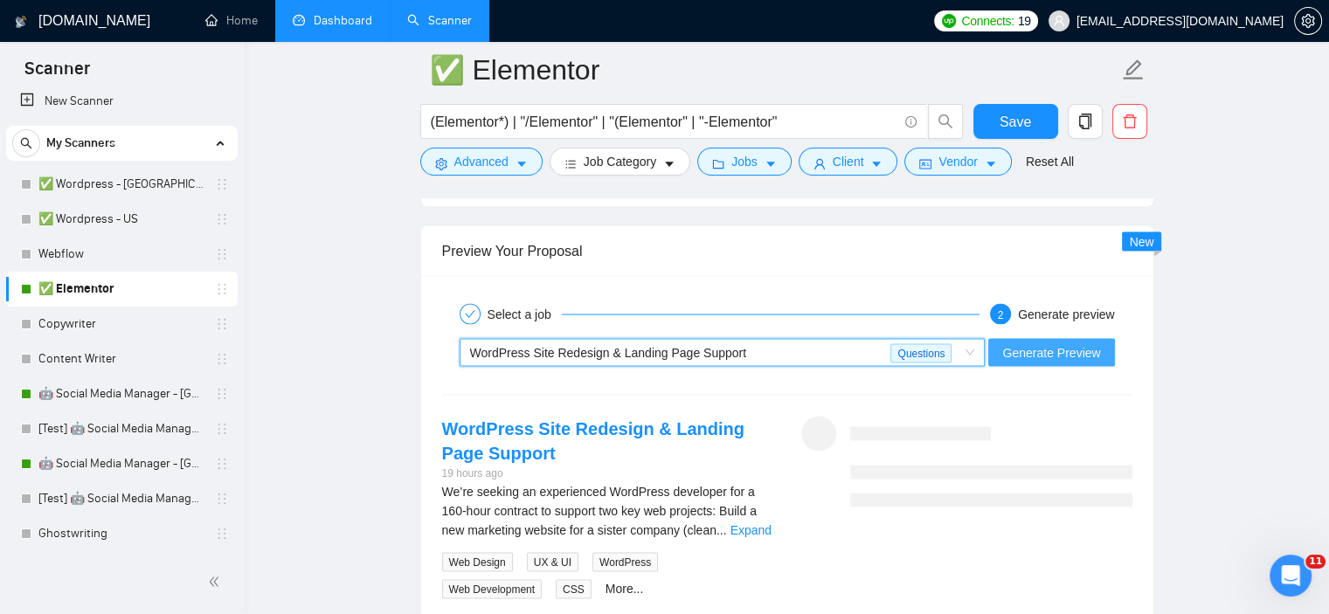
click at [1034, 348] on span "Generate Preview" at bounding box center [1051, 351] width 98 height 19
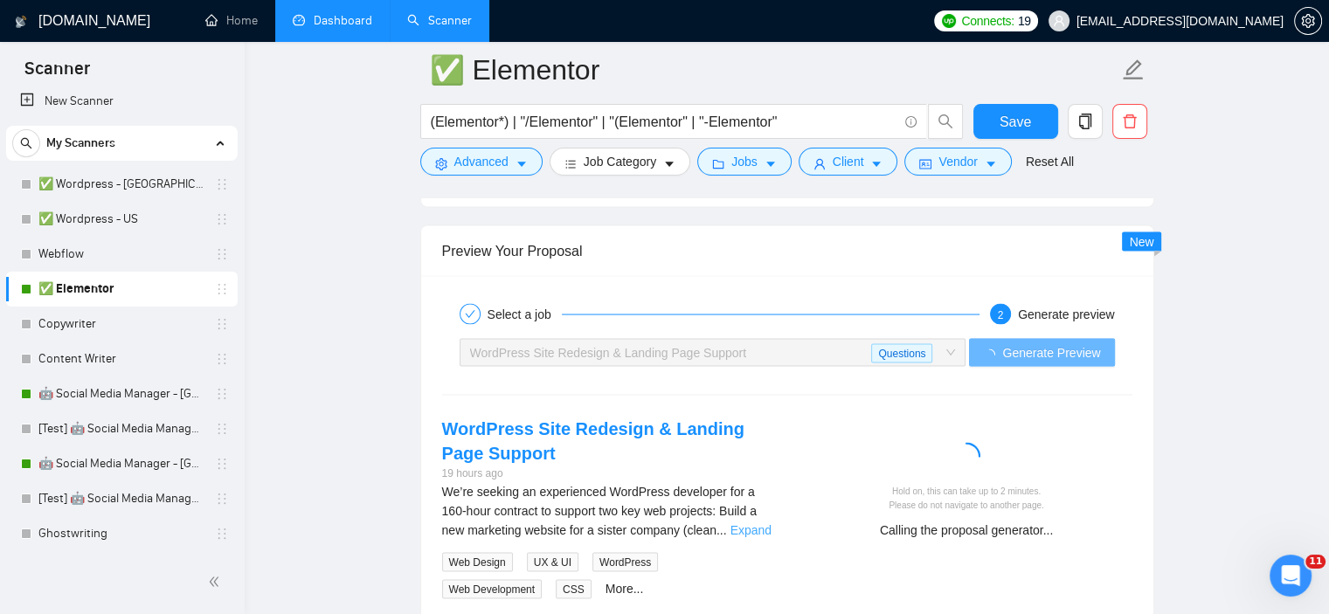
click at [760, 529] on link "Expand" at bounding box center [750, 529] width 41 height 14
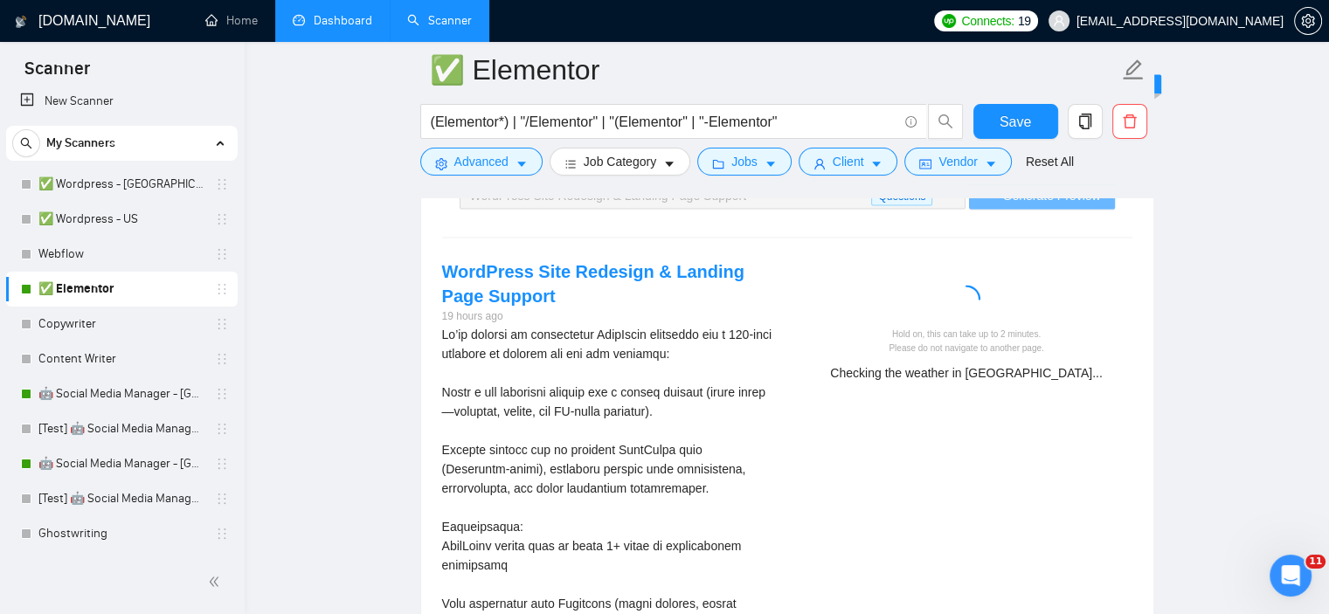
scroll to position [3407, 0]
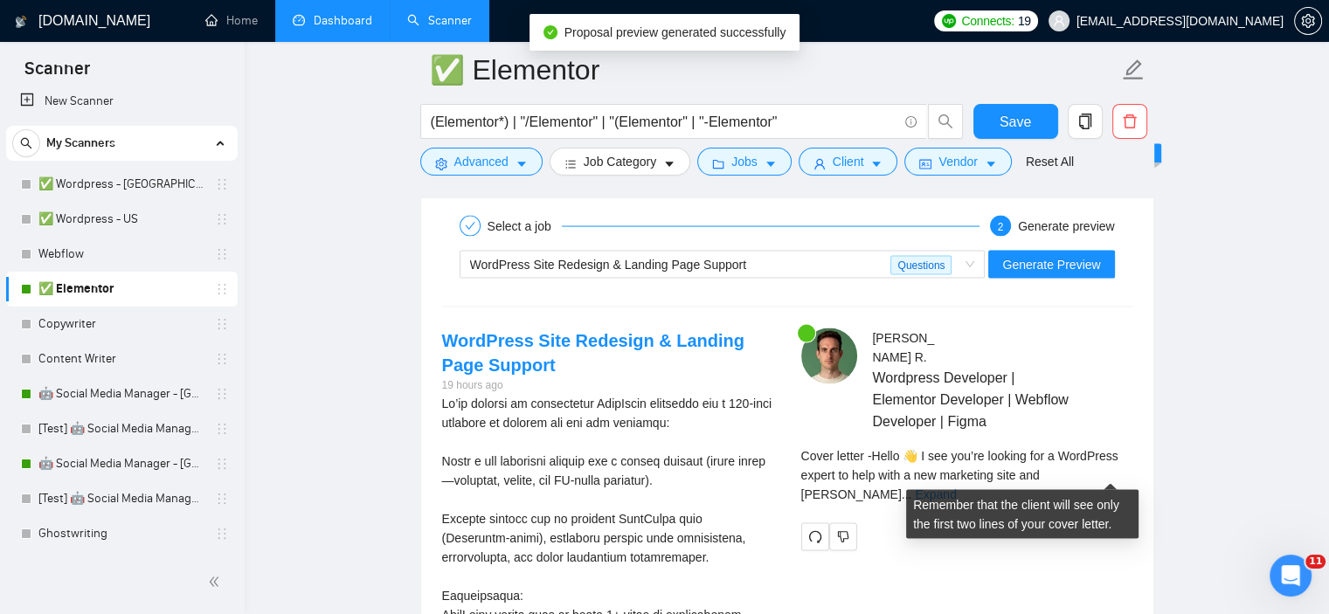
click at [956, 488] on link "Expand" at bounding box center [935, 495] width 41 height 14
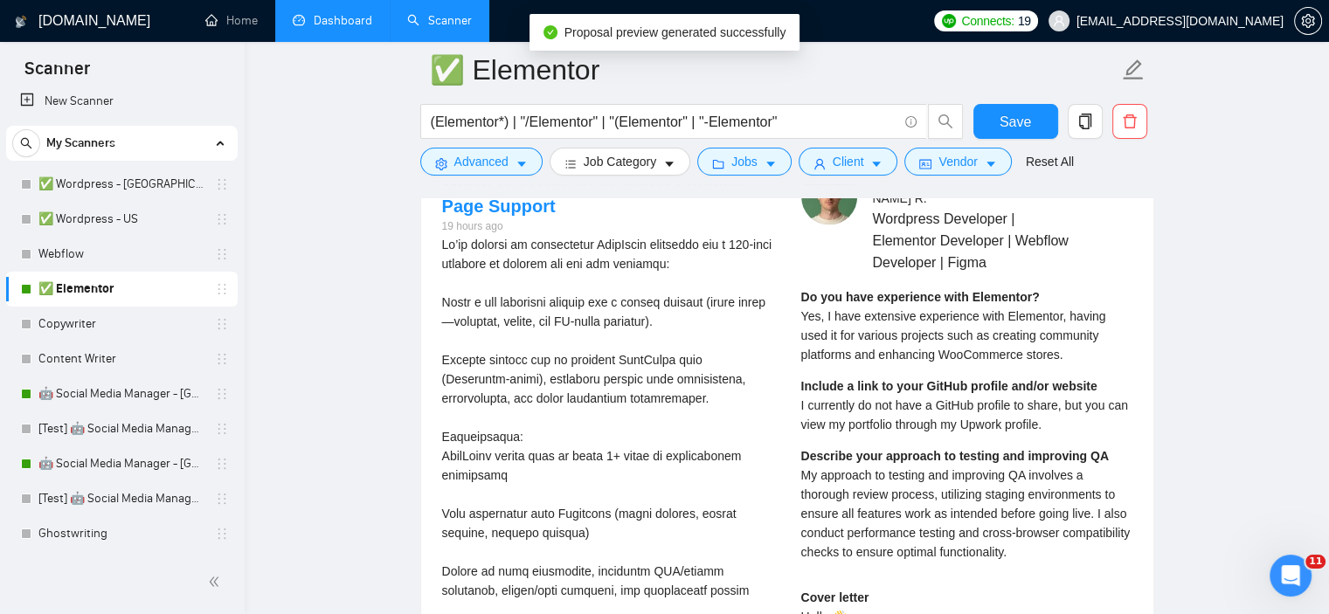
scroll to position [3582, 0]
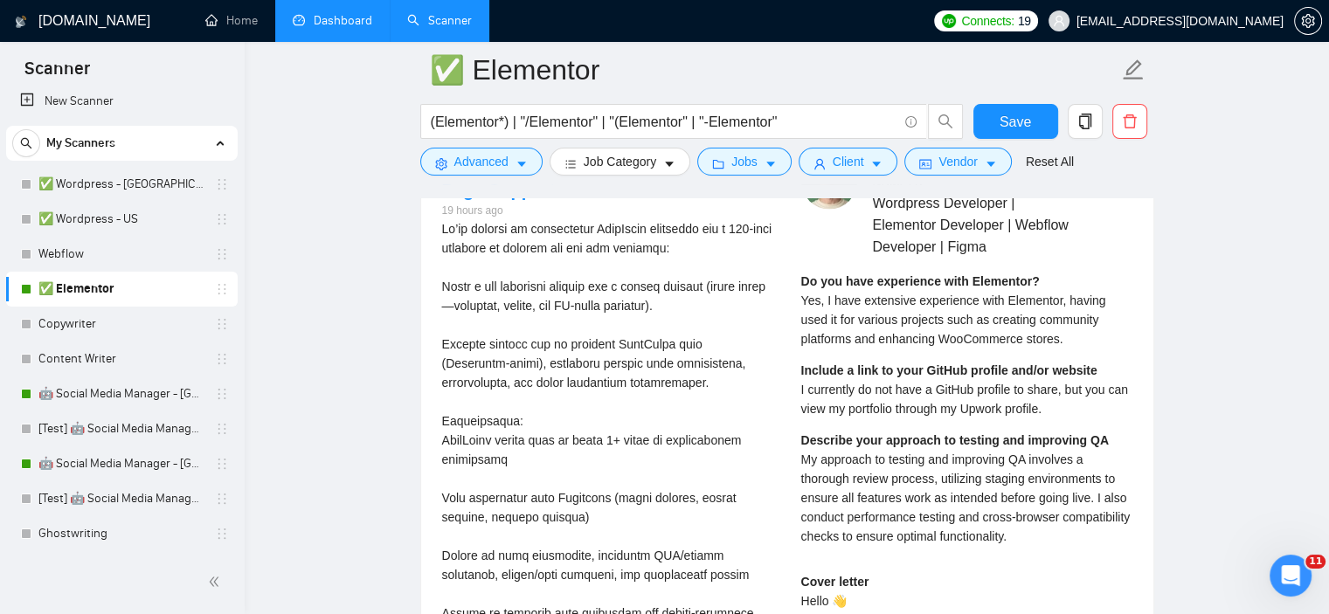
click at [870, 301] on span "Yes, I have extensive experience with Elementor, having used it for various pro…" at bounding box center [953, 320] width 305 height 52
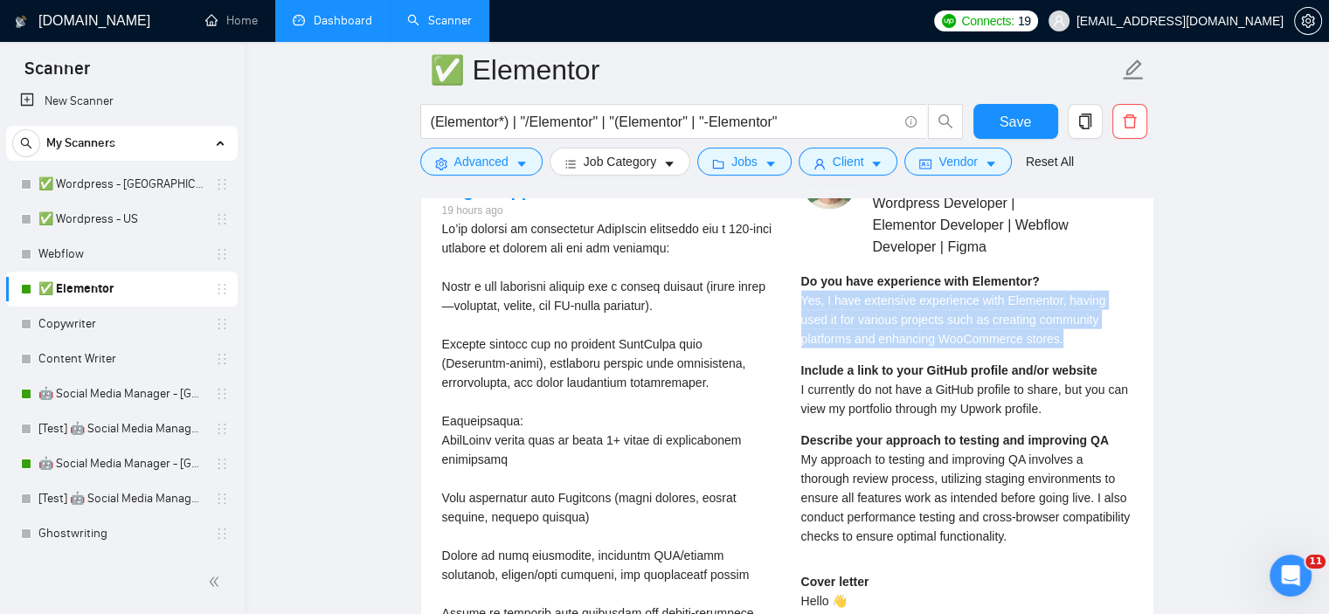
click at [870, 301] on span "Yes, I have extensive experience with Elementor, having used it for various pro…" at bounding box center [953, 320] width 305 height 52
click at [877, 319] on span "Yes, I have extensive experience with Elementor, having used it for various pro…" at bounding box center [953, 320] width 305 height 52
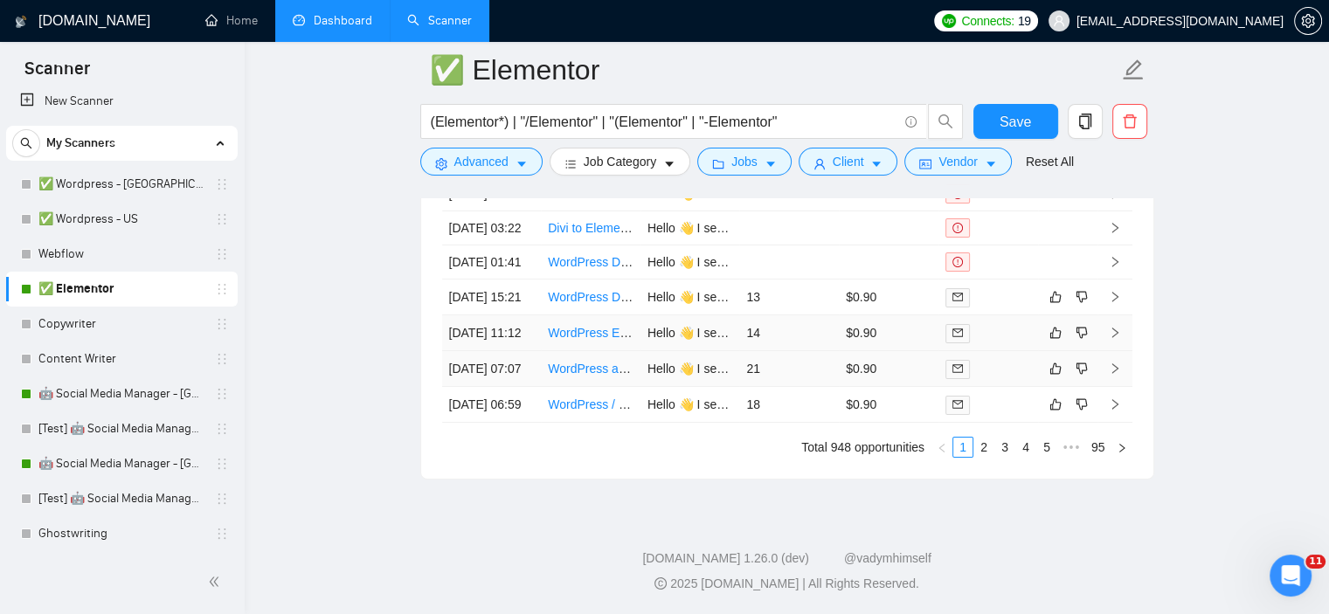
scroll to position [6287, 0]
